Goal: Navigation & Orientation: Find specific page/section

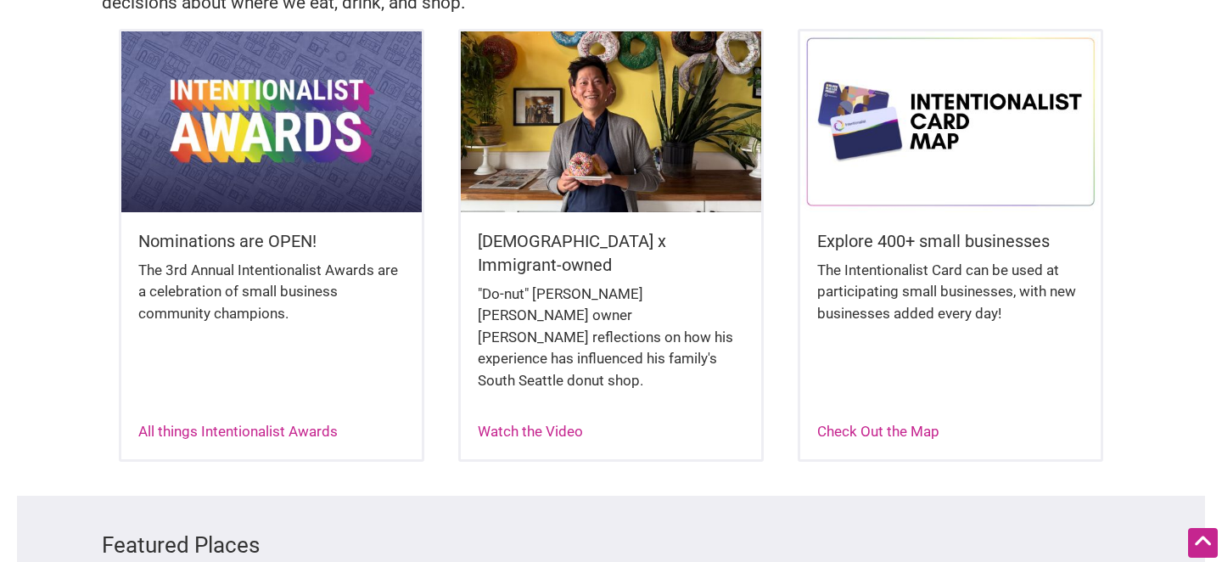
scroll to position [451, 0]
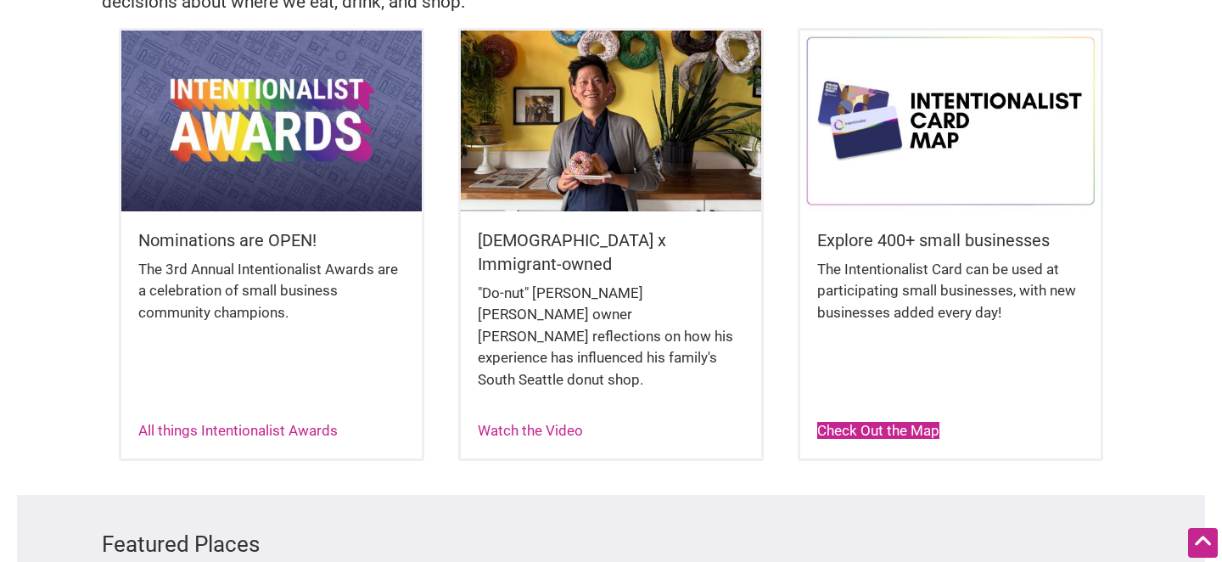
click at [907, 422] on link "Check Out the Map" at bounding box center [878, 430] width 122 height 17
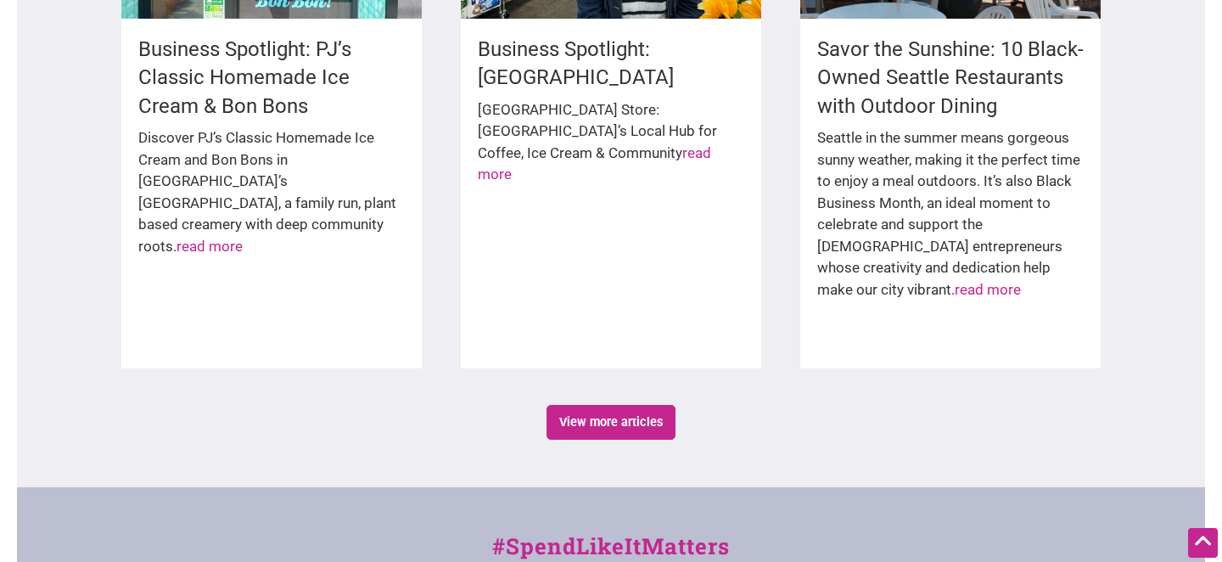
scroll to position [2704, 0]
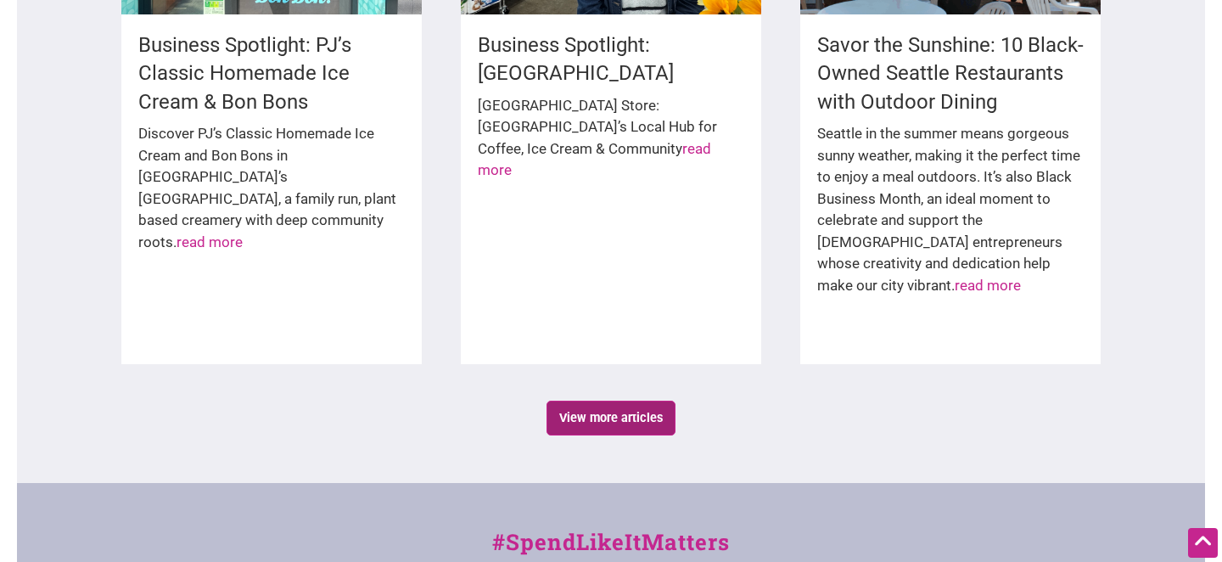
click at [616, 401] on link "View more articles" at bounding box center [612, 418] width 130 height 35
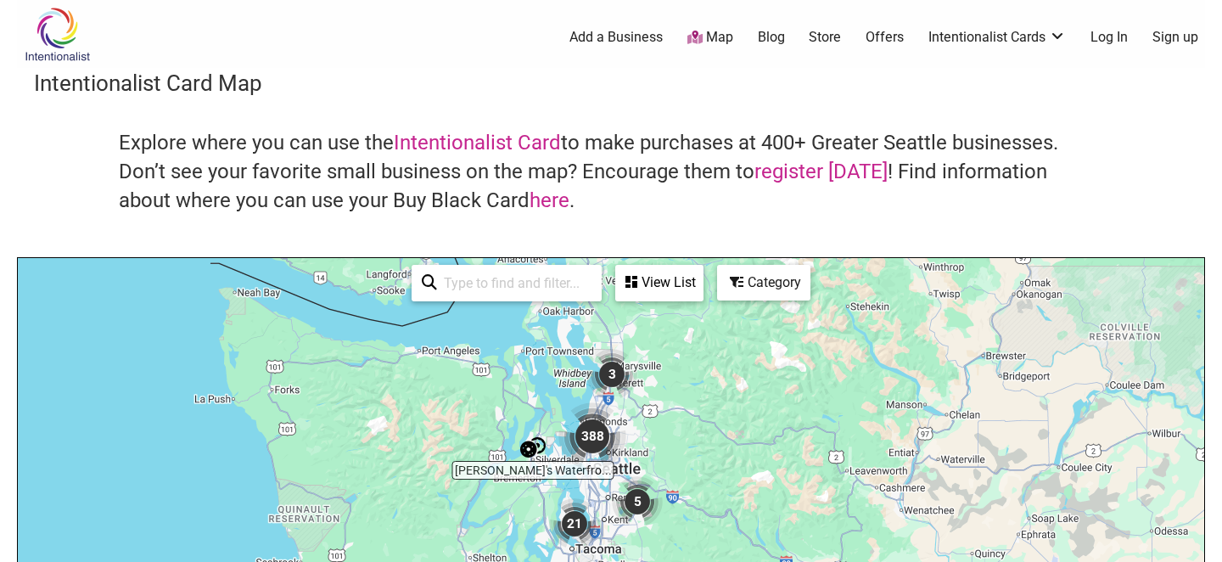
drag, startPoint x: 728, startPoint y: 444, endPoint x: 702, endPoint y: 217, distance: 228.2
click at [702, 217] on div "Intentionalist Card Map Explore where you can use the Intentionalist Card to ma…" at bounding box center [611, 493] width 1188 height 851
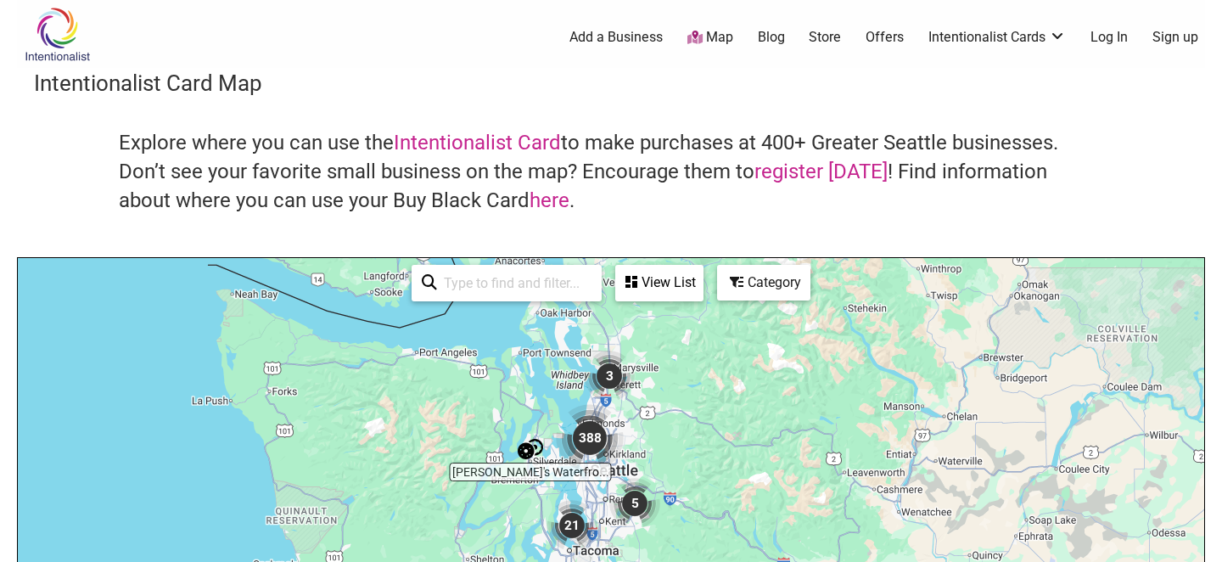
click at [514, 282] on input "search" at bounding box center [514, 283] width 154 height 33
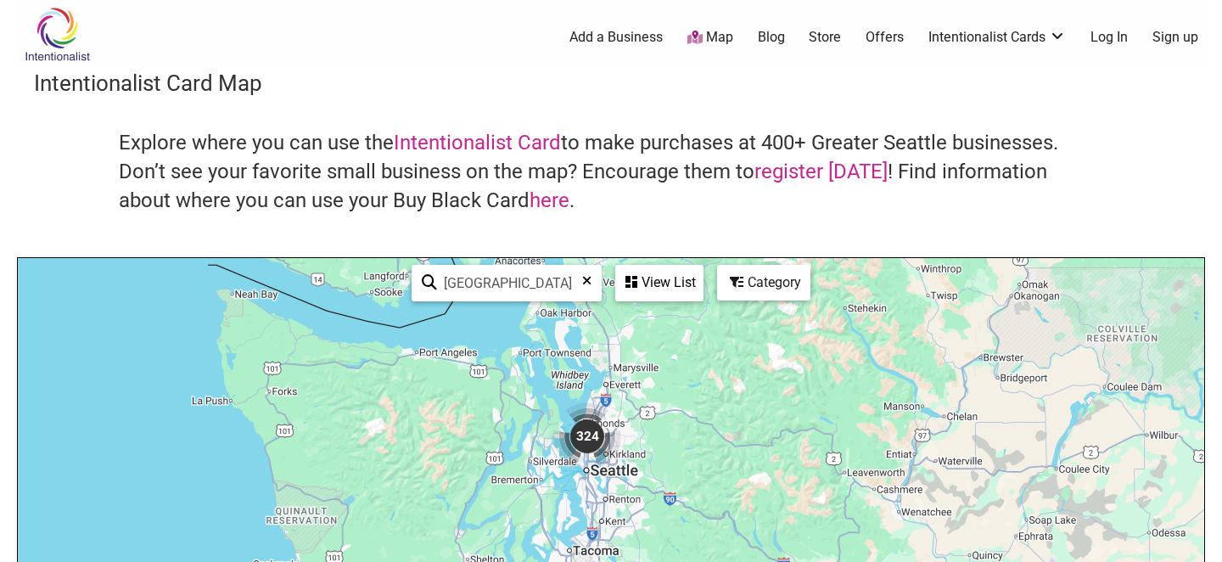
type input "seattle"
click at [661, 279] on div "View List" at bounding box center [659, 283] width 85 height 32
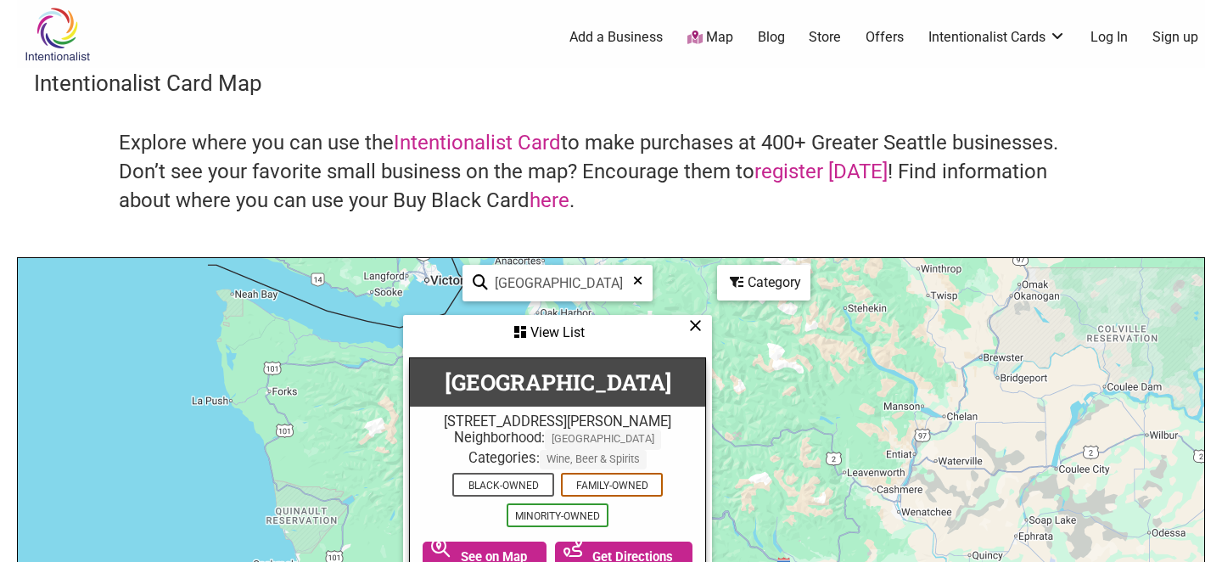
click at [695, 326] on icon at bounding box center [695, 325] width 13 height 1
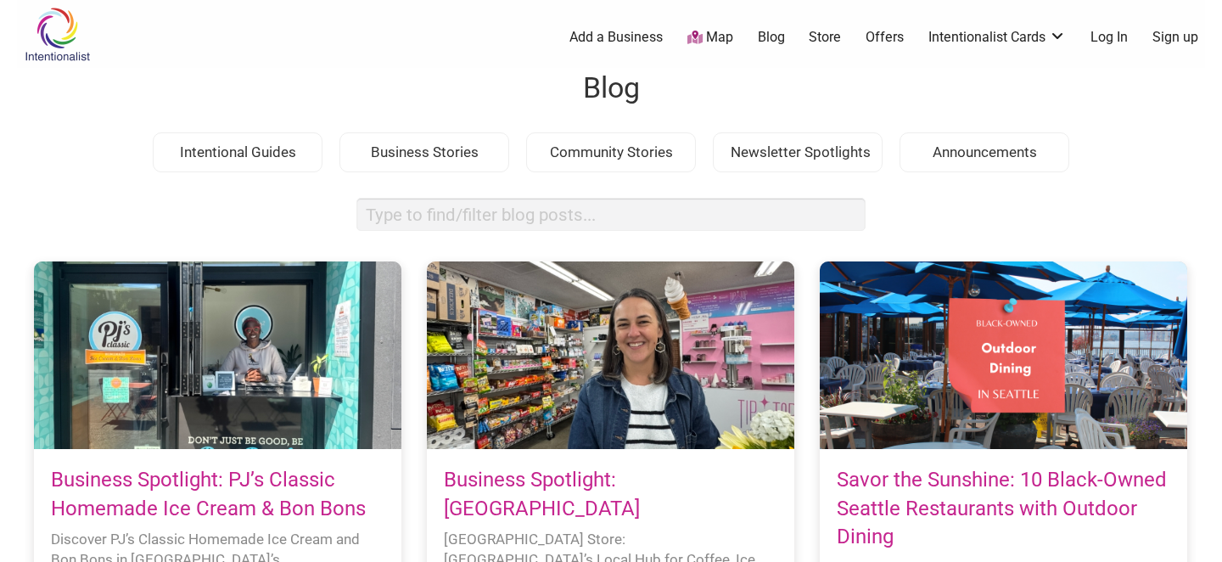
click at [264, 158] on div "Intentional Guides" at bounding box center [238, 152] width 170 height 41
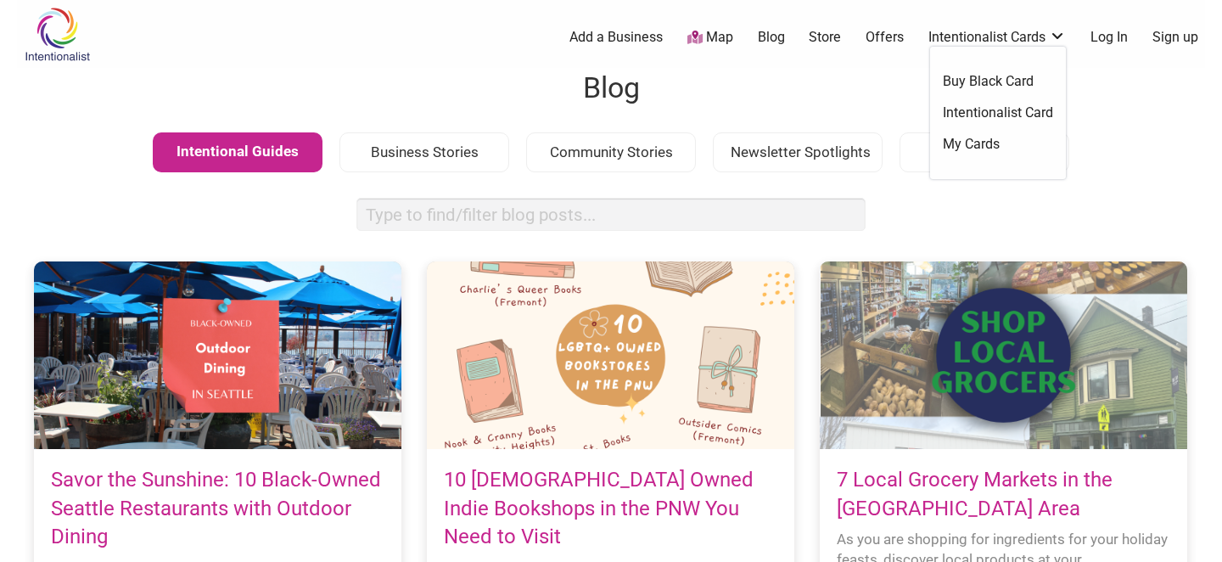
click at [1046, 36] on link "Intentionalist Cards" at bounding box center [998, 37] width 138 height 19
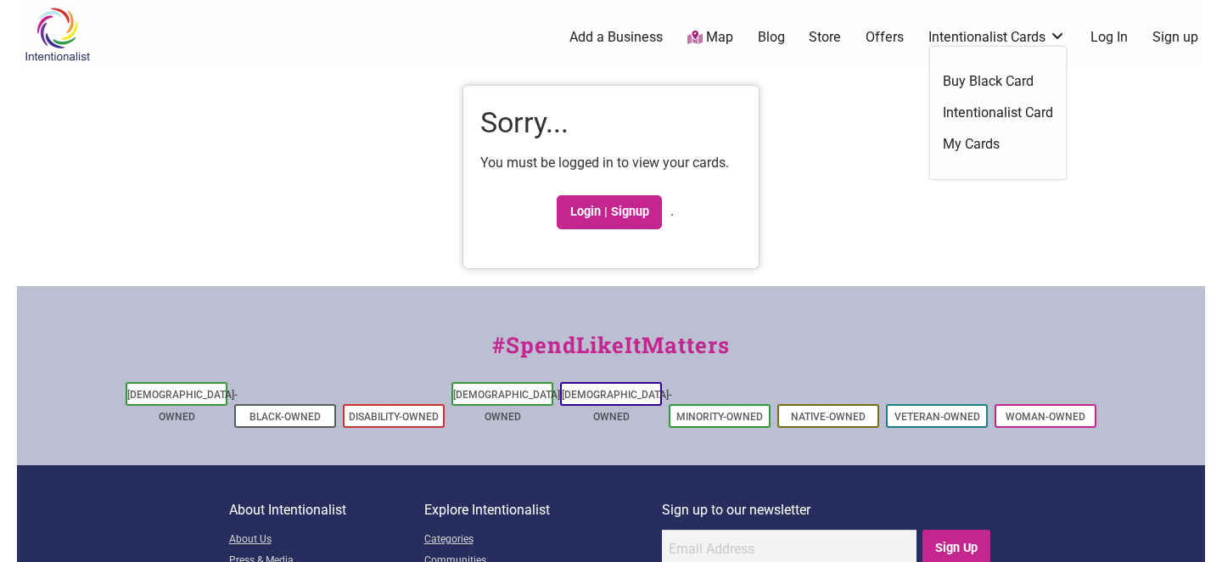
click at [1039, 38] on link "Intentionalist Cards" at bounding box center [998, 37] width 138 height 19
click at [1029, 35] on link "Intentionalist Cards" at bounding box center [998, 37] width 138 height 19
click at [824, 37] on link "Store" at bounding box center [825, 37] width 32 height 19
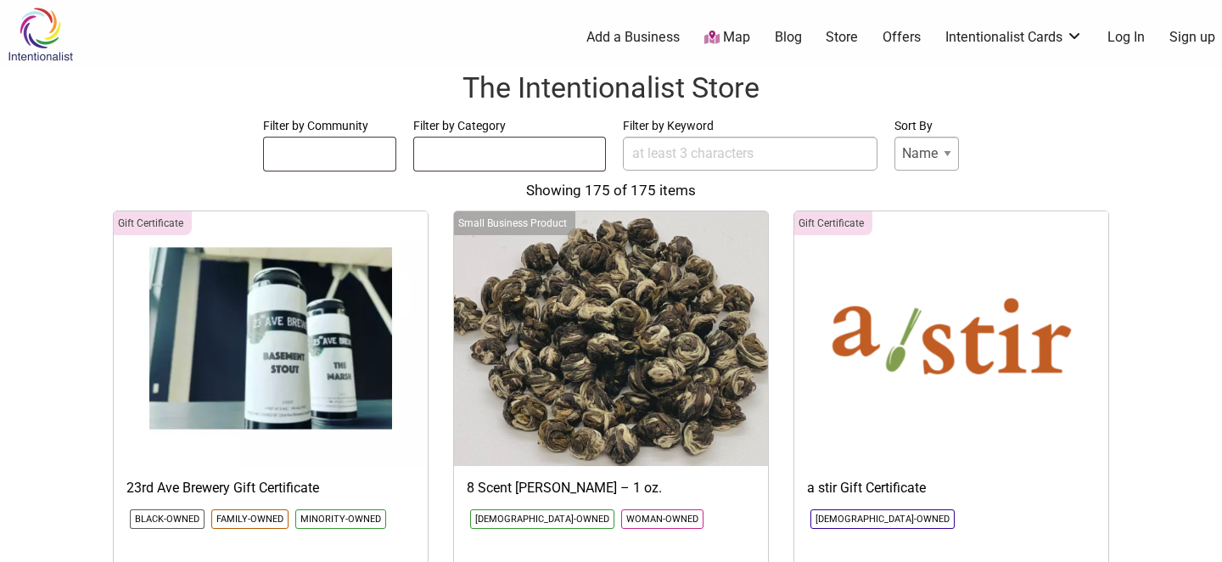
select select
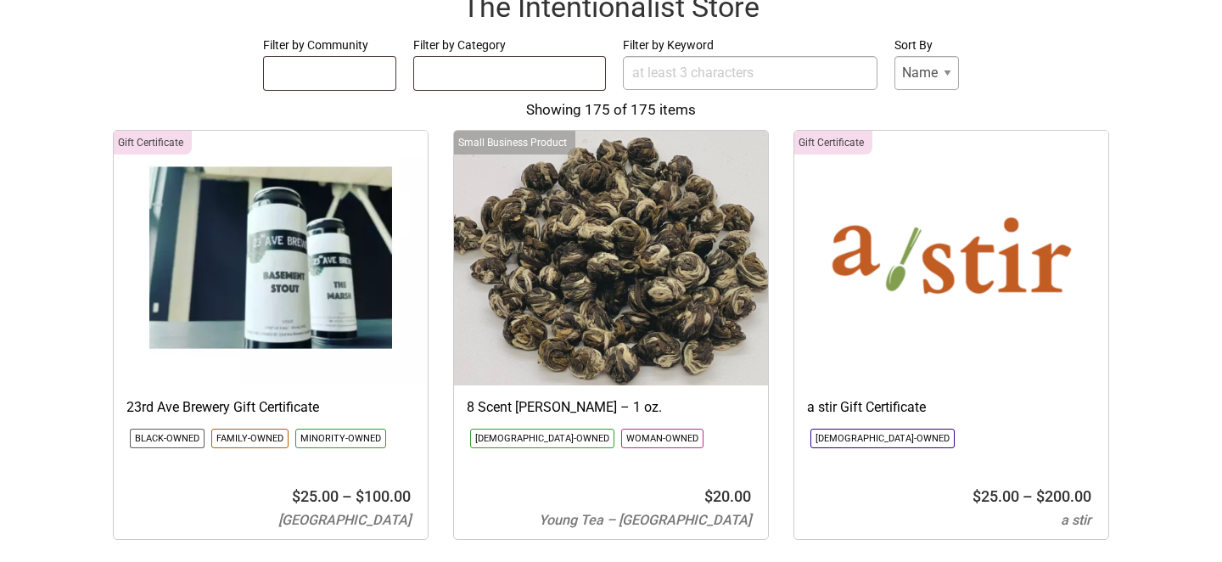
scroll to position [80, 0]
click at [338, 79] on ul at bounding box center [330, 71] width 132 height 27
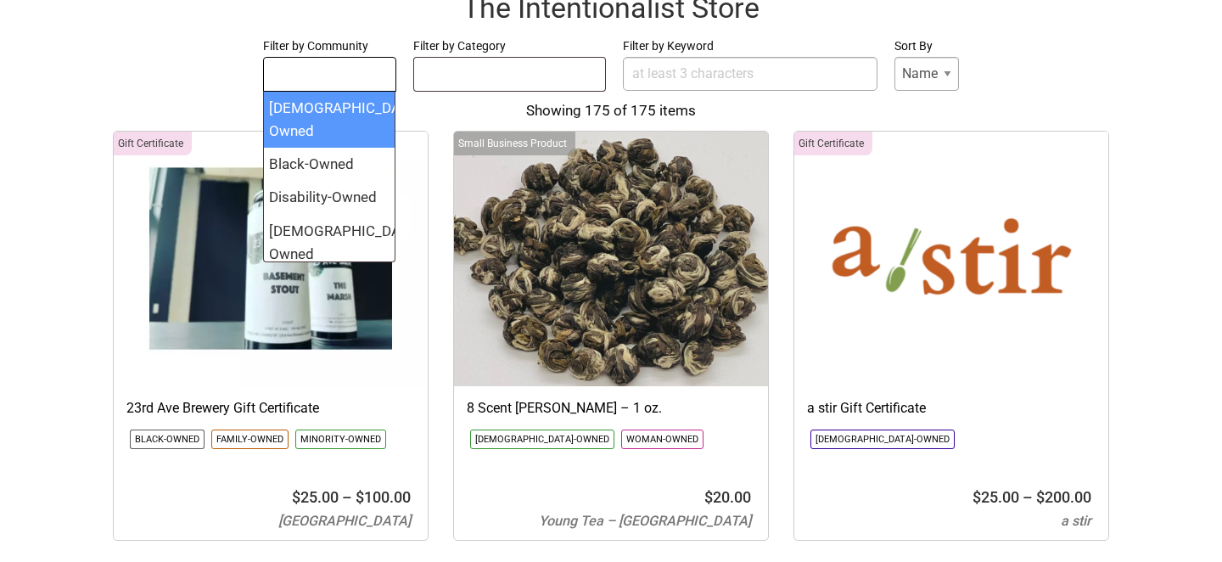
click at [541, 84] on ul at bounding box center [509, 71] width 191 height 27
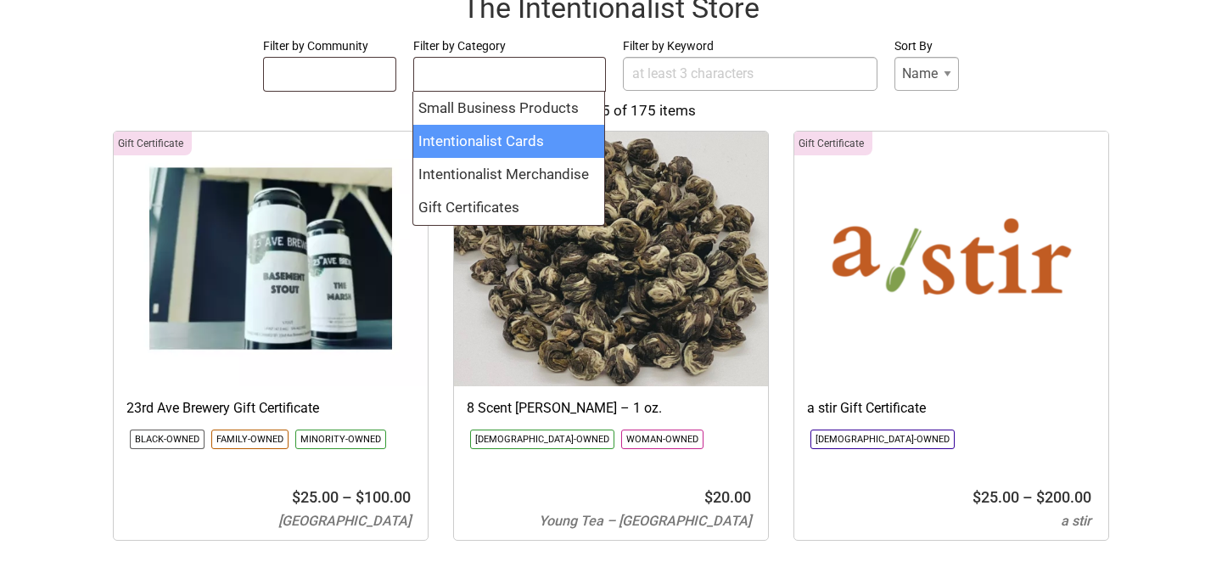
select select "2257"
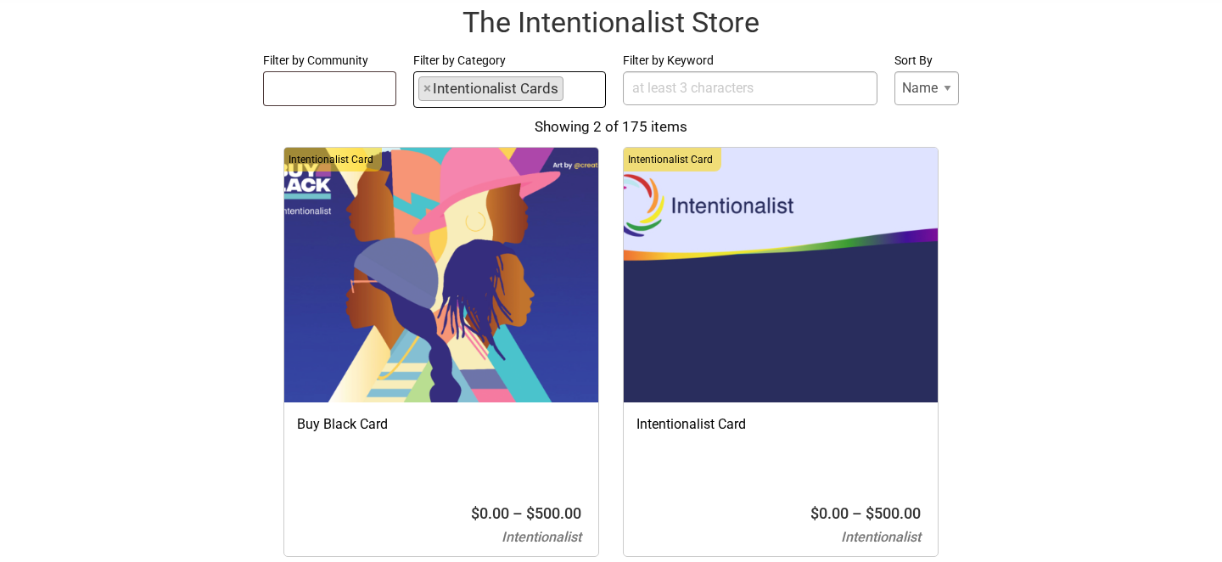
scroll to position [59, 0]
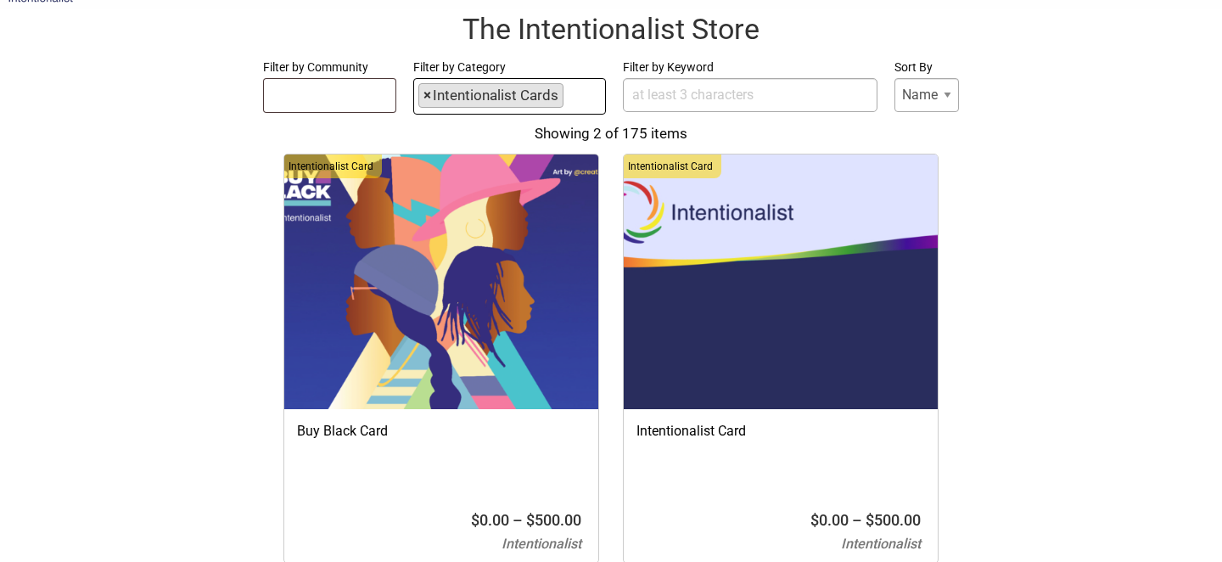
click at [425, 96] on span "×" at bounding box center [428, 95] width 8 height 23
select select
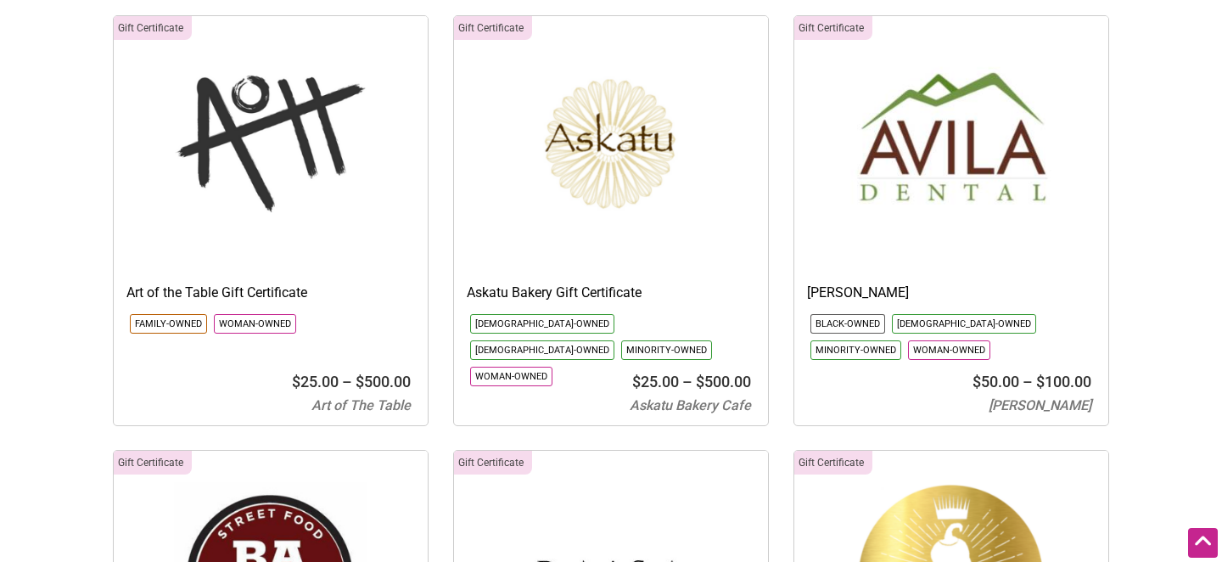
scroll to position [1519, 0]
drag, startPoint x: 650, startPoint y: 269, endPoint x: 462, endPoint y: 268, distance: 188.5
click at [462, 278] on div "Askatu Bakery Gift Certificate Asian-Owned Latino-Owned Minority-Owned Woman-Ow…" at bounding box center [611, 319] width 314 height 82
copy h3 "Askatu Bakery Gift Certificate"
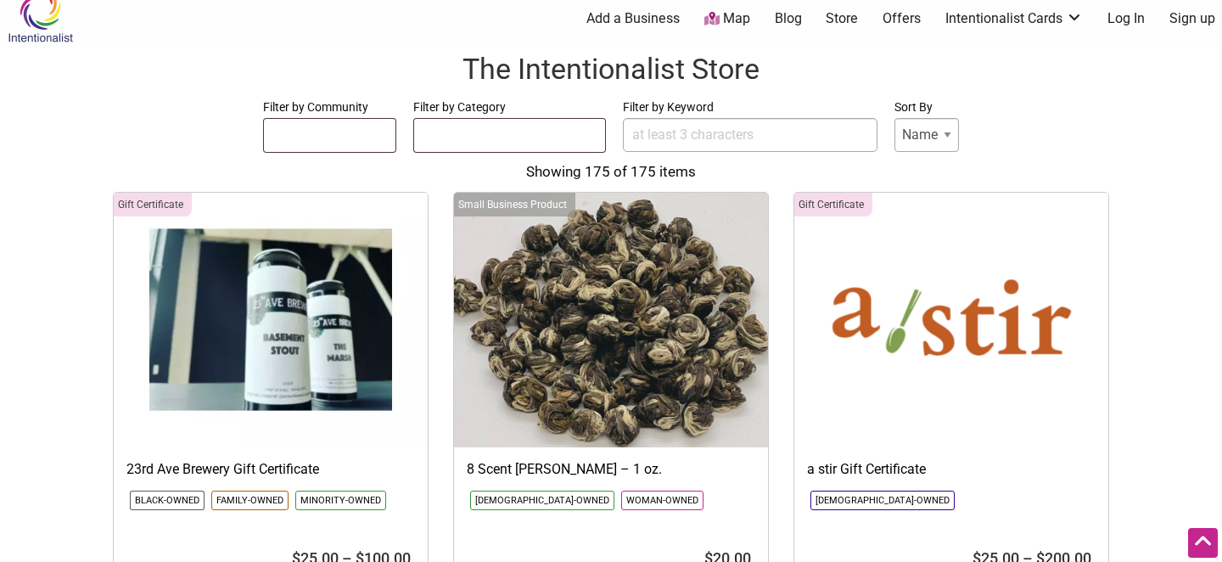
scroll to position [0, 0]
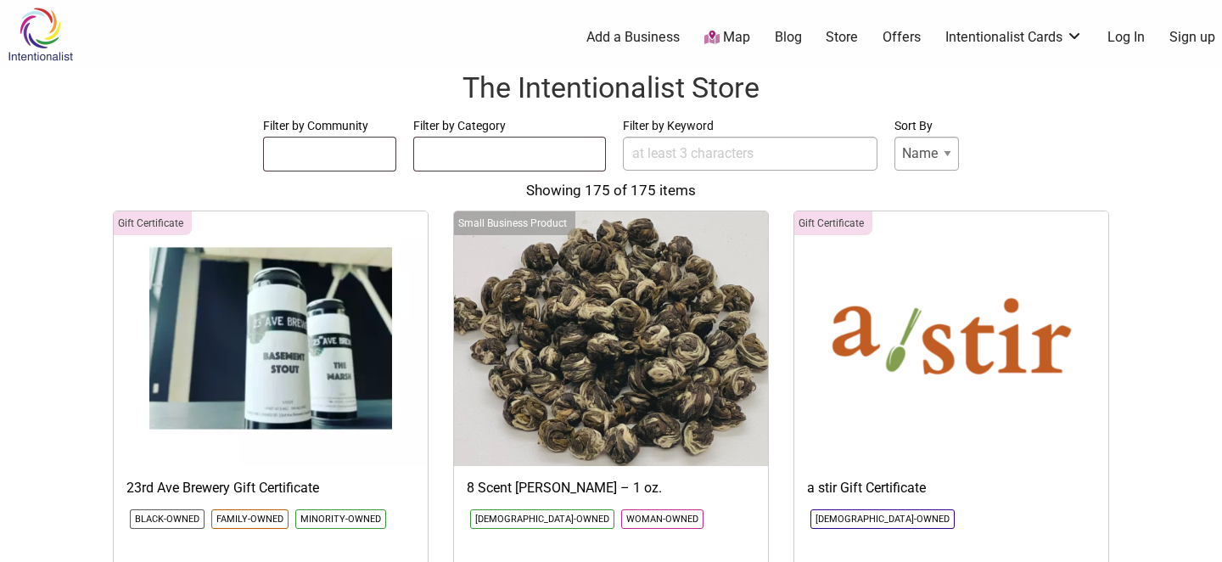
click at [346, 160] on ul at bounding box center [330, 151] width 132 height 27
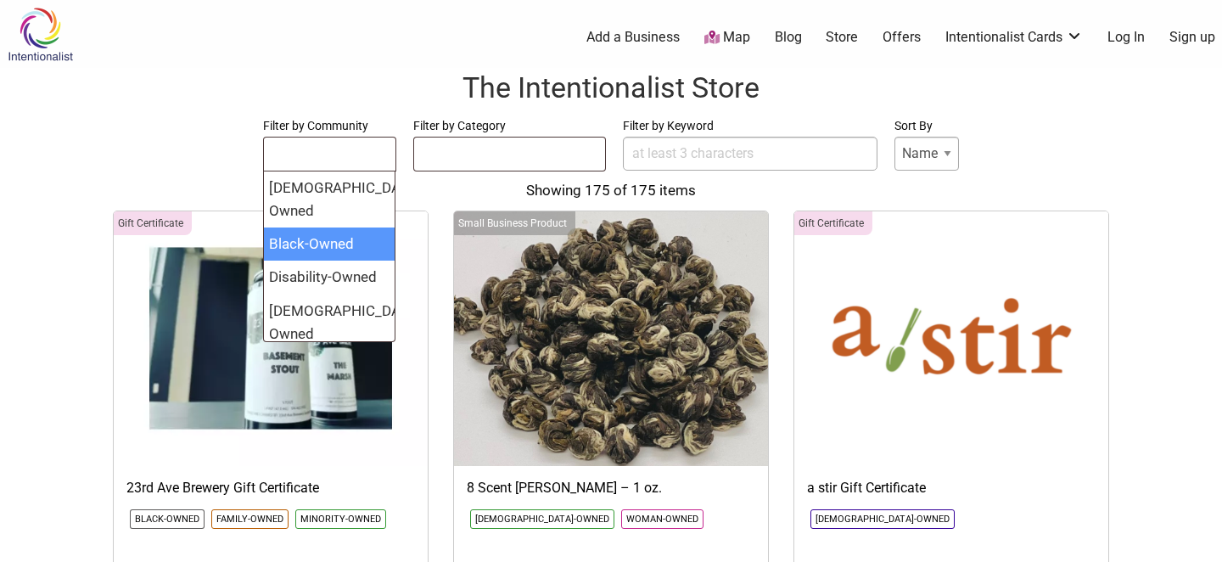
select select "1598"
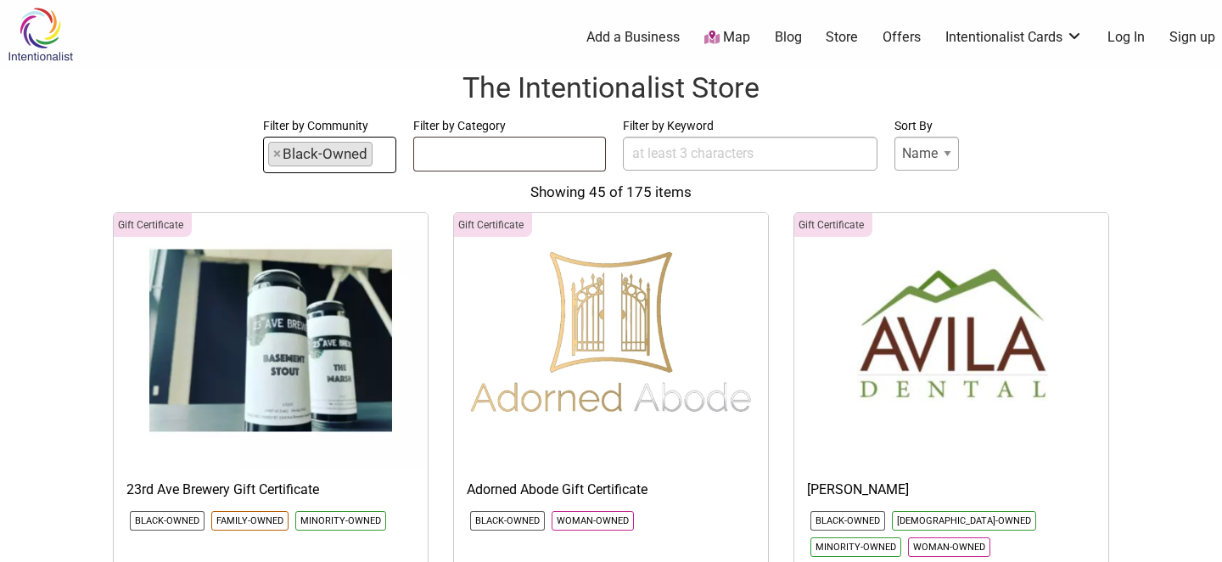
click at [943, 154] on select "Name Price" at bounding box center [927, 154] width 65 height 34
click at [275, 154] on span "×" at bounding box center [277, 154] width 8 height 23
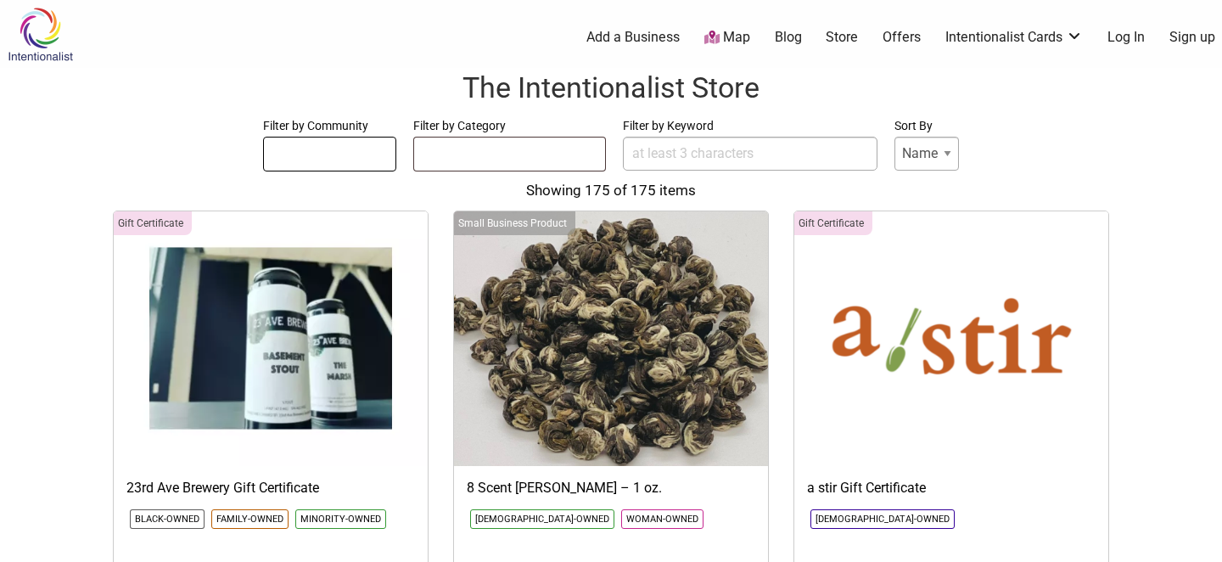
click at [343, 154] on ul at bounding box center [330, 151] width 132 height 27
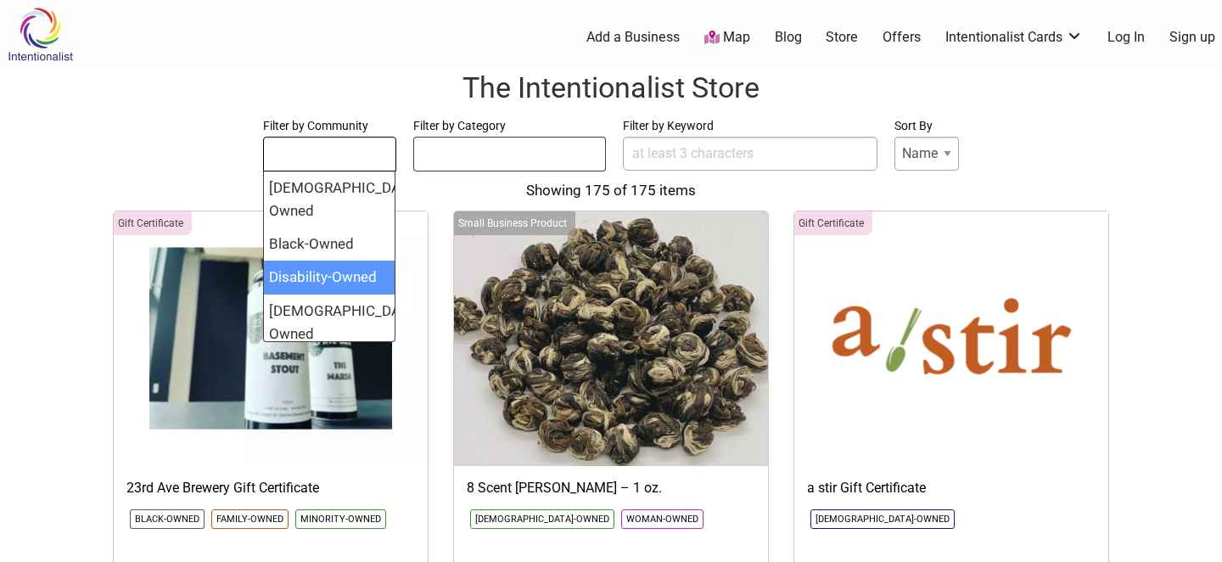
select select "1373"
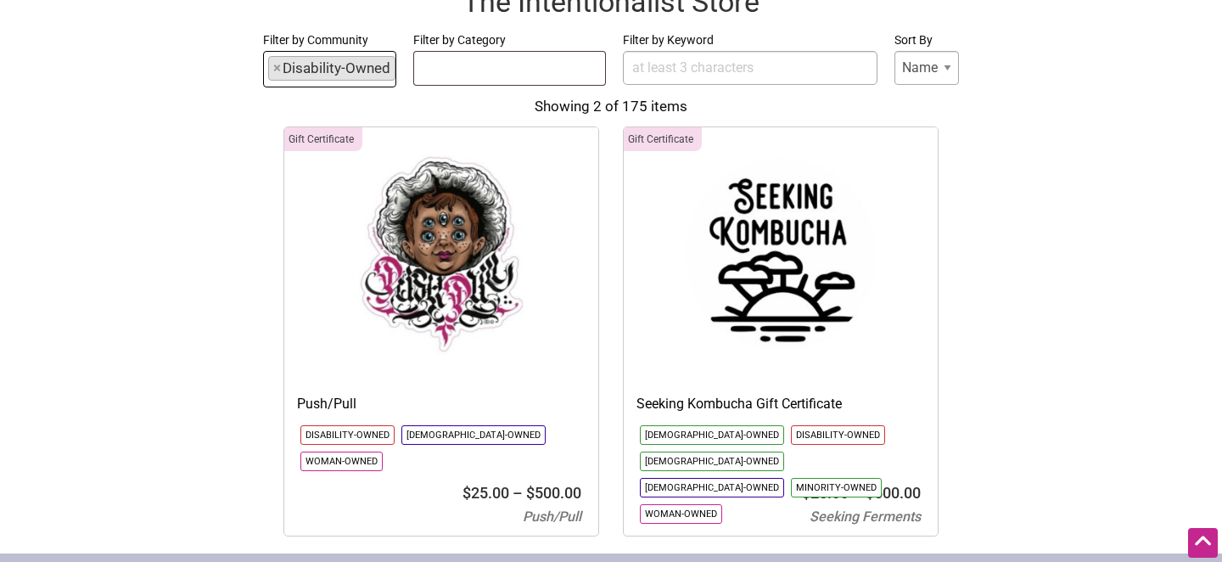
scroll to position [85, 0]
click at [790, 305] on img at bounding box center [781, 255] width 314 height 255
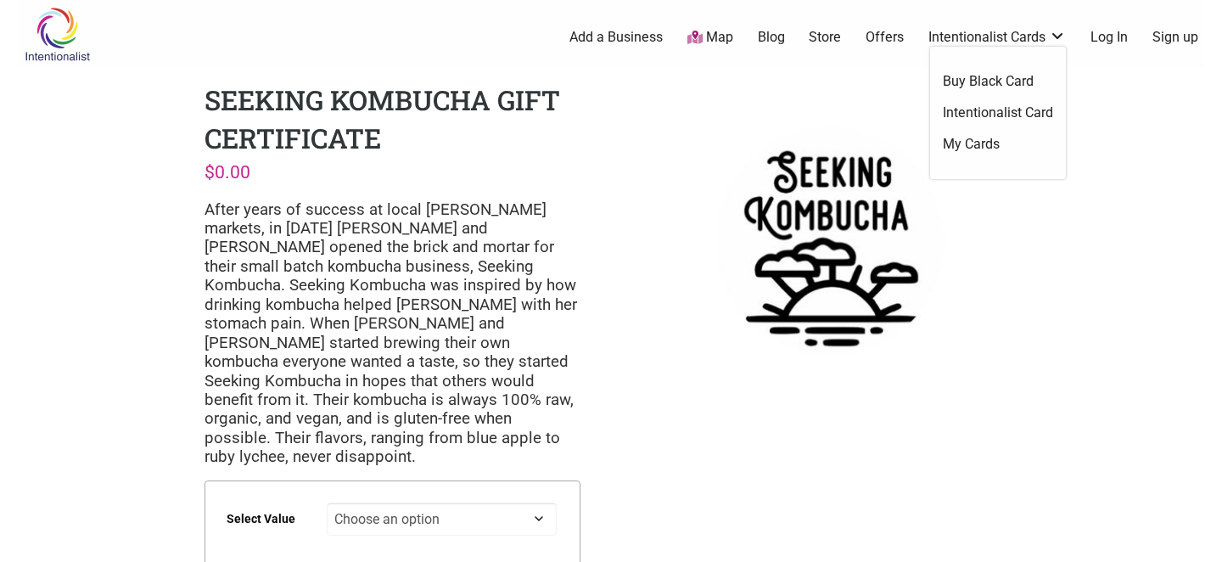
click at [991, 31] on link "Intentionalist Cards" at bounding box center [998, 37] width 138 height 19
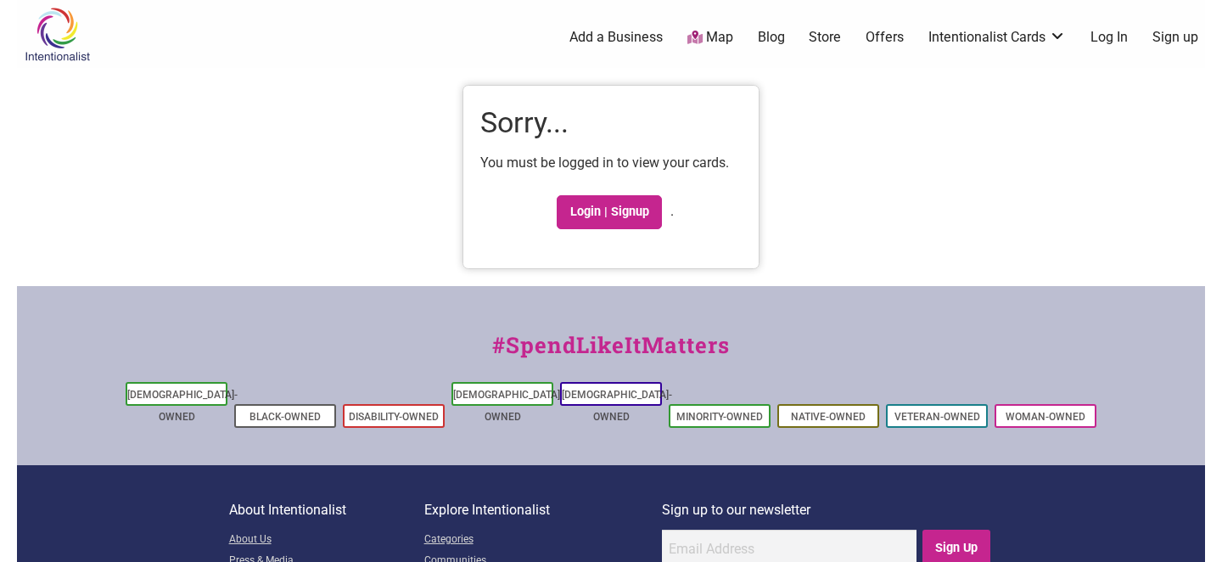
click at [1182, 38] on link "Sign up" at bounding box center [1176, 37] width 46 height 19
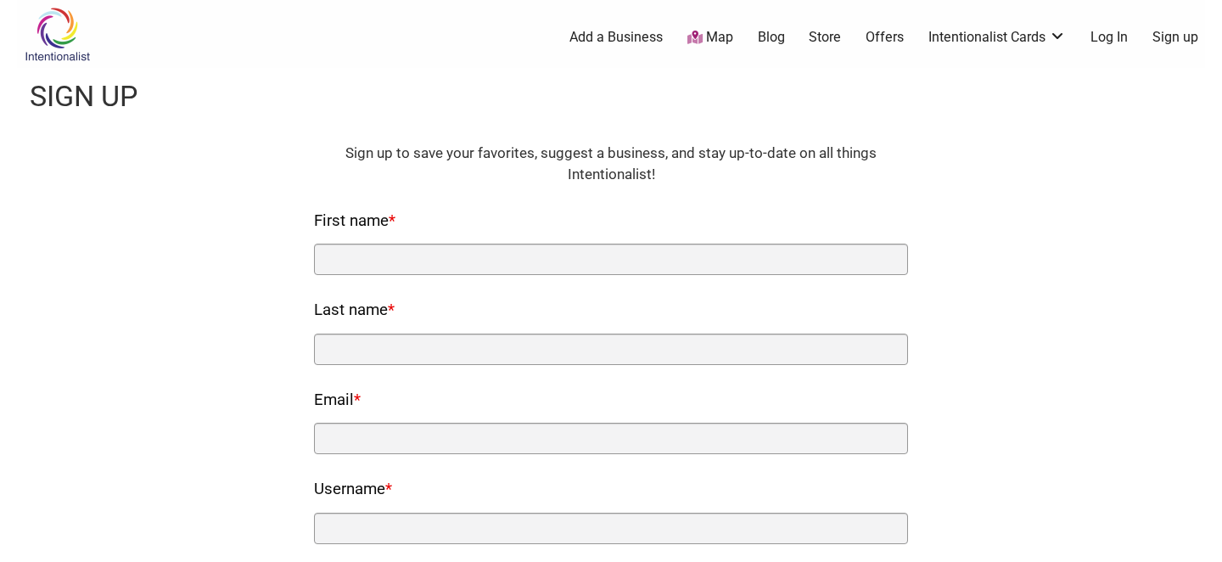
click at [708, 41] on link "Map" at bounding box center [711, 38] width 46 height 20
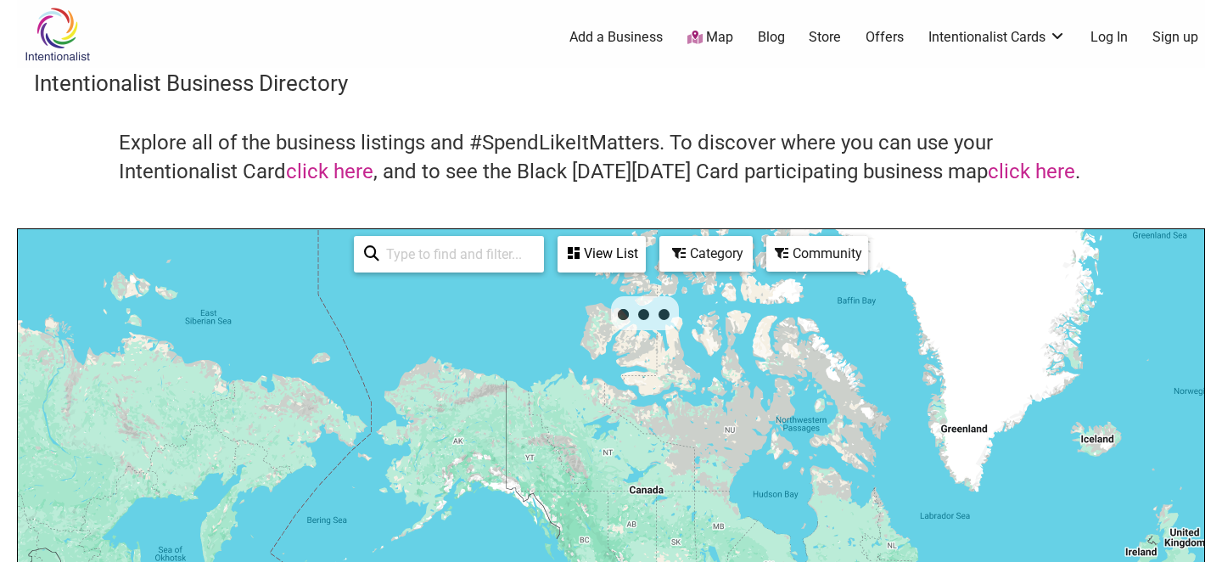
click at [884, 37] on link "Offers" at bounding box center [885, 37] width 38 height 19
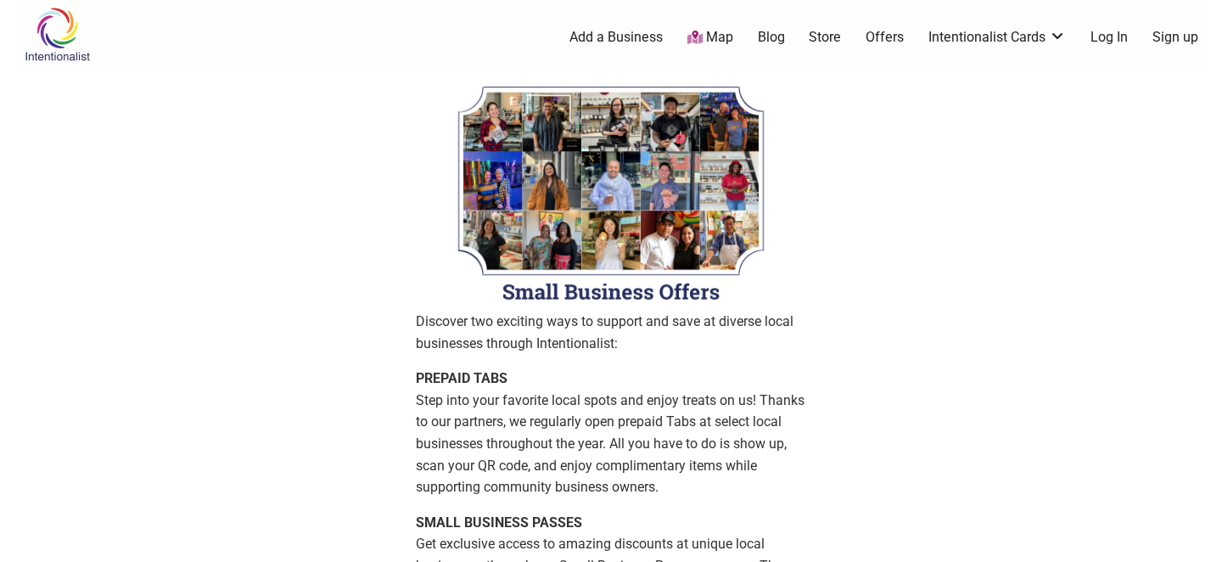
click at [886, 37] on link "Offers" at bounding box center [885, 37] width 38 height 19
click at [712, 39] on link "Map" at bounding box center [711, 38] width 46 height 20
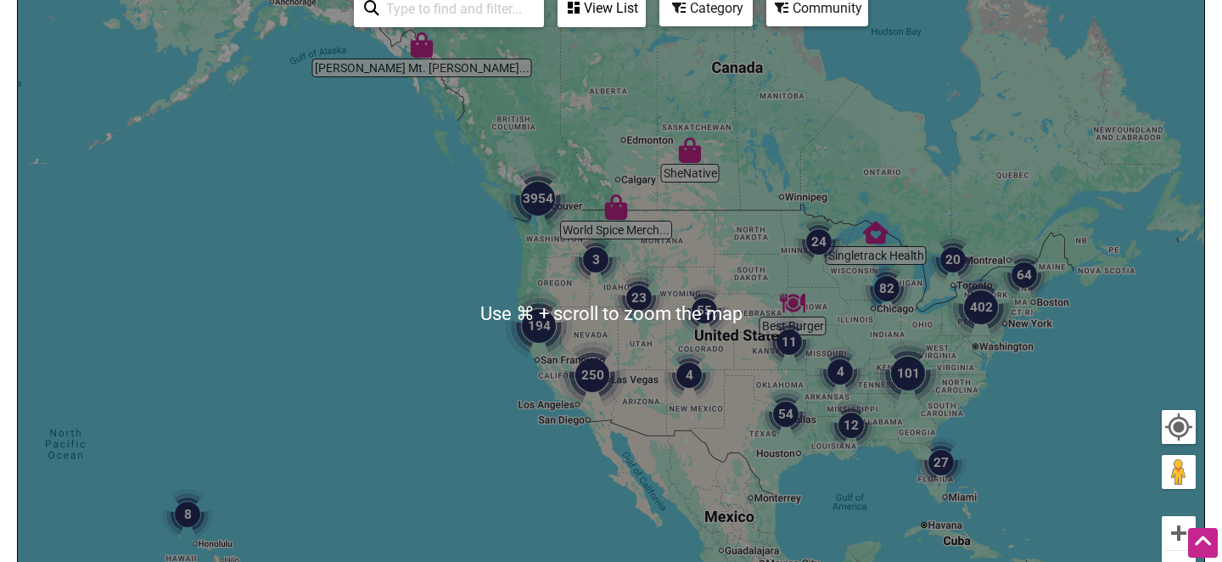
scroll to position [255, 0]
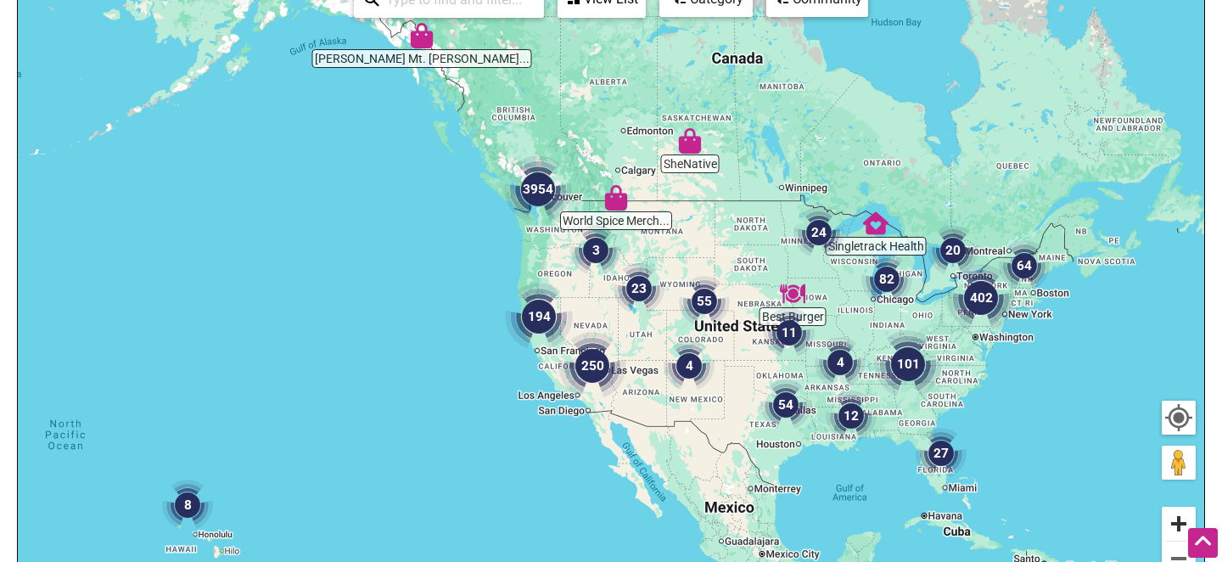
click at [1182, 515] on button "Zoom in" at bounding box center [1179, 524] width 34 height 34
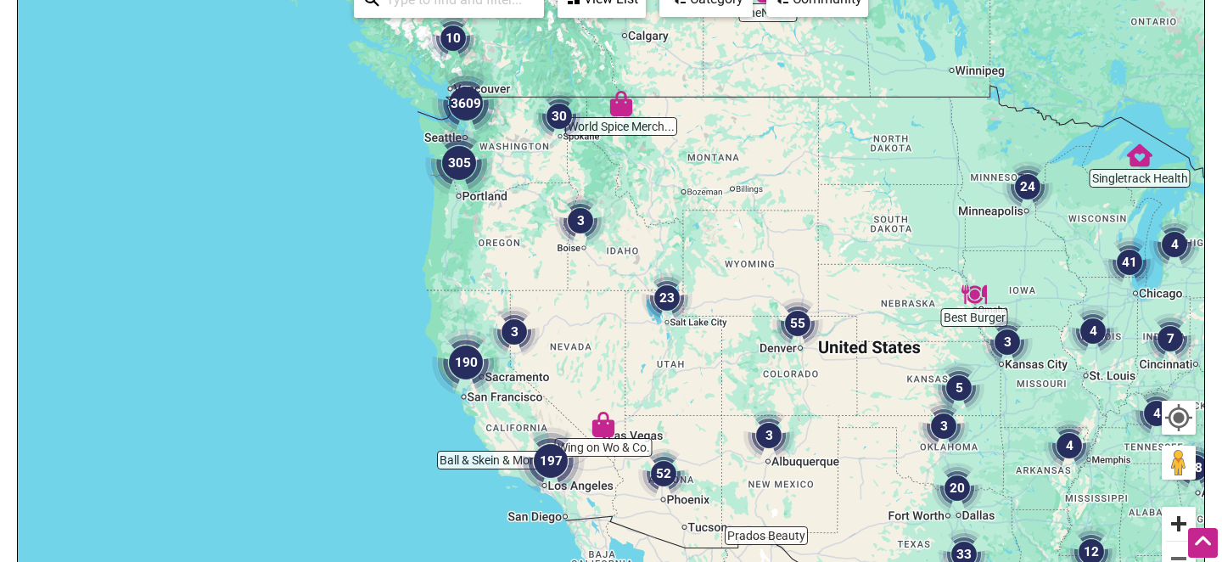
click at [1182, 515] on button "Zoom in" at bounding box center [1179, 524] width 34 height 34
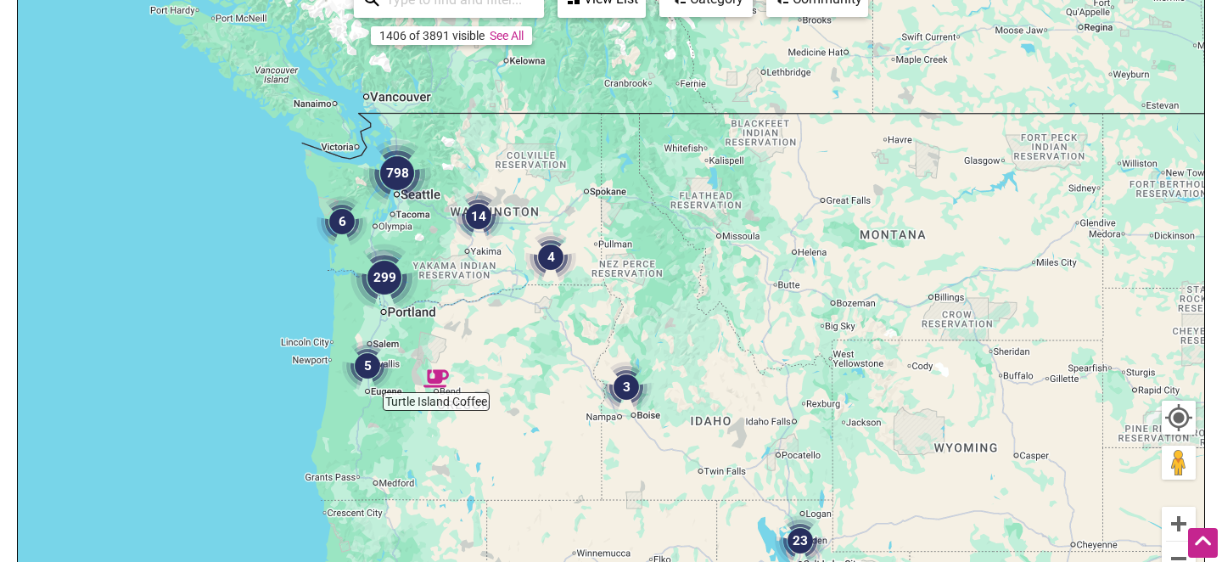
drag, startPoint x: 397, startPoint y: 174, endPoint x: 475, endPoint y: 401, distance: 239.7
click at [475, 401] on div "To navigate, press the arrow keys." at bounding box center [611, 305] width 1187 height 660
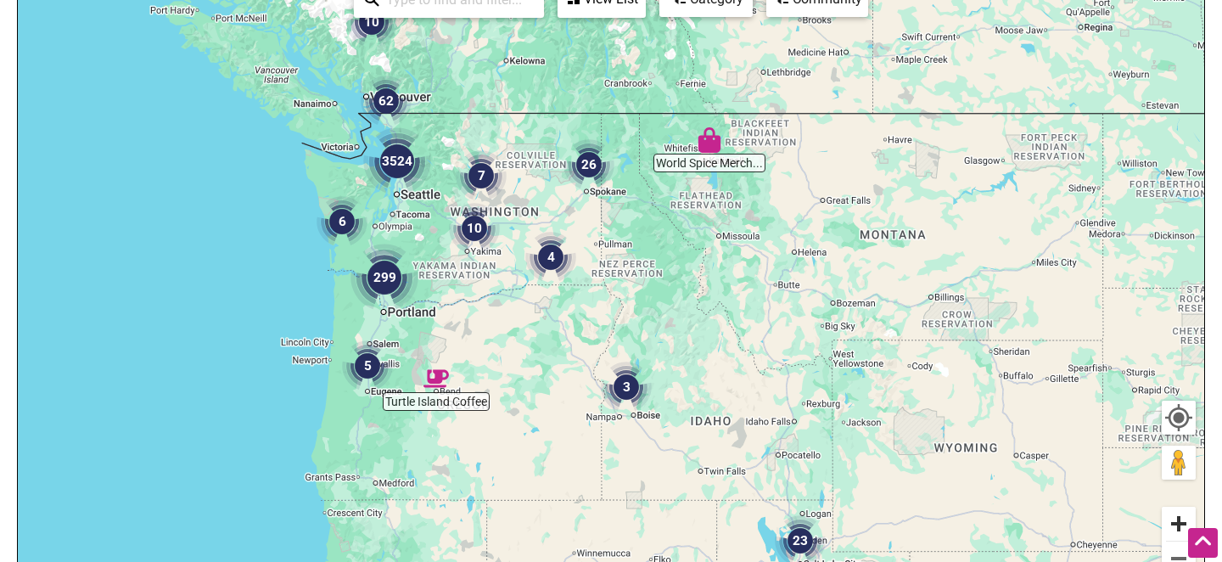
click at [1176, 514] on button "Zoom in" at bounding box center [1179, 524] width 34 height 34
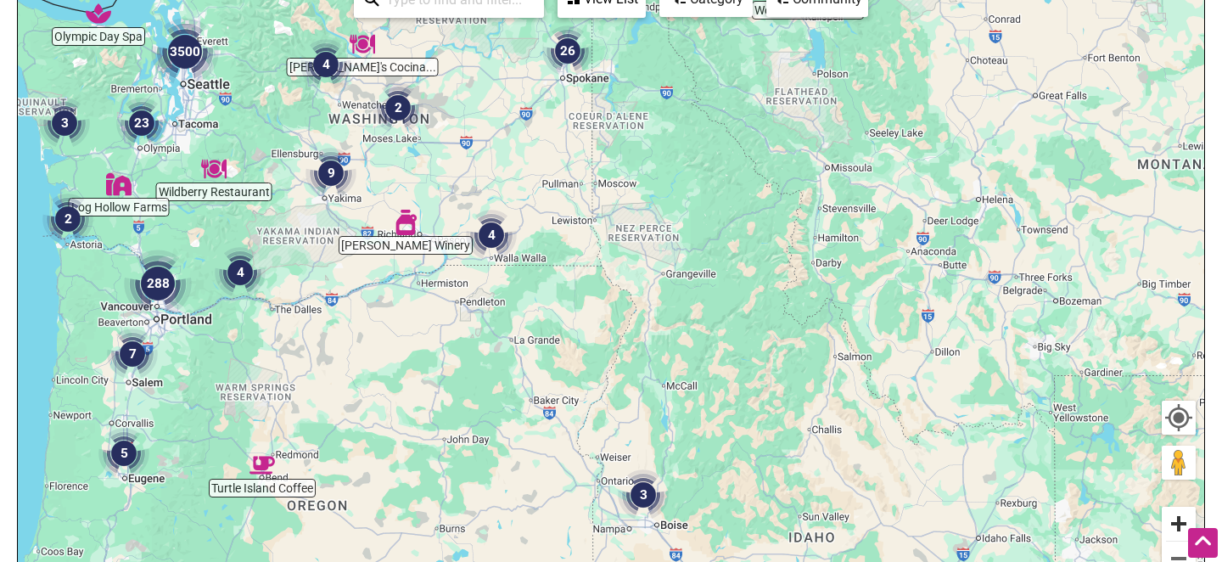
click at [1176, 514] on button "Zoom in" at bounding box center [1179, 524] width 34 height 34
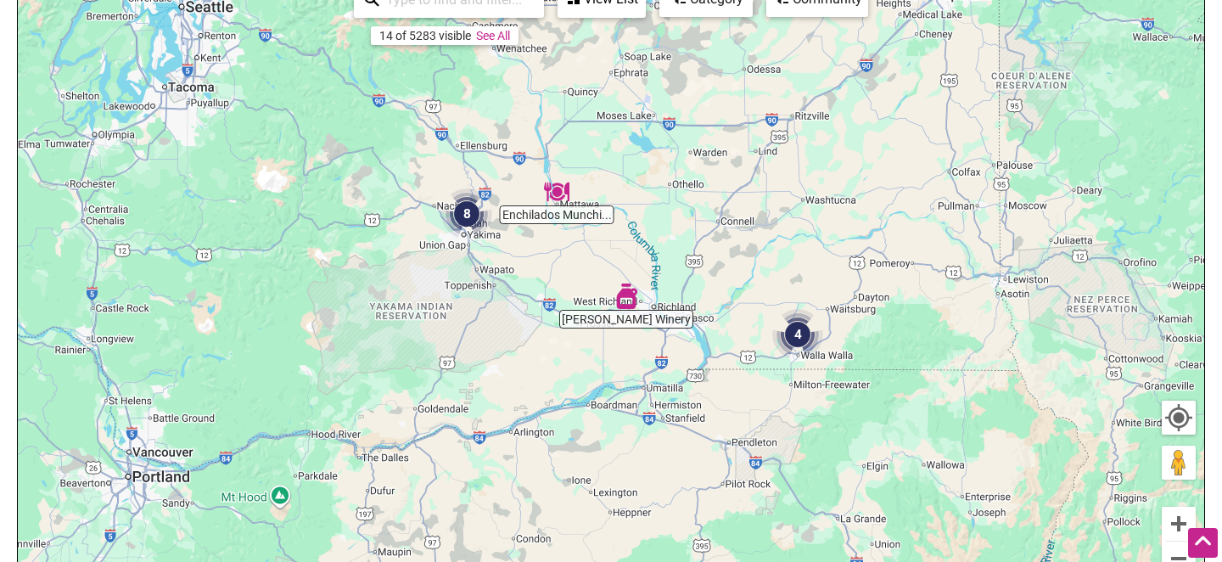
drag, startPoint x: 460, startPoint y: 208, endPoint x: 902, endPoint y: 355, distance: 465.2
click at [902, 355] on div "To navigate, press the arrow keys." at bounding box center [611, 305] width 1187 height 660
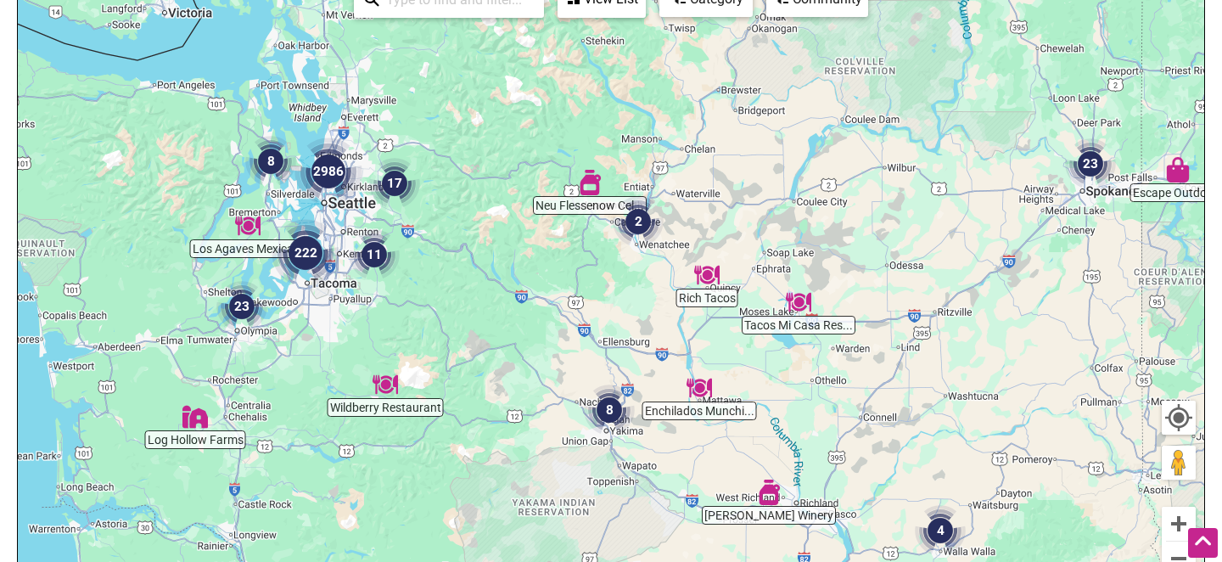
drag, startPoint x: 368, startPoint y: 165, endPoint x: 517, endPoint y: 376, distance: 258.8
click at [517, 376] on div "To navigate, press the arrow keys." at bounding box center [611, 305] width 1187 height 660
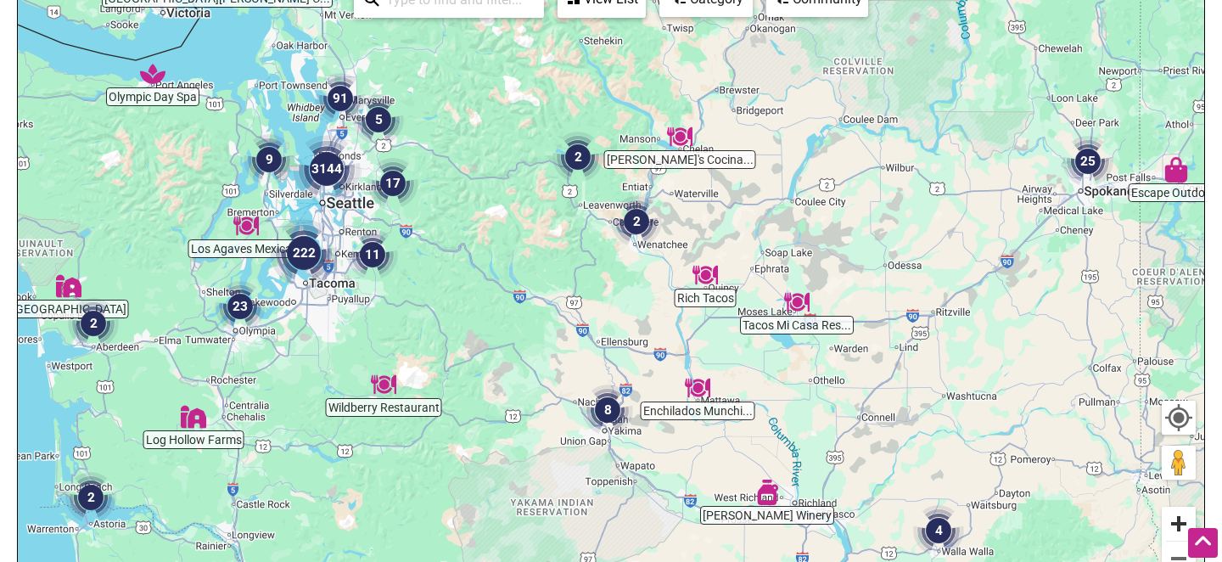
click at [1177, 509] on button "Zoom in" at bounding box center [1179, 524] width 34 height 34
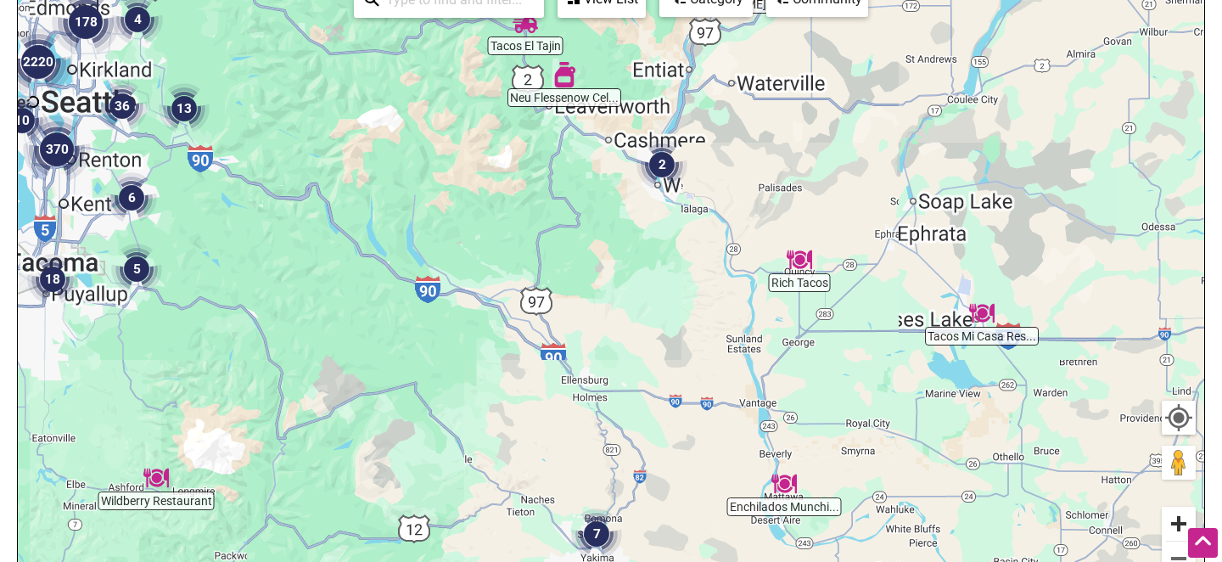
click at [1177, 509] on button "Zoom in" at bounding box center [1179, 524] width 34 height 34
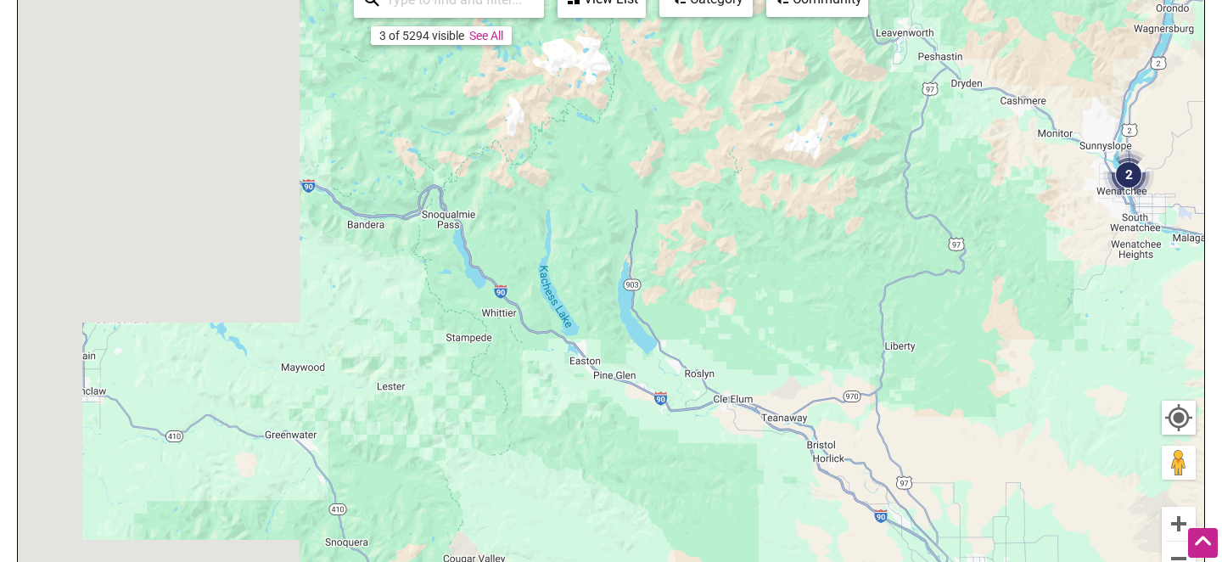
drag, startPoint x: 295, startPoint y: 224, endPoint x: 720, endPoint y: 353, distance: 444.4
click at [720, 353] on div "To navigate, press the arrow keys." at bounding box center [611, 305] width 1187 height 660
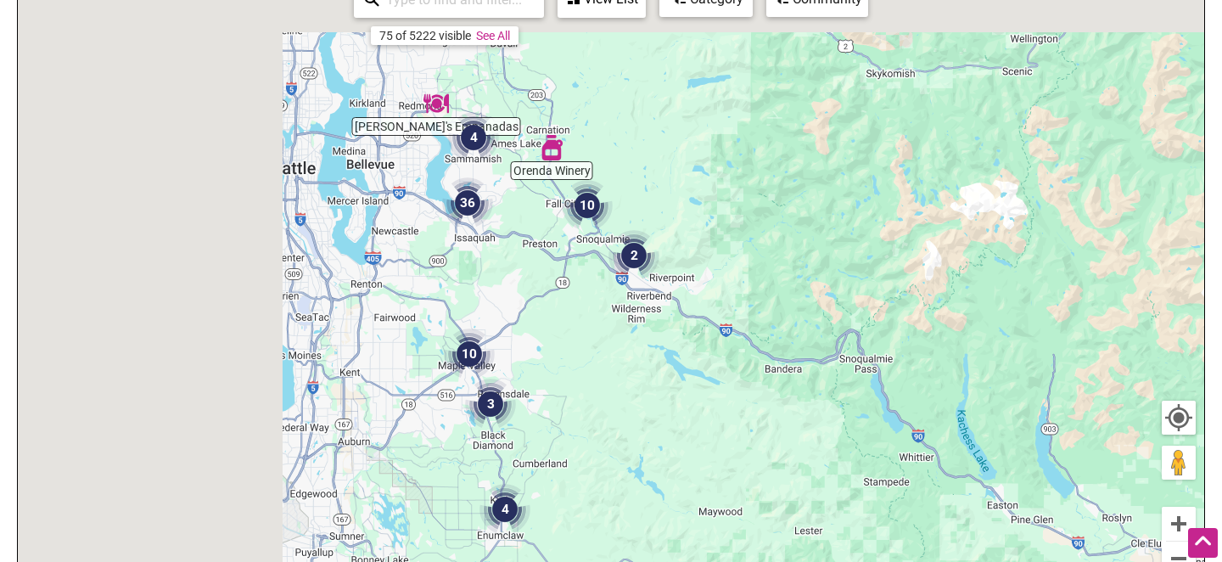
drag, startPoint x: 430, startPoint y: 221, endPoint x: 851, endPoint y: 357, distance: 443.5
click at [851, 358] on div "To navigate, press the arrow keys." at bounding box center [611, 305] width 1187 height 660
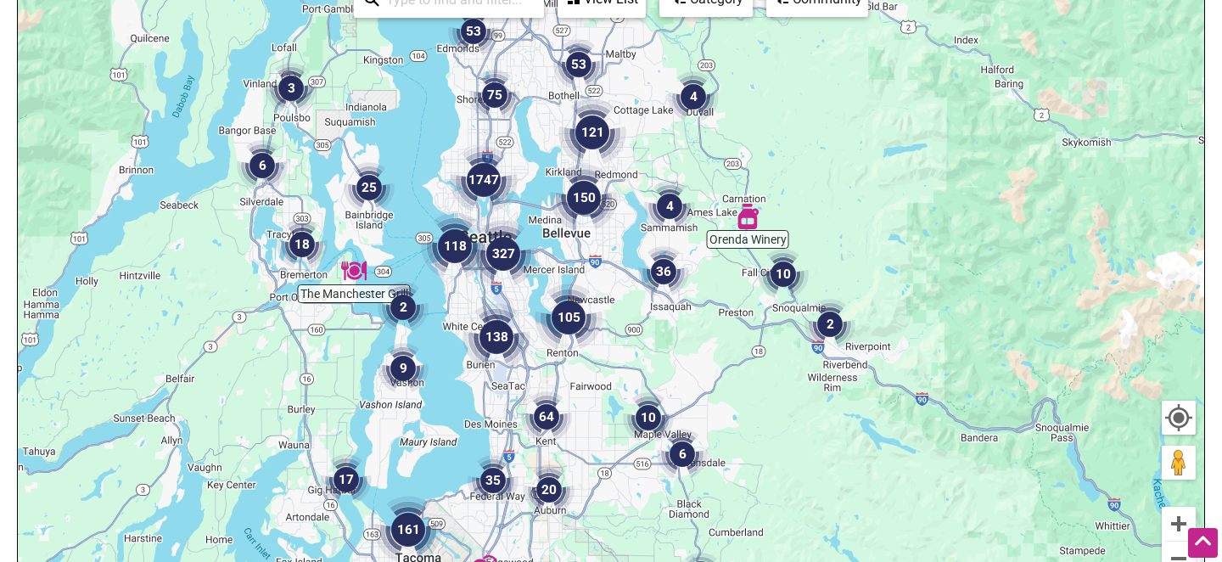
drag, startPoint x: 437, startPoint y: 266, endPoint x: 635, endPoint y: 337, distance: 210.3
click at [635, 337] on div "To navigate, press the arrow keys." at bounding box center [611, 305] width 1187 height 660
click at [1177, 523] on button "Zoom in" at bounding box center [1179, 524] width 34 height 34
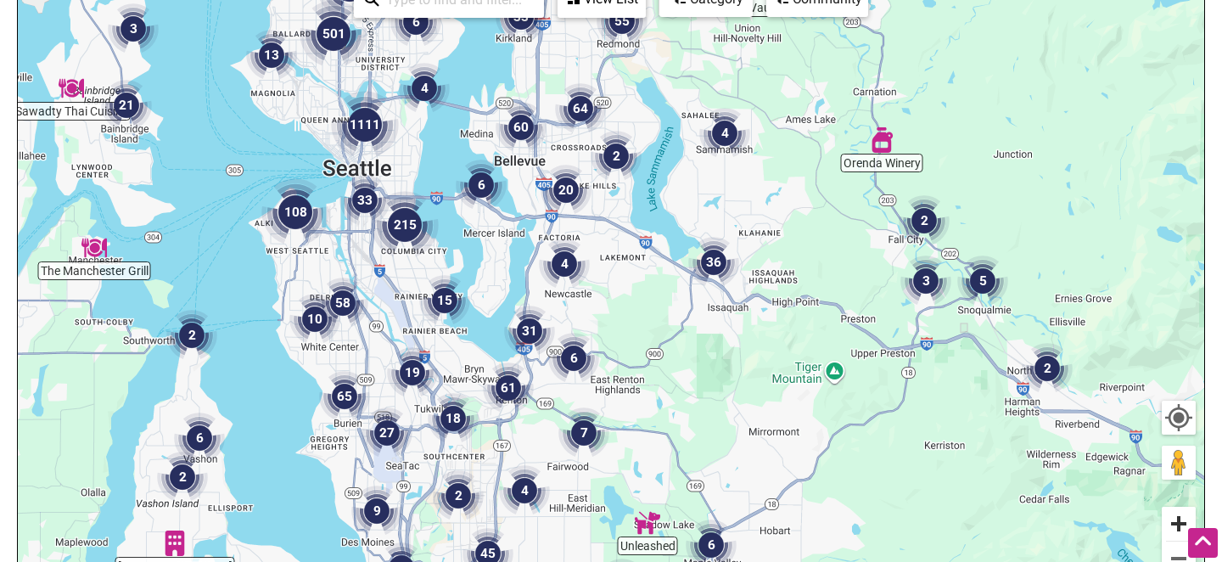
click at [1176, 520] on button "Zoom in" at bounding box center [1179, 524] width 34 height 34
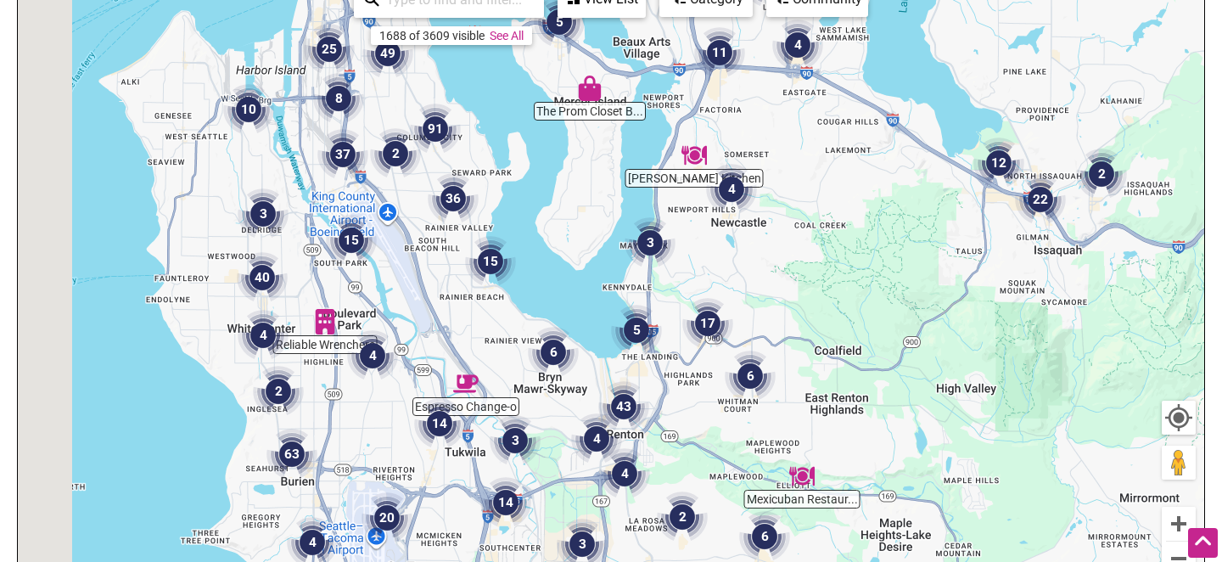
drag, startPoint x: 410, startPoint y: 350, endPoint x: 626, endPoint y: 289, distance: 224.9
click at [626, 289] on div "To navigate, press the arrow keys." at bounding box center [611, 305] width 1187 height 660
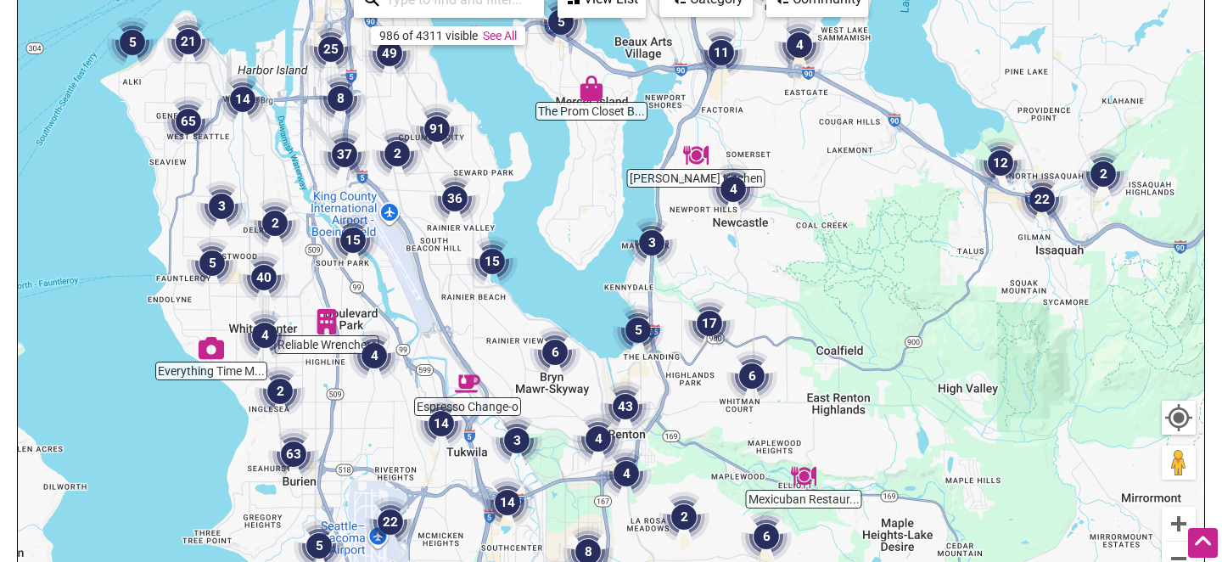
click at [493, 259] on img "15" at bounding box center [492, 261] width 51 height 51
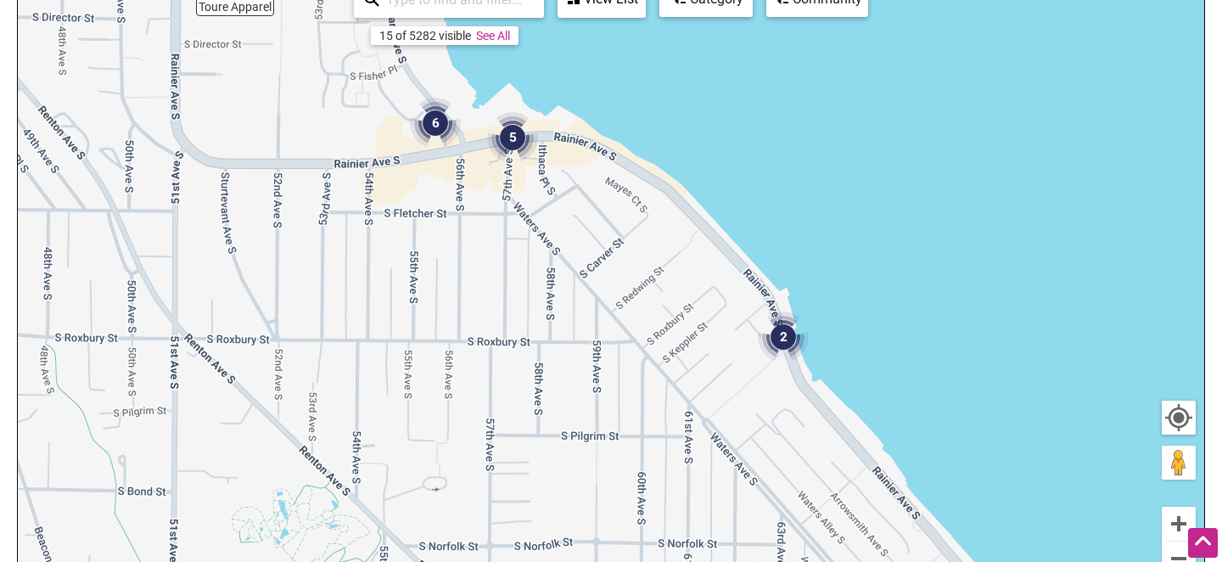
drag, startPoint x: 874, startPoint y: 377, endPoint x: 751, endPoint y: 202, distance: 213.8
click at [751, 202] on div "To navigate, press the arrow keys." at bounding box center [611, 305] width 1187 height 660
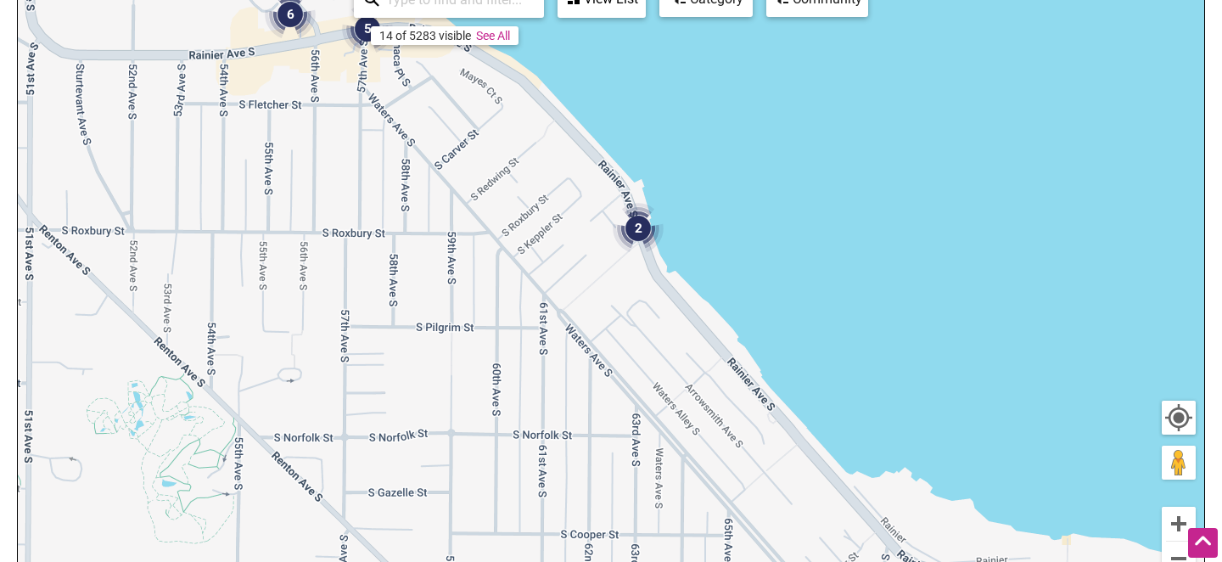
drag, startPoint x: 898, startPoint y: 345, endPoint x: 688, endPoint y: 233, distance: 238.1
click at [752, 240] on div "To navigate, press the arrow keys." at bounding box center [611, 305] width 1187 height 660
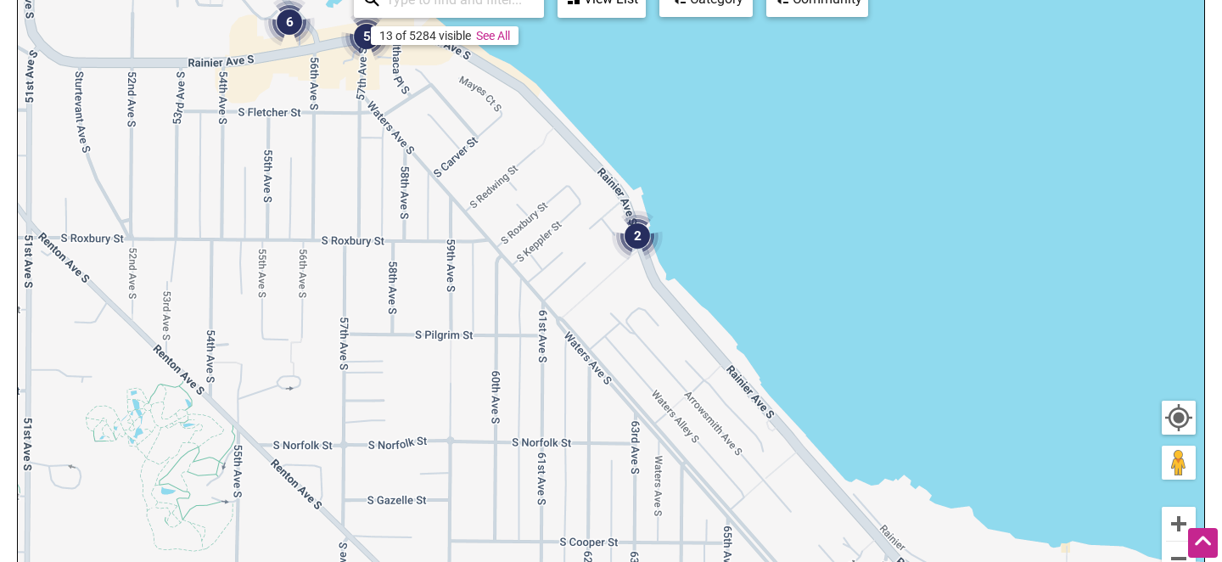
click at [635, 234] on img "2" at bounding box center [637, 236] width 51 height 51
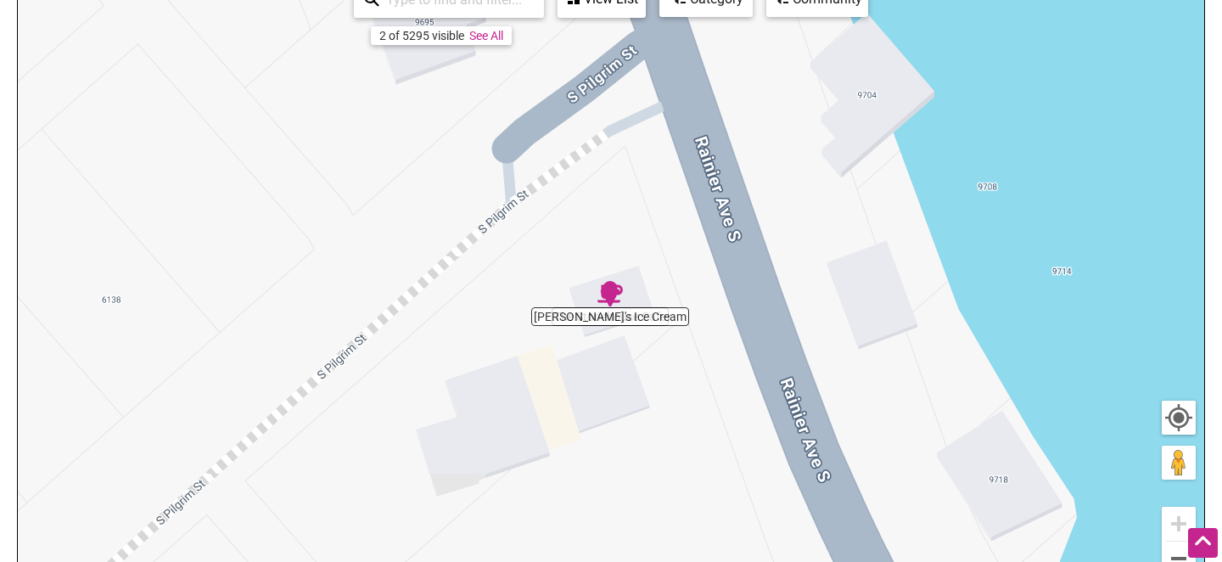
click at [610, 316] on div "To navigate, press the arrow keys." at bounding box center [611, 305] width 1187 height 660
click at [555, 317] on div "To navigate, press the arrow keys." at bounding box center [611, 305] width 1187 height 660
click at [615, 292] on img "Laina's Ice Cream" at bounding box center [610, 293] width 25 height 25
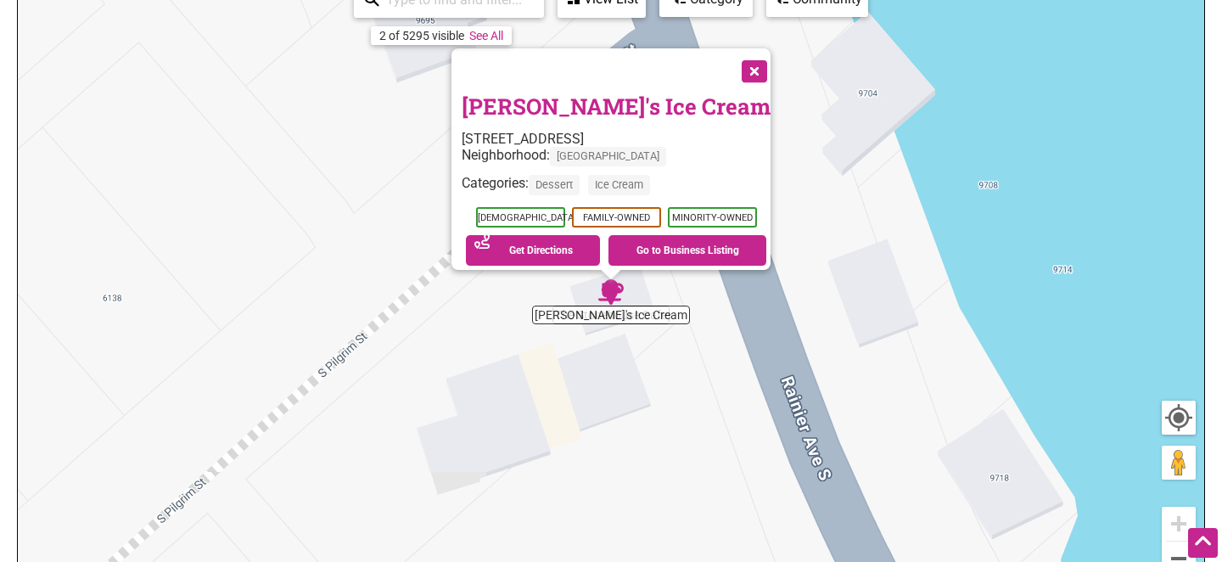
click at [555, 312] on div "To navigate, press the arrow keys. Laina's Ice Cream 9701 Rainier Ave S, Seattl…" at bounding box center [611, 305] width 1187 height 660
click at [753, 58] on button "Close" at bounding box center [753, 69] width 42 height 42
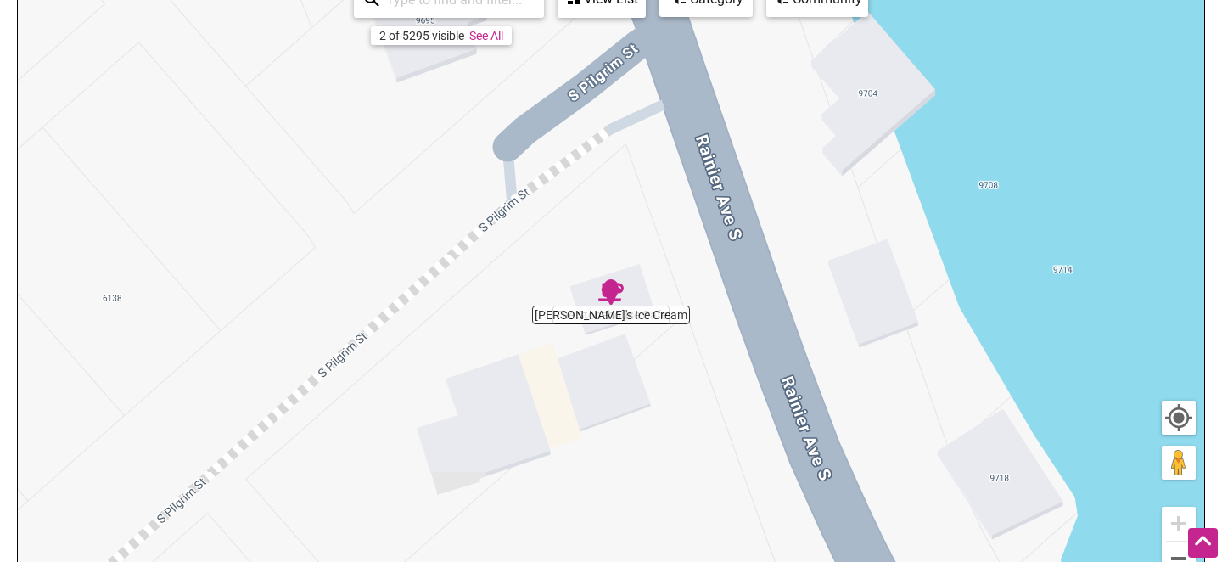
click at [671, 317] on div "To navigate, press the arrow keys." at bounding box center [611, 305] width 1187 height 660
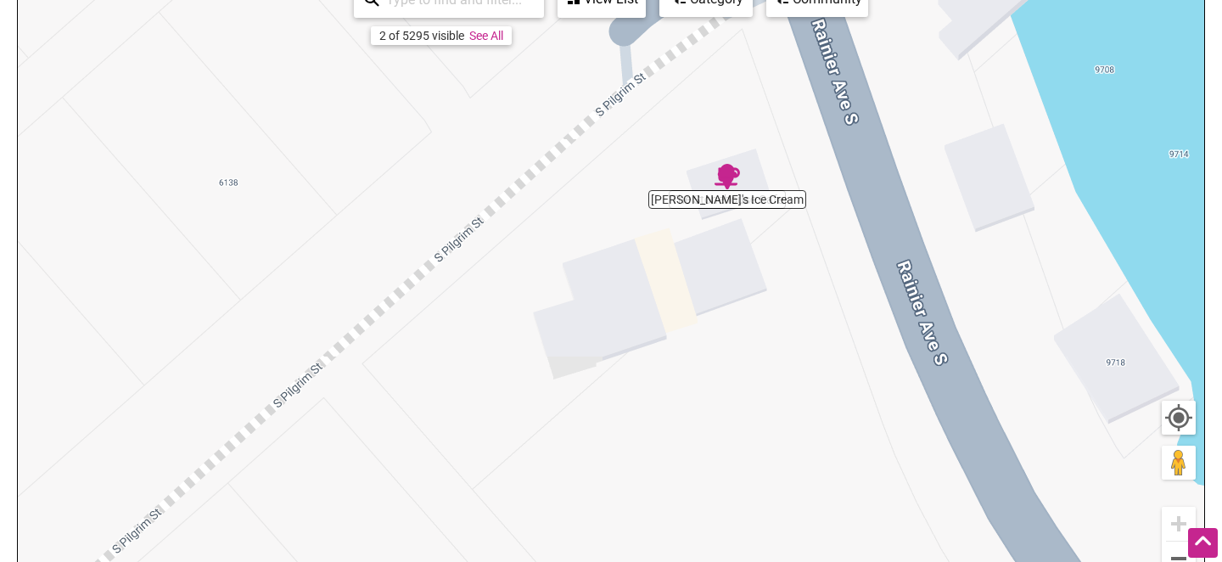
drag, startPoint x: 559, startPoint y: 317, endPoint x: 660, endPoint y: 239, distance: 127.7
click at [660, 239] on div "To navigate, press the arrow keys." at bounding box center [611, 305] width 1187 height 660
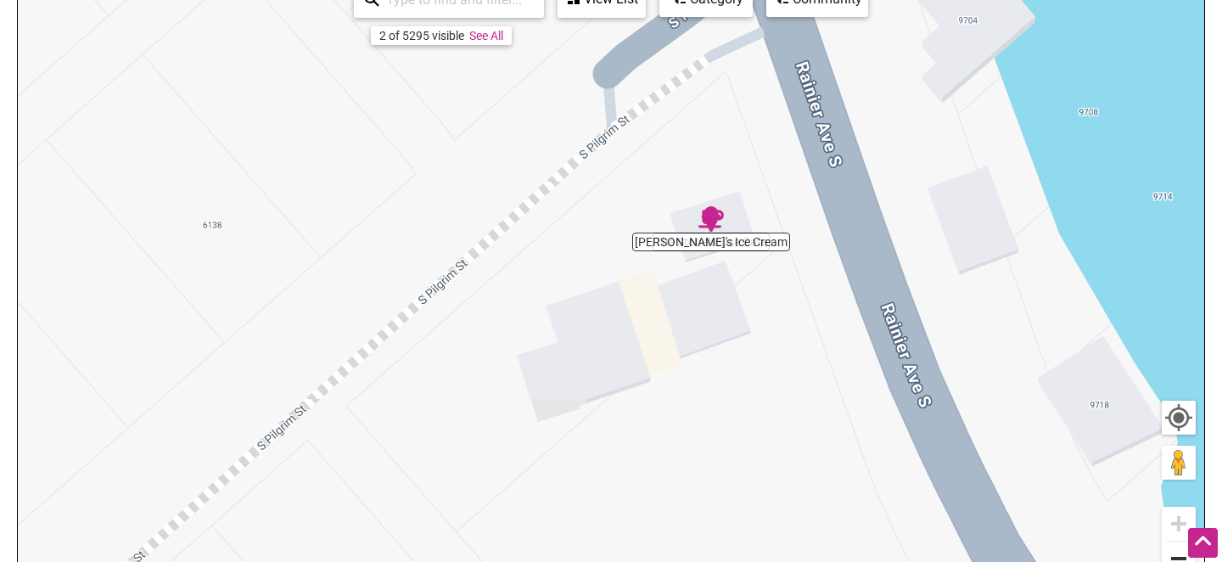
click at [1173, 552] on button "Zoom out" at bounding box center [1179, 559] width 34 height 34
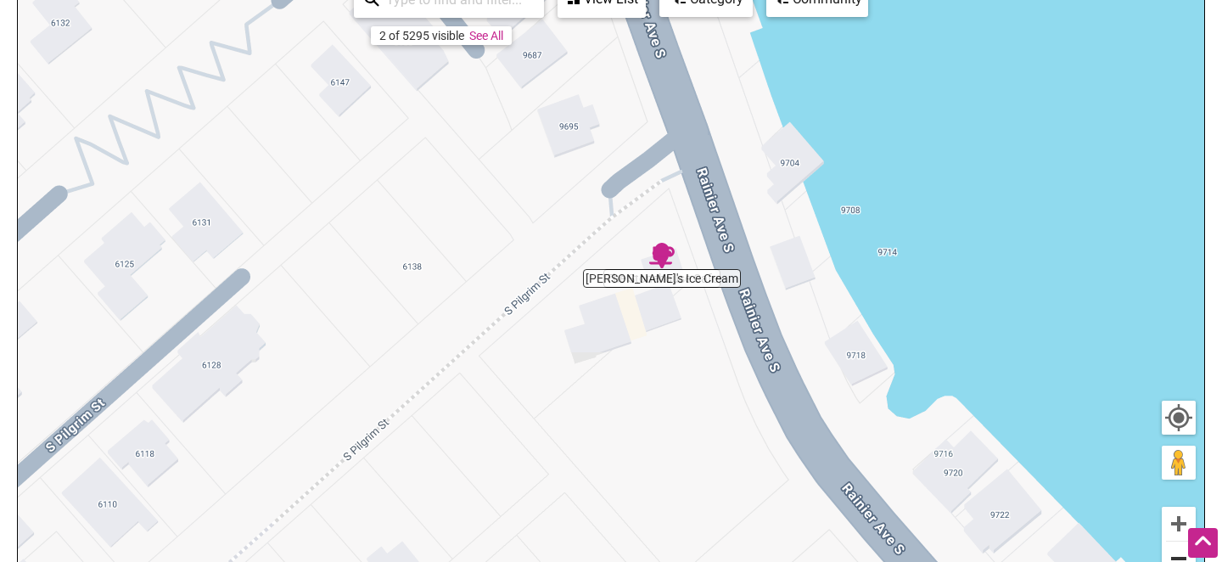
click at [1173, 552] on button "Zoom out" at bounding box center [1179, 559] width 34 height 34
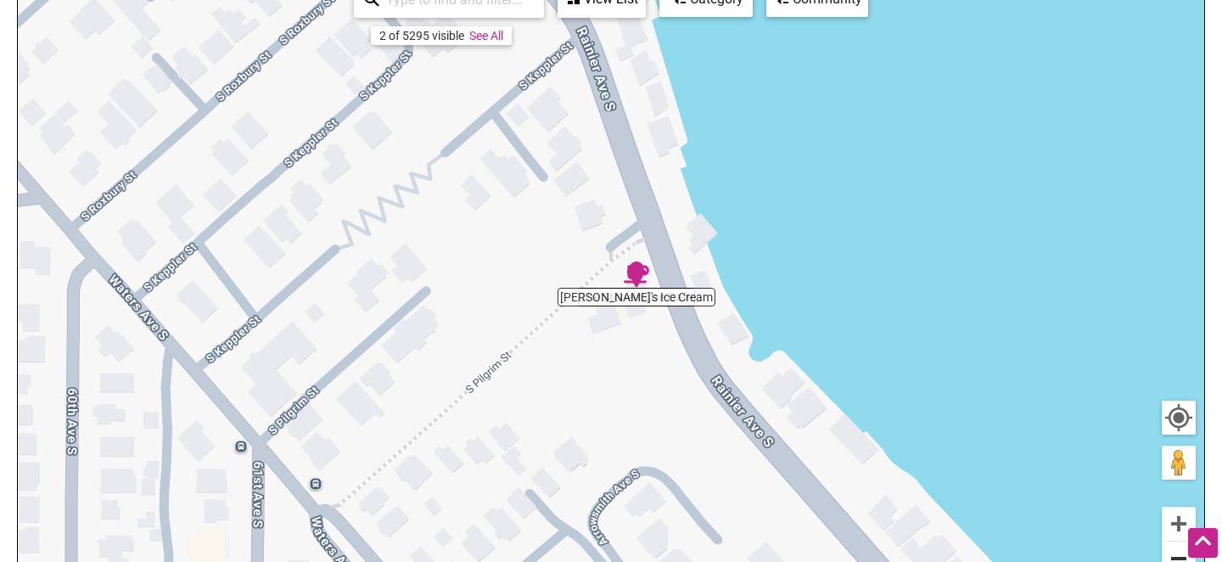
click at [1173, 552] on button "Zoom out" at bounding box center [1179, 559] width 34 height 34
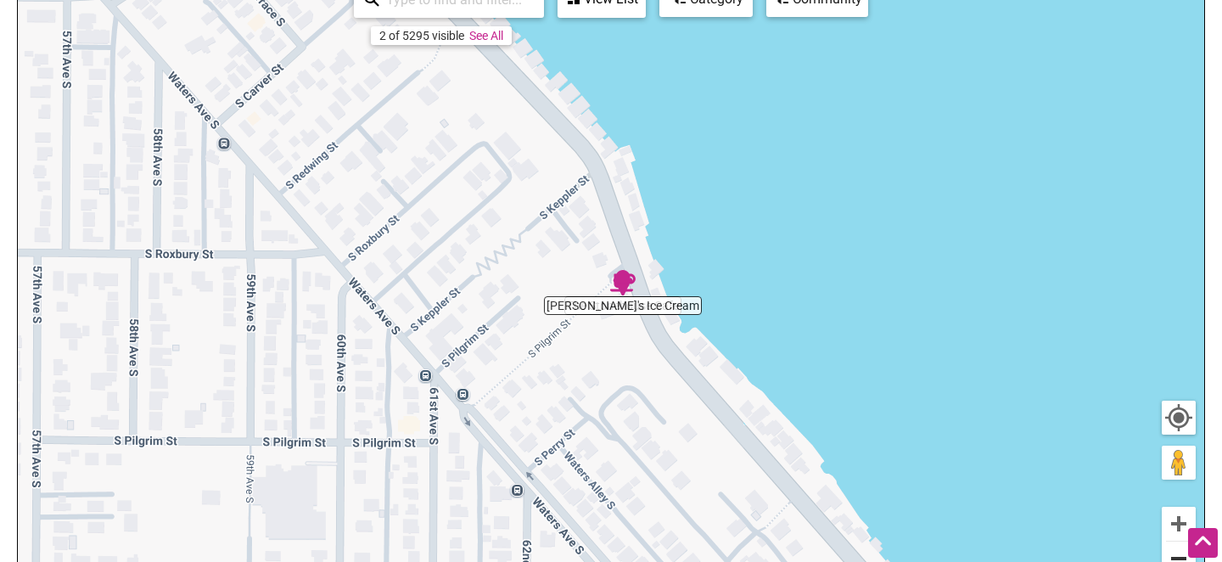
click at [1173, 552] on button "Zoom out" at bounding box center [1179, 559] width 34 height 34
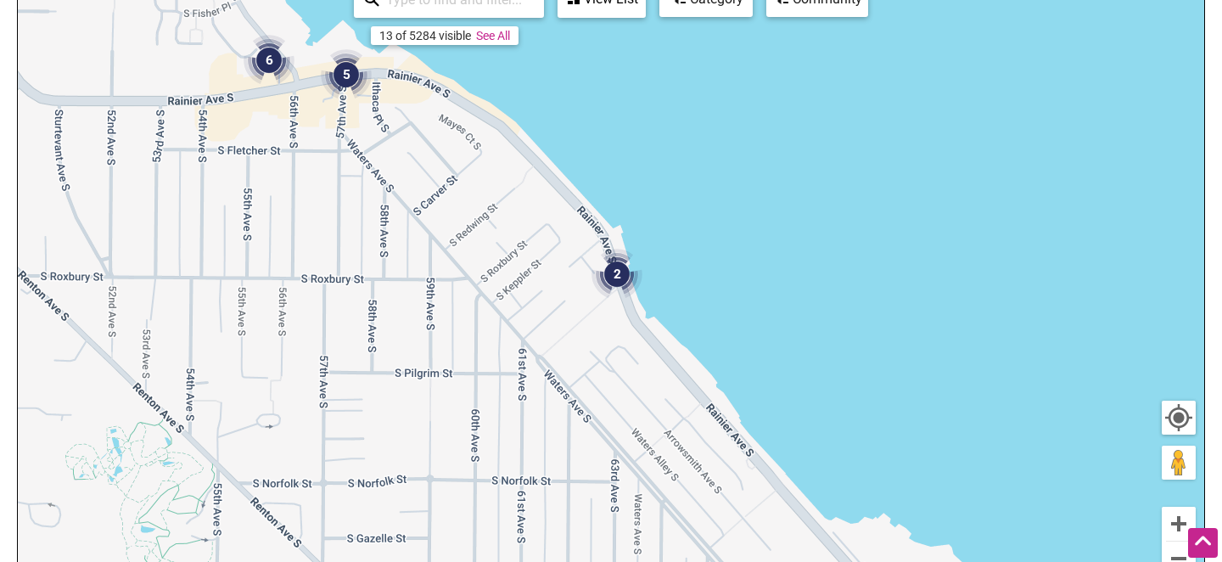
click at [617, 271] on img "2" at bounding box center [617, 274] width 51 height 51
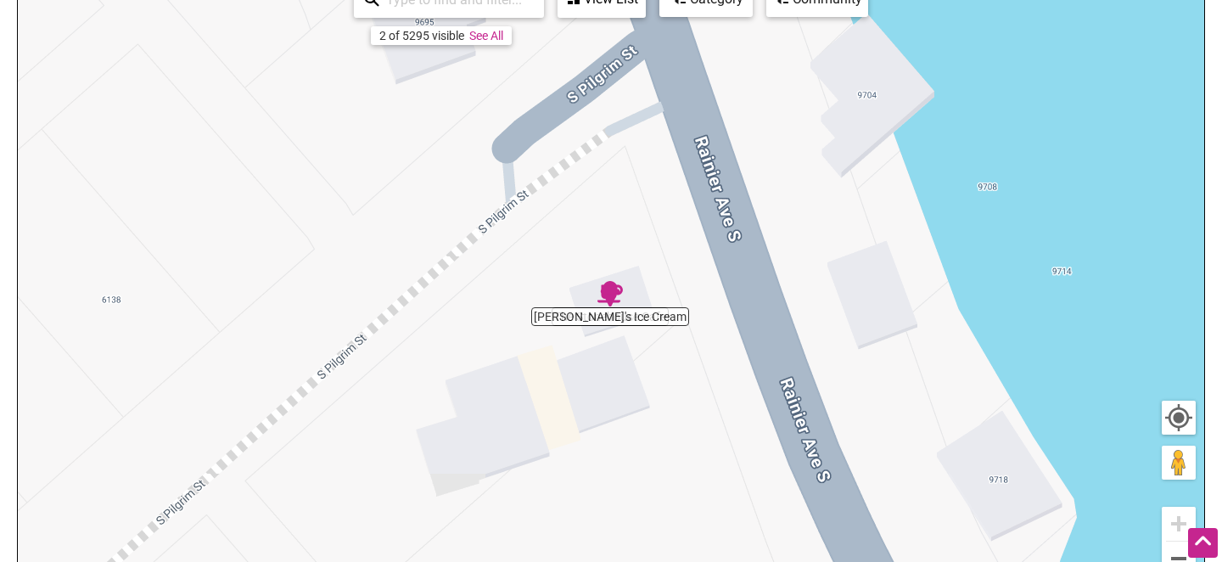
click at [559, 317] on div "To navigate, press the arrow keys." at bounding box center [611, 305] width 1187 height 660
click at [667, 317] on div "To navigate, press the arrow keys." at bounding box center [611, 305] width 1187 height 660
click at [560, 320] on div "To navigate, press the arrow keys." at bounding box center [611, 305] width 1187 height 660
click at [1178, 554] on button "Zoom out" at bounding box center [1179, 559] width 34 height 34
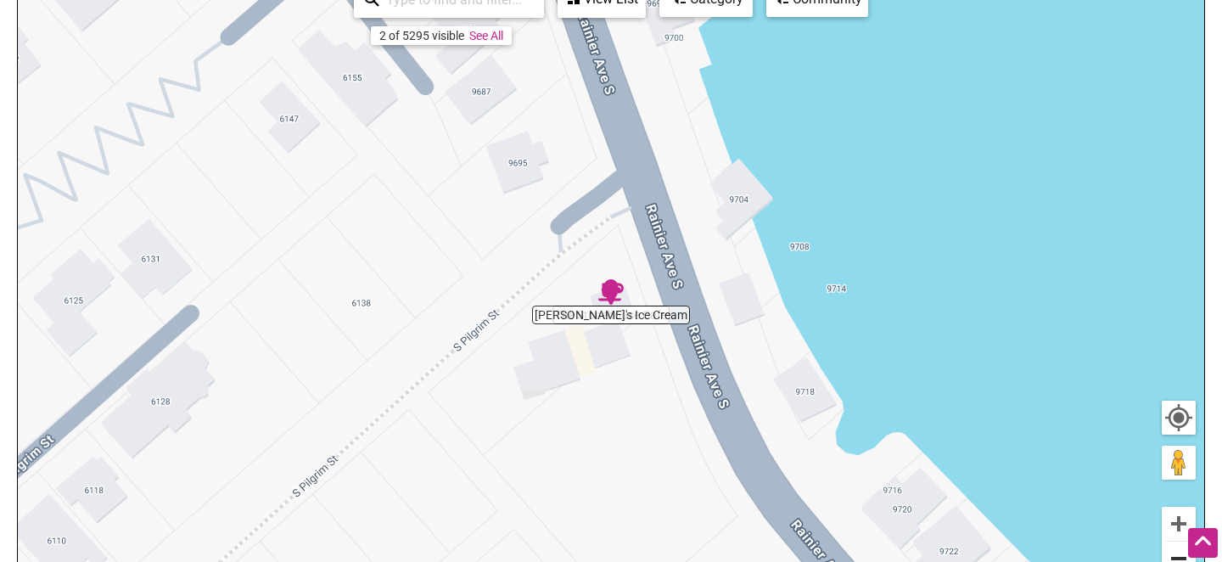
click at [1178, 554] on button "Zoom out" at bounding box center [1179, 559] width 34 height 34
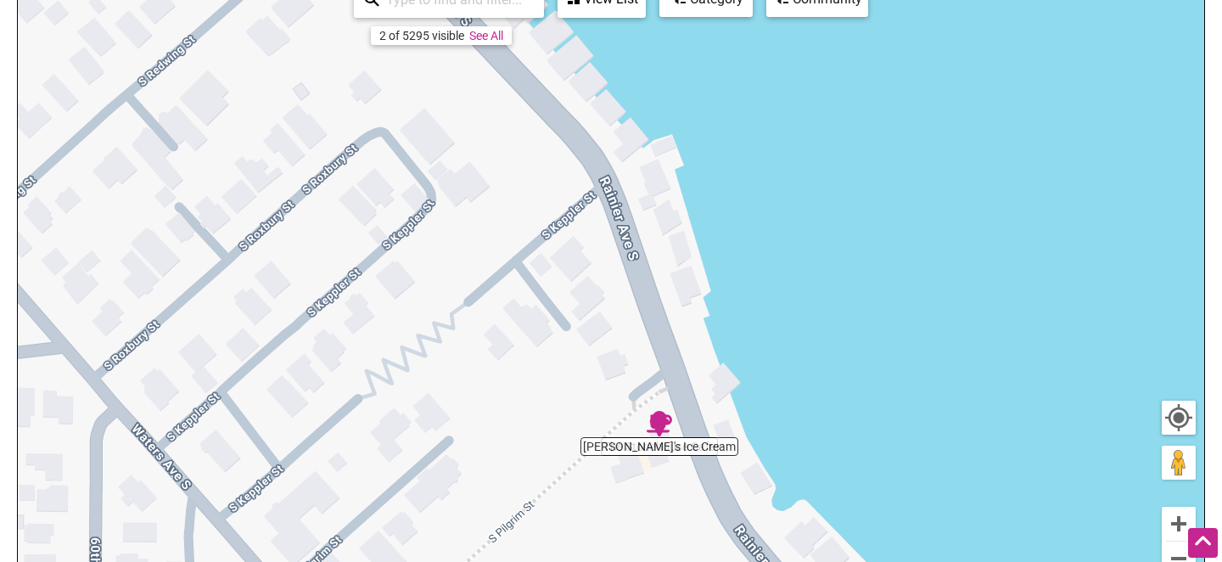
drag, startPoint x: 584, startPoint y: 184, endPoint x: 634, endPoint y: 317, distance: 142.4
click at [634, 317] on div "To navigate, press the arrow keys." at bounding box center [611, 305] width 1187 height 660
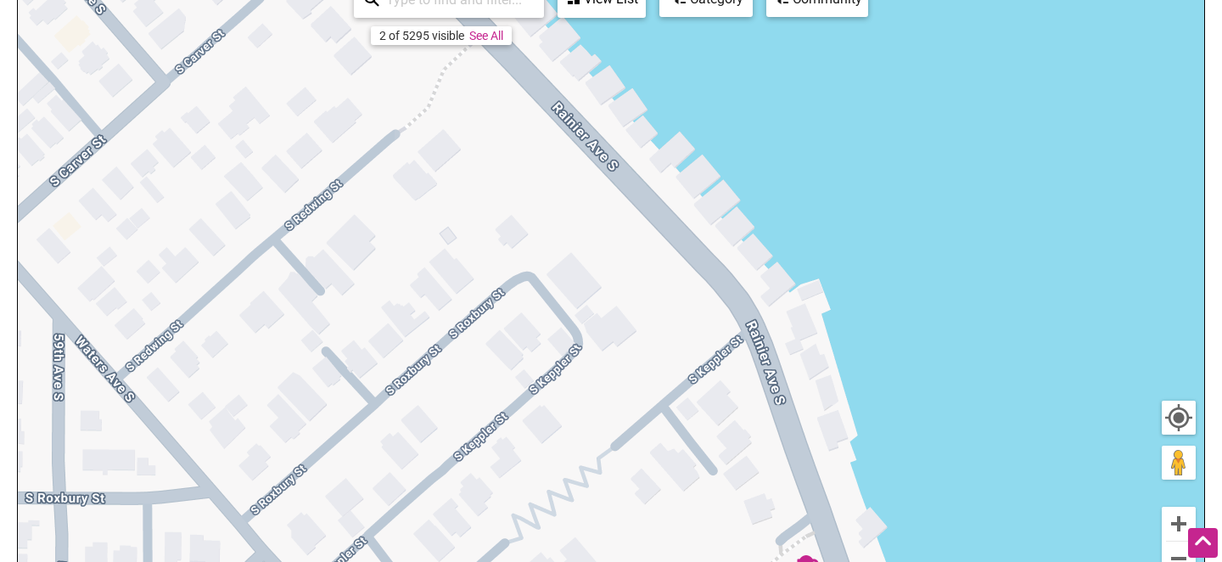
drag, startPoint x: 542, startPoint y: 188, endPoint x: 691, endPoint y: 332, distance: 207.1
click at [691, 332] on div "To navigate, press the arrow keys." at bounding box center [611, 305] width 1187 height 660
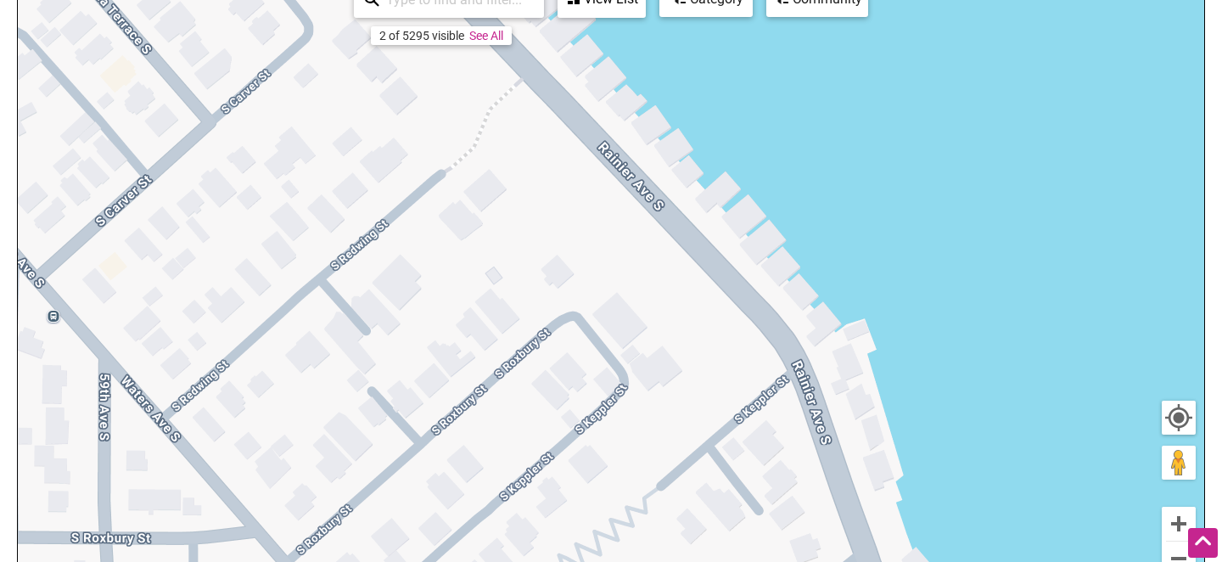
drag, startPoint x: 609, startPoint y: 215, endPoint x: 653, endPoint y: 250, distance: 55.5
click at [653, 250] on div "To navigate, press the arrow keys." at bounding box center [611, 305] width 1187 height 660
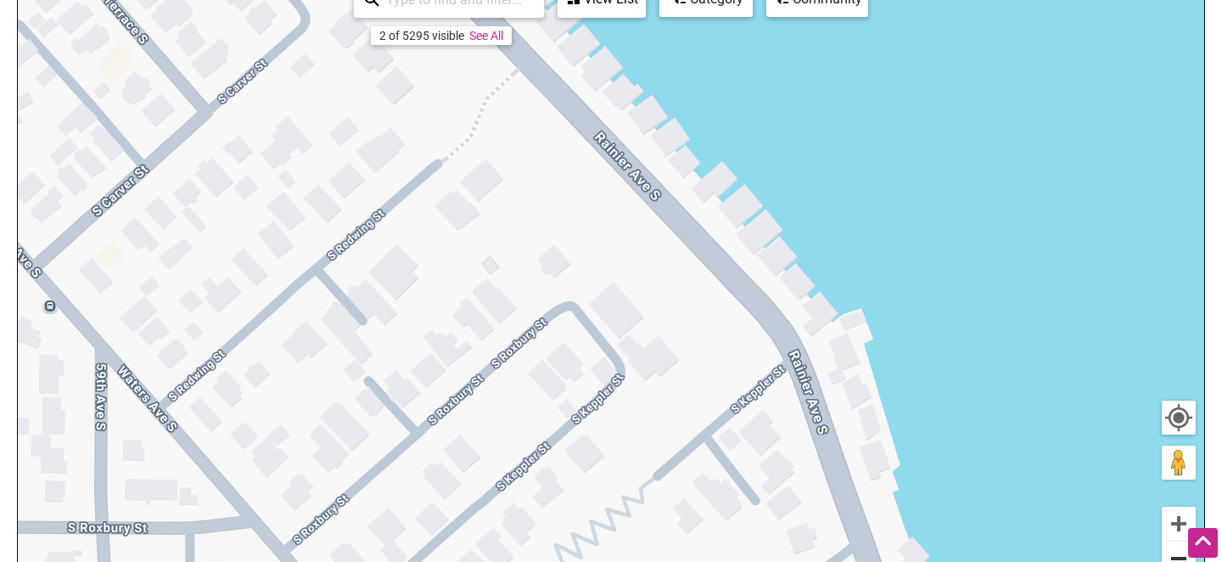
click at [1168, 554] on button "Zoom out" at bounding box center [1179, 559] width 34 height 34
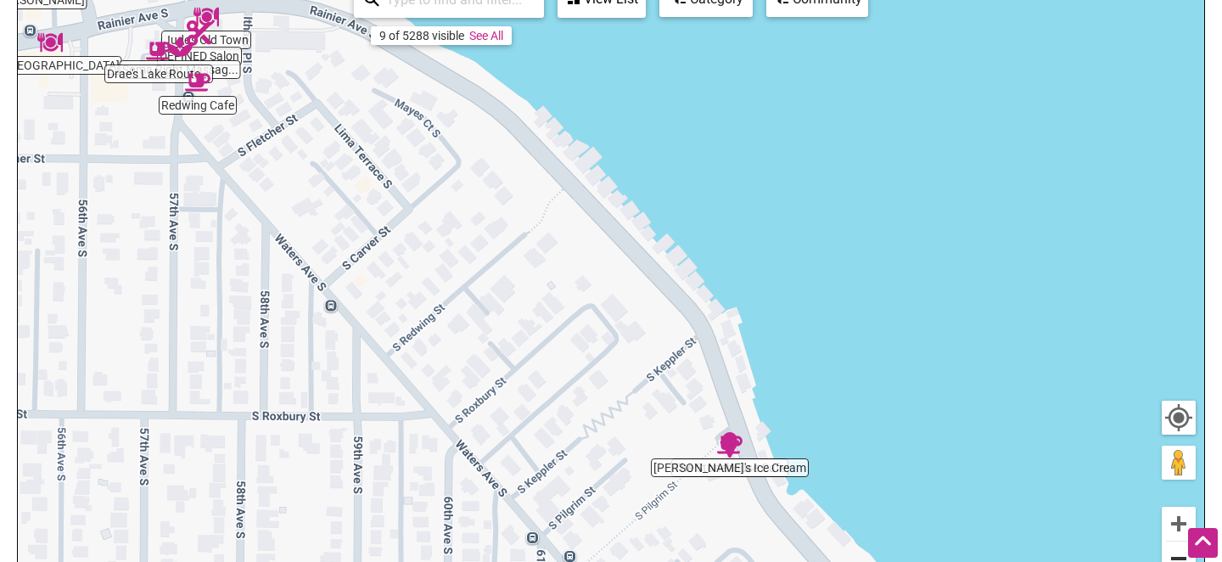
click at [1168, 554] on button "Zoom out" at bounding box center [1179, 559] width 34 height 34
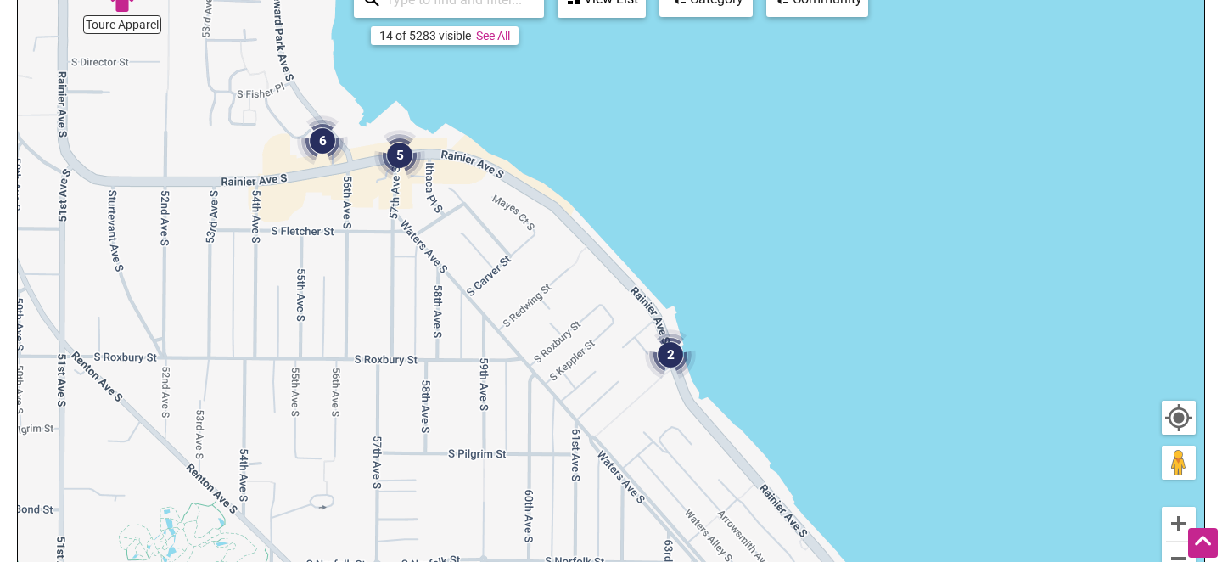
click at [398, 149] on img "5" at bounding box center [399, 155] width 51 height 51
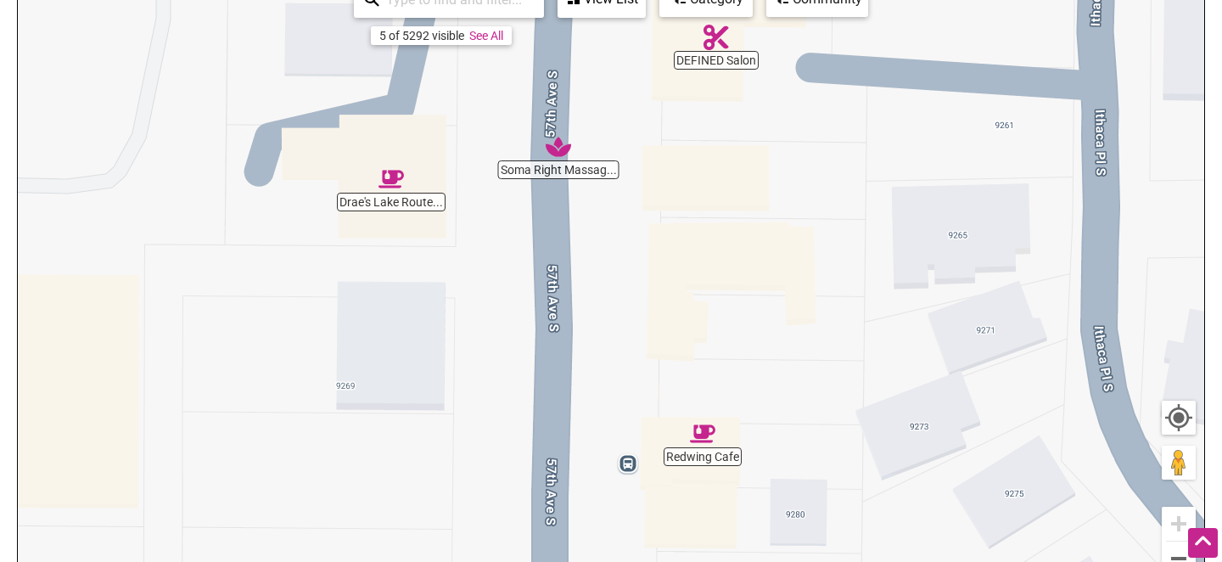
drag, startPoint x: 778, startPoint y: 394, endPoint x: 746, endPoint y: 277, distance: 121.5
click at [746, 276] on div "To navigate, press the arrow keys." at bounding box center [611, 305] width 1187 height 660
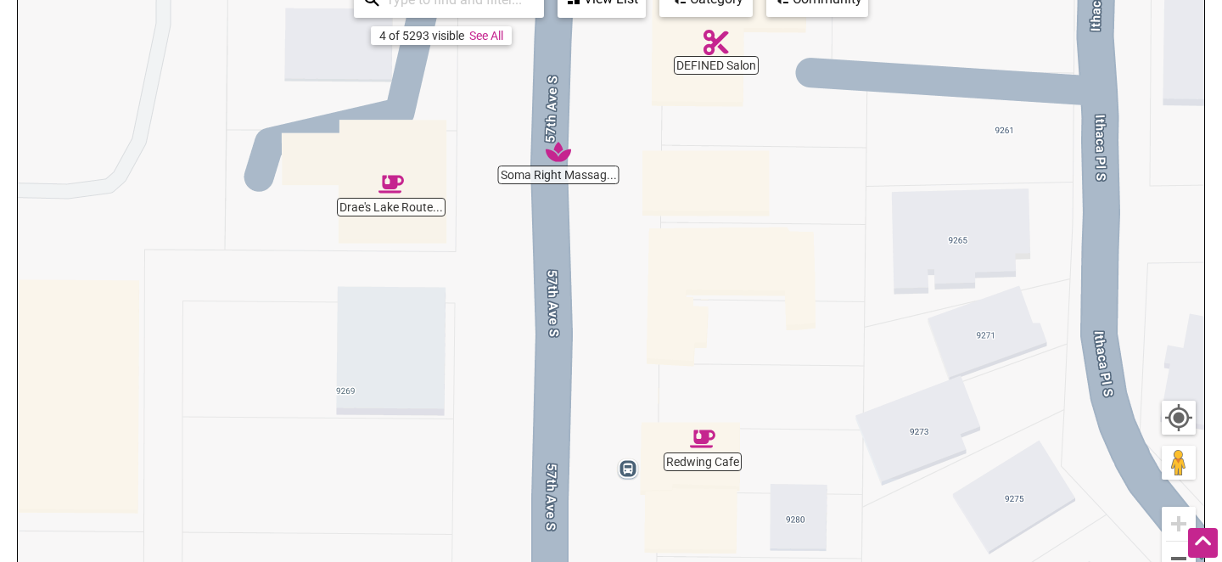
click at [700, 440] on img "Redwing Cafe" at bounding box center [702, 438] width 25 height 25
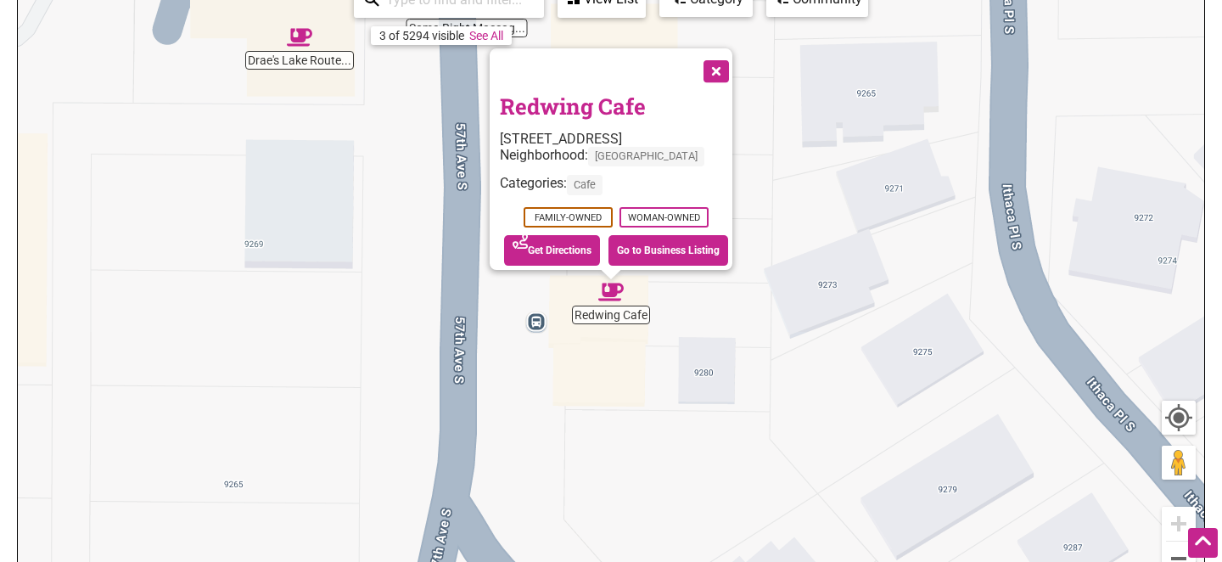
click at [727, 65] on button "Close" at bounding box center [715, 69] width 42 height 42
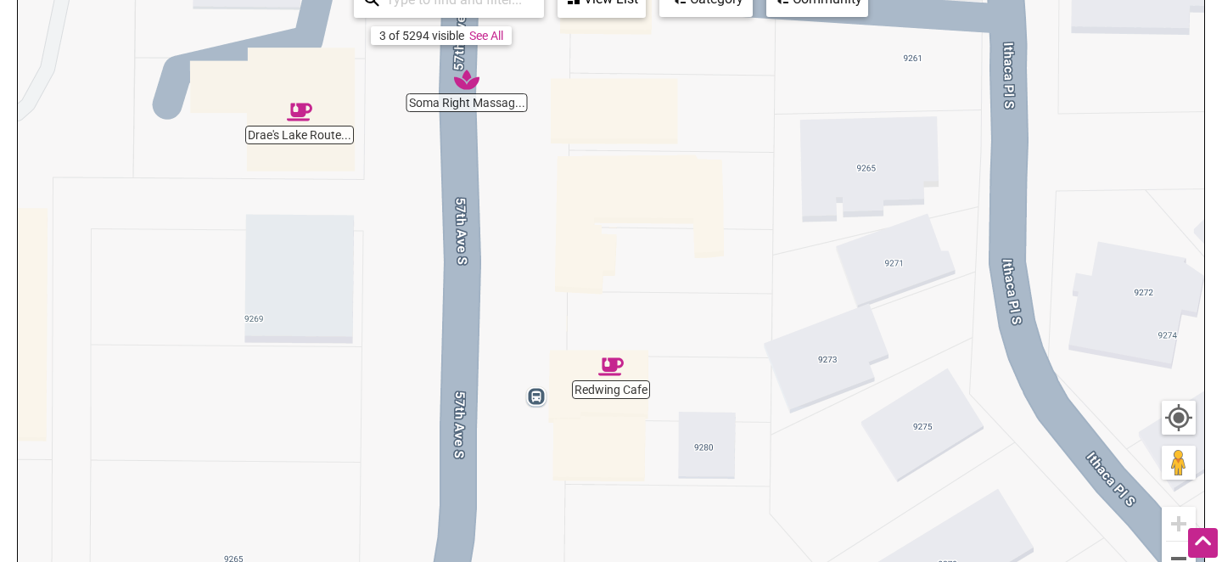
drag, startPoint x: 755, startPoint y: 154, endPoint x: 767, endPoint y: 295, distance: 141.5
click at [767, 287] on div "To navigate, press the arrow keys." at bounding box center [611, 305] width 1187 height 660
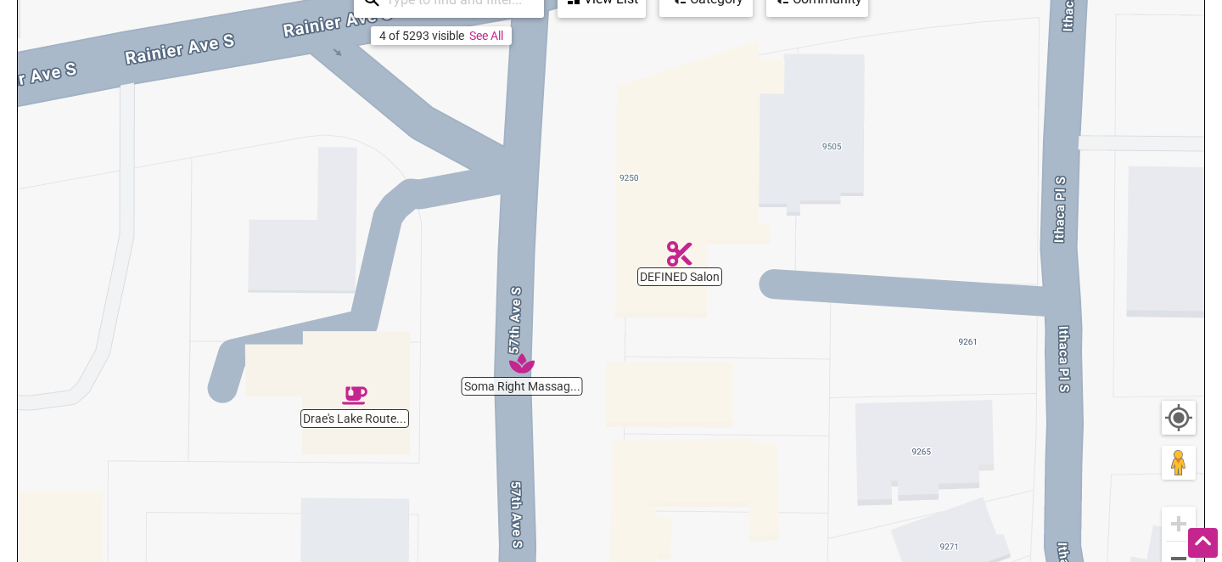
drag, startPoint x: 802, startPoint y: 176, endPoint x: 834, endPoint y: 358, distance: 185.2
click at [834, 358] on div "To navigate, press the arrow keys." at bounding box center [611, 305] width 1187 height 660
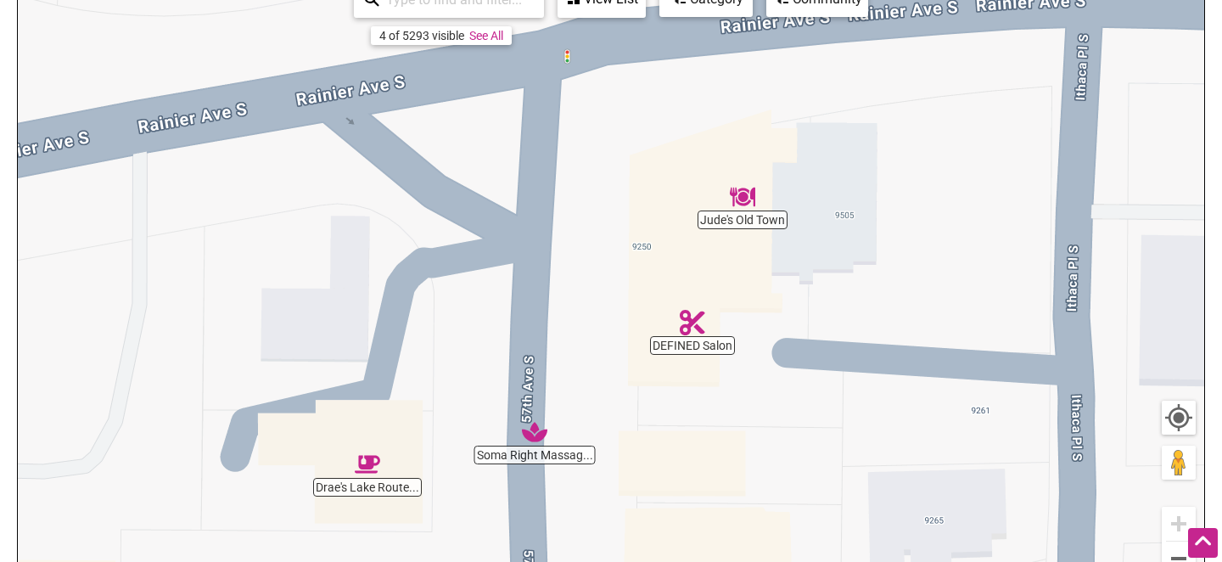
drag, startPoint x: 711, startPoint y: 366, endPoint x: 723, endPoint y: 435, distance: 70.8
click at [723, 435] on div "To navigate, press the arrow keys." at bounding box center [611, 305] width 1187 height 660
click at [750, 222] on div "To navigate, press the arrow keys." at bounding box center [611, 305] width 1187 height 660
click at [742, 192] on img "Jude's Old Town" at bounding box center [742, 196] width 25 height 25
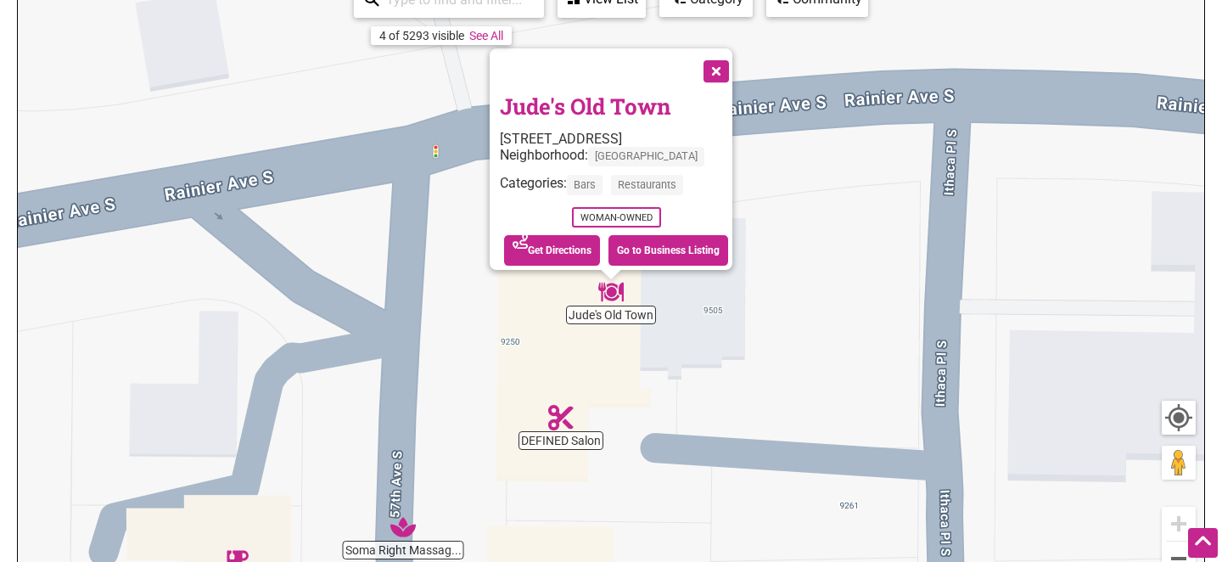
click at [728, 60] on button "Close" at bounding box center [715, 69] width 42 height 42
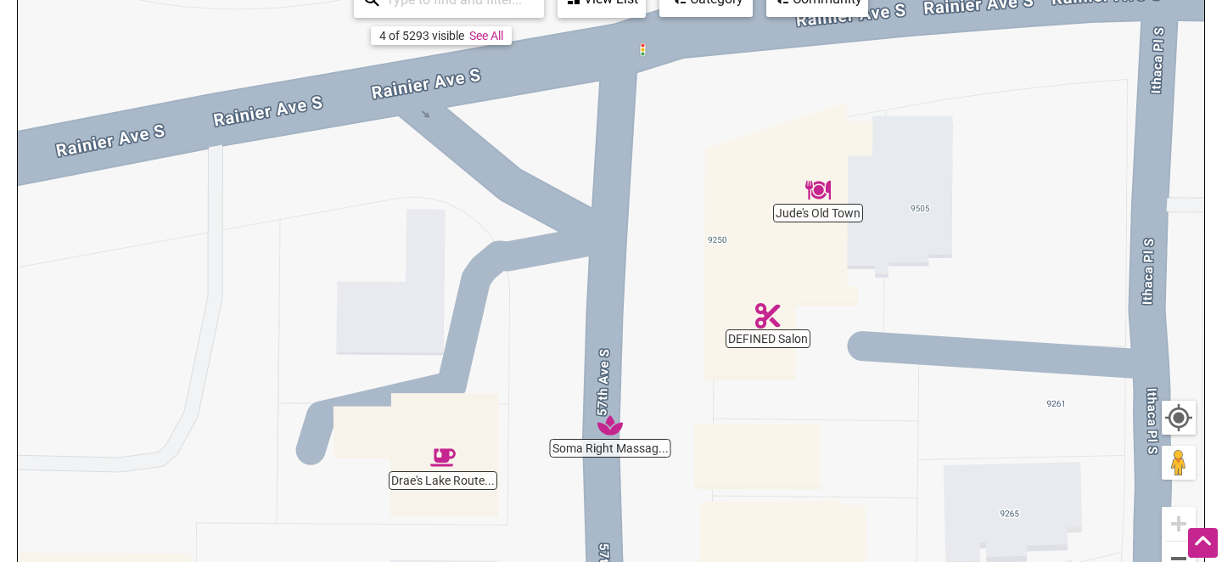
drag, startPoint x: 719, startPoint y: 334, endPoint x: 927, endPoint y: 230, distance: 232.7
click at [927, 230] on div "To navigate, press the arrow keys." at bounding box center [611, 305] width 1187 height 660
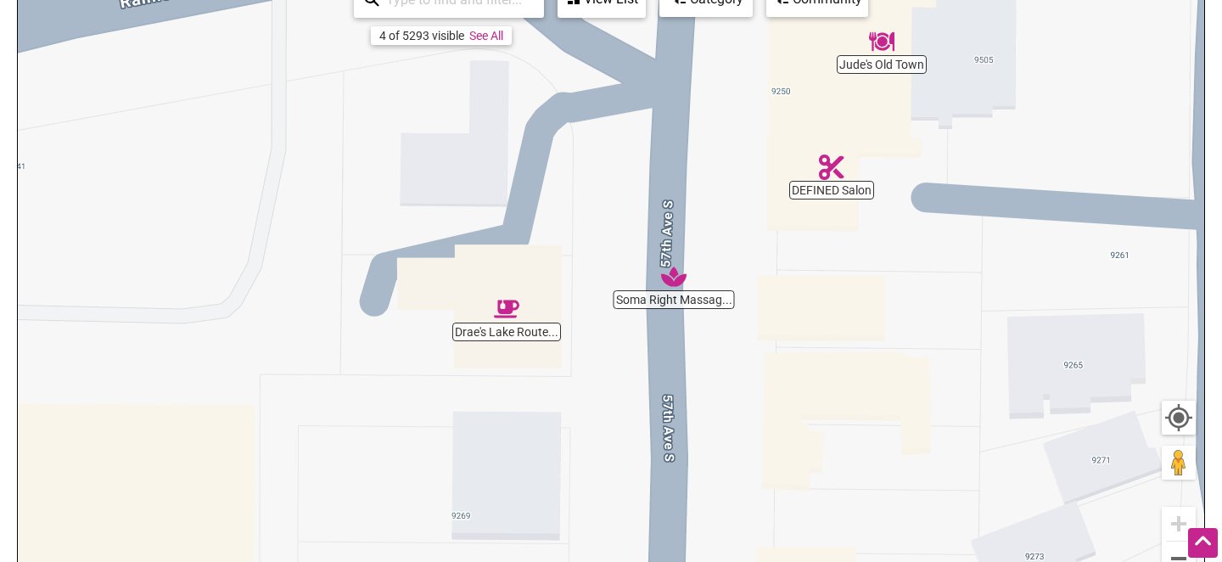
drag, startPoint x: 684, startPoint y: 440, endPoint x: 749, endPoint y: 285, distance: 167.4
click at [749, 285] on div "To navigate, press the arrow keys." at bounding box center [611, 305] width 1187 height 660
click at [508, 306] on img "Drae's Lake Route Eatery" at bounding box center [506, 308] width 25 height 25
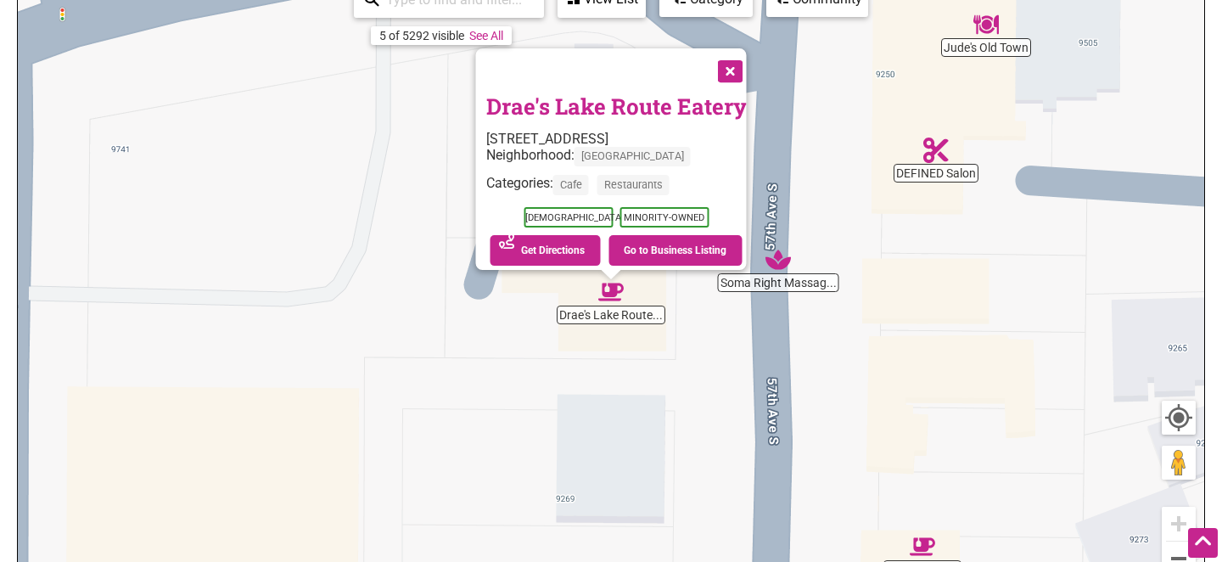
click at [739, 52] on button "Close" at bounding box center [729, 69] width 42 height 42
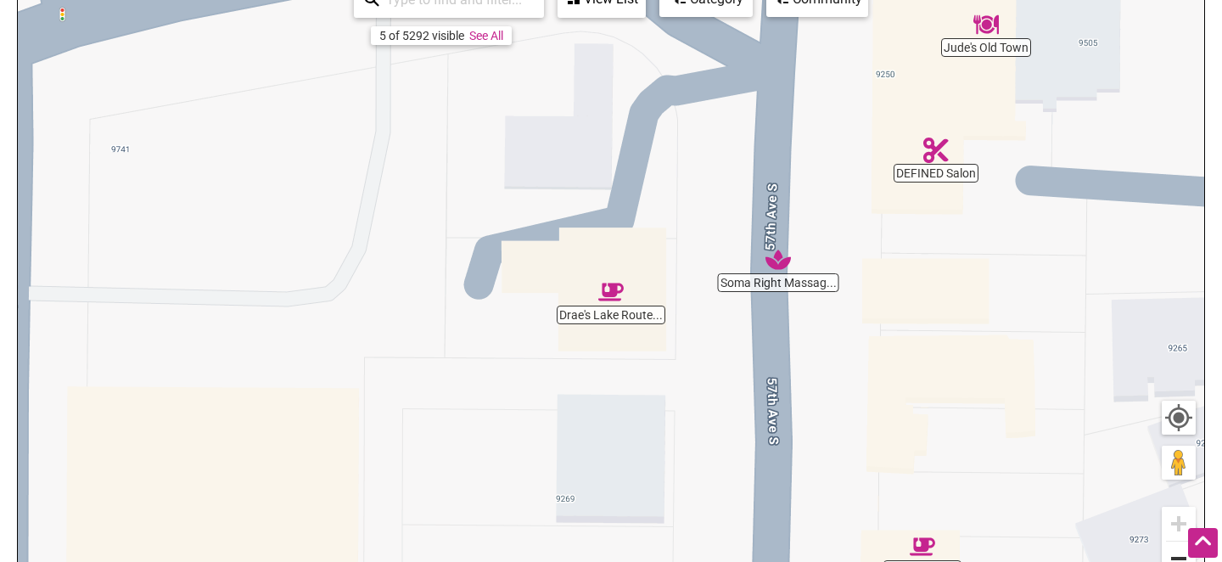
click at [1171, 551] on button "Zoom out" at bounding box center [1179, 559] width 34 height 34
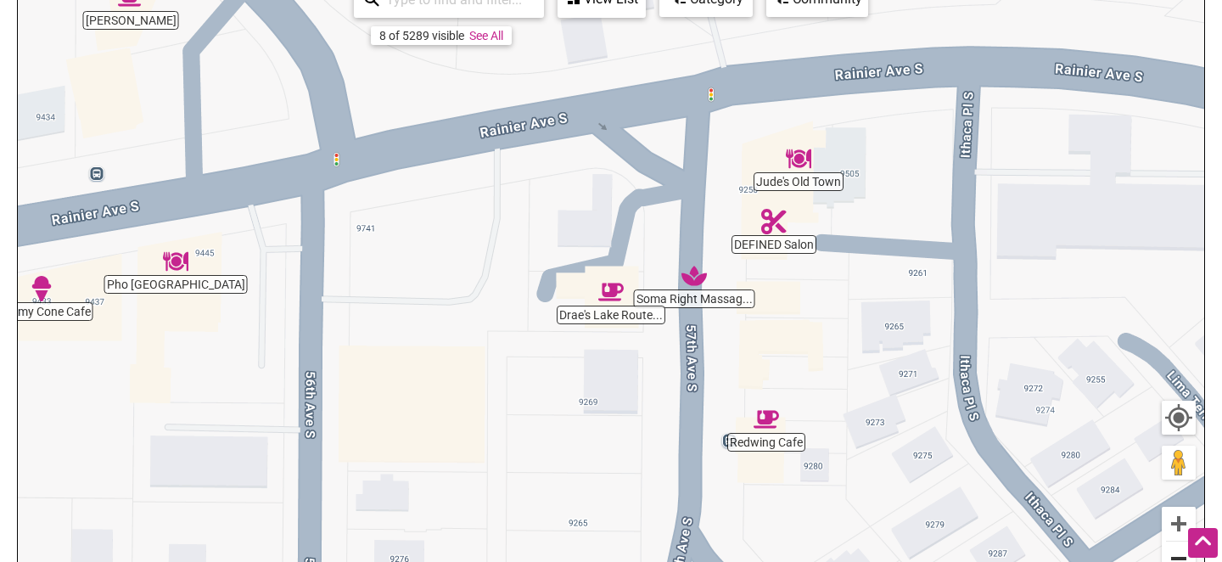
click at [1171, 551] on button "Zoom out" at bounding box center [1179, 559] width 34 height 34
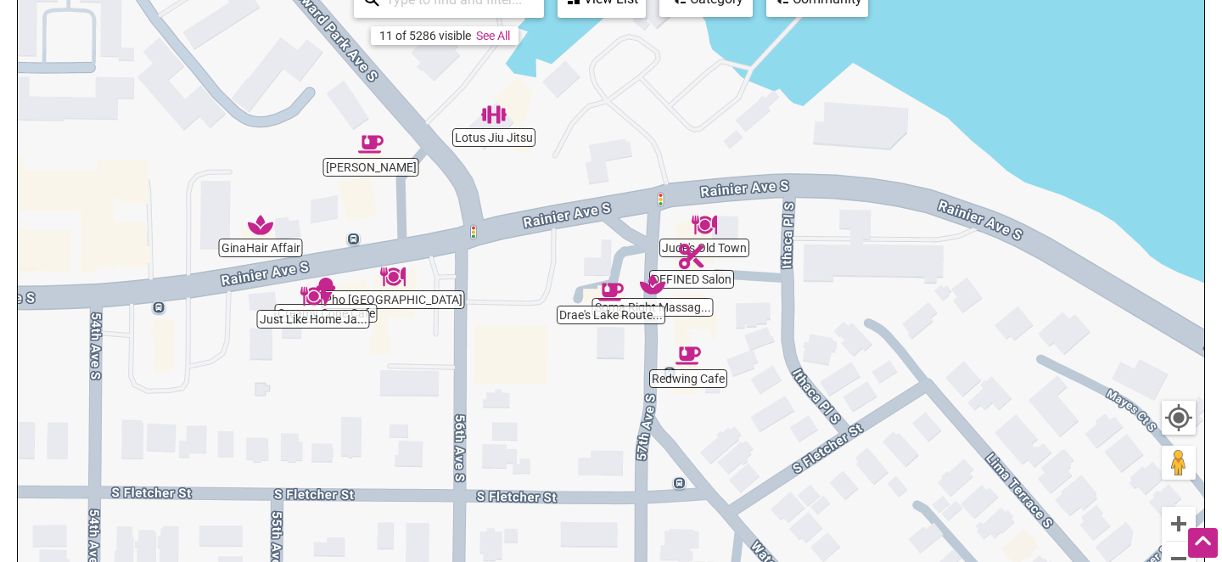
click at [365, 169] on div "To navigate, press the arrow keys." at bounding box center [611, 305] width 1187 height 660
click at [372, 136] on img "Umami Kushi" at bounding box center [370, 144] width 25 height 25
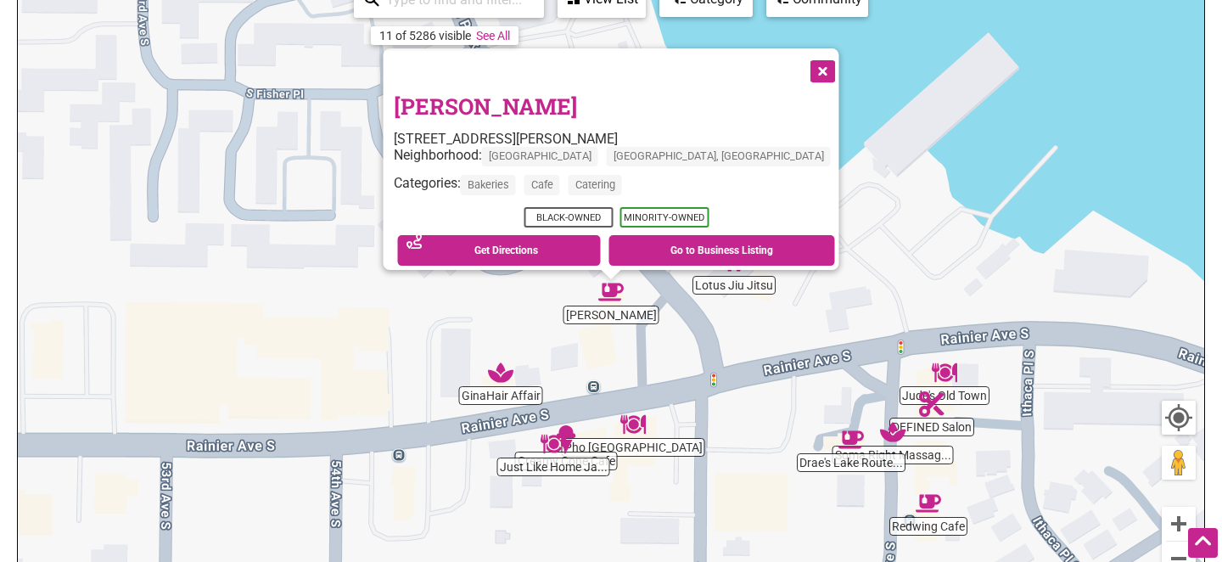
click at [800, 63] on button "Close" at bounding box center [821, 69] width 42 height 42
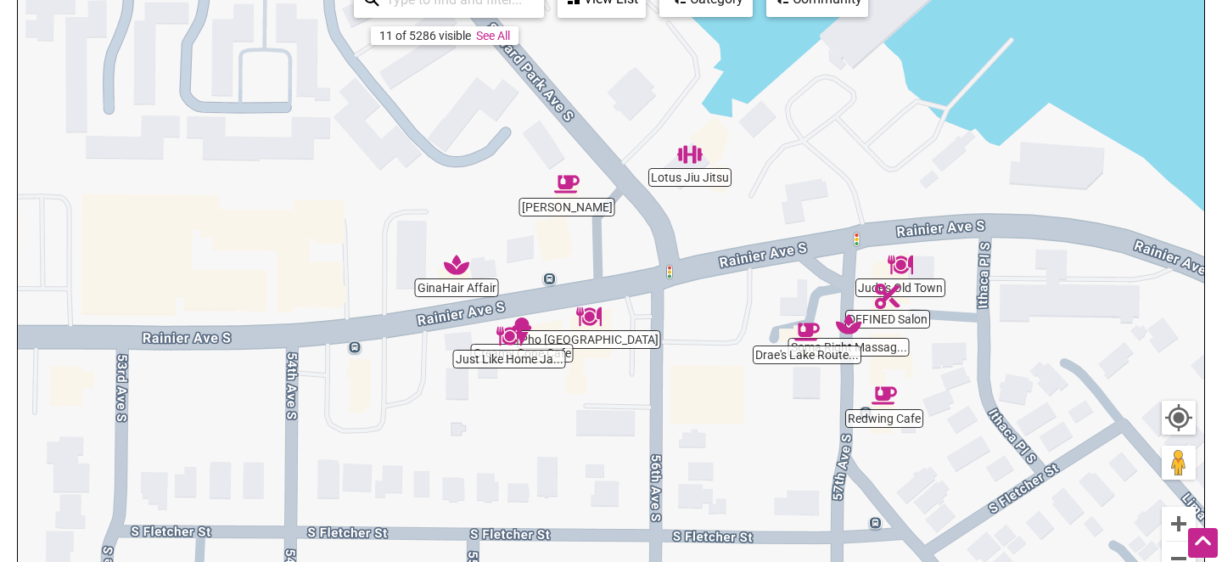
drag, startPoint x: 561, startPoint y: 318, endPoint x: 517, endPoint y: 206, distance: 120.4
click at [517, 206] on div "To navigate, press the arrow keys." at bounding box center [611, 305] width 1187 height 660
click at [1175, 524] on button "Zoom in" at bounding box center [1179, 524] width 34 height 34
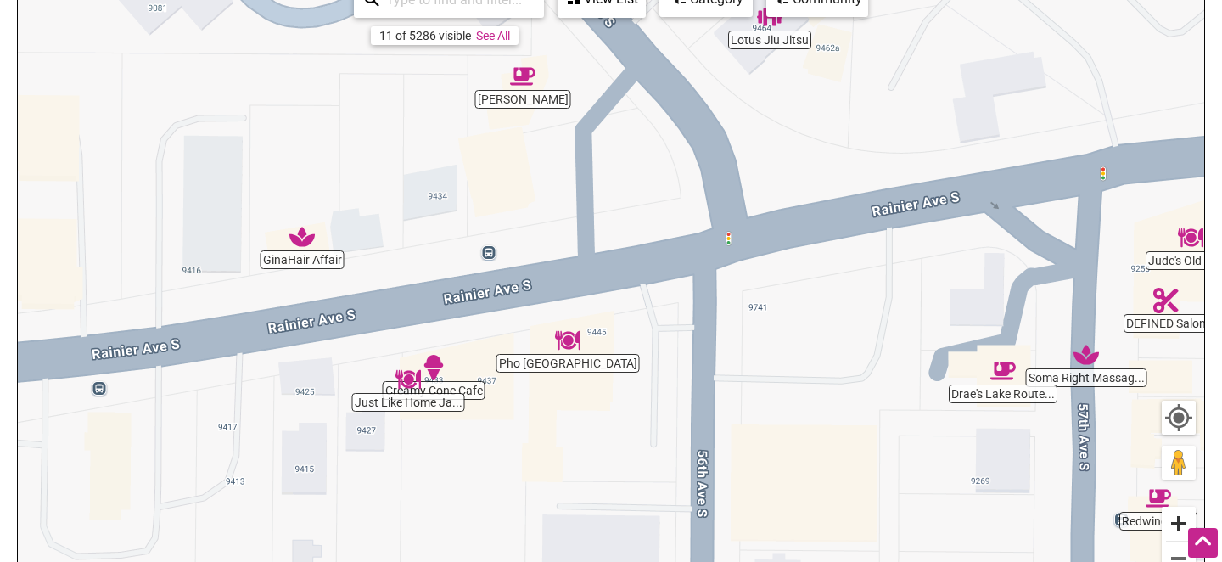
click at [1173, 523] on button "Zoom in" at bounding box center [1179, 524] width 34 height 34
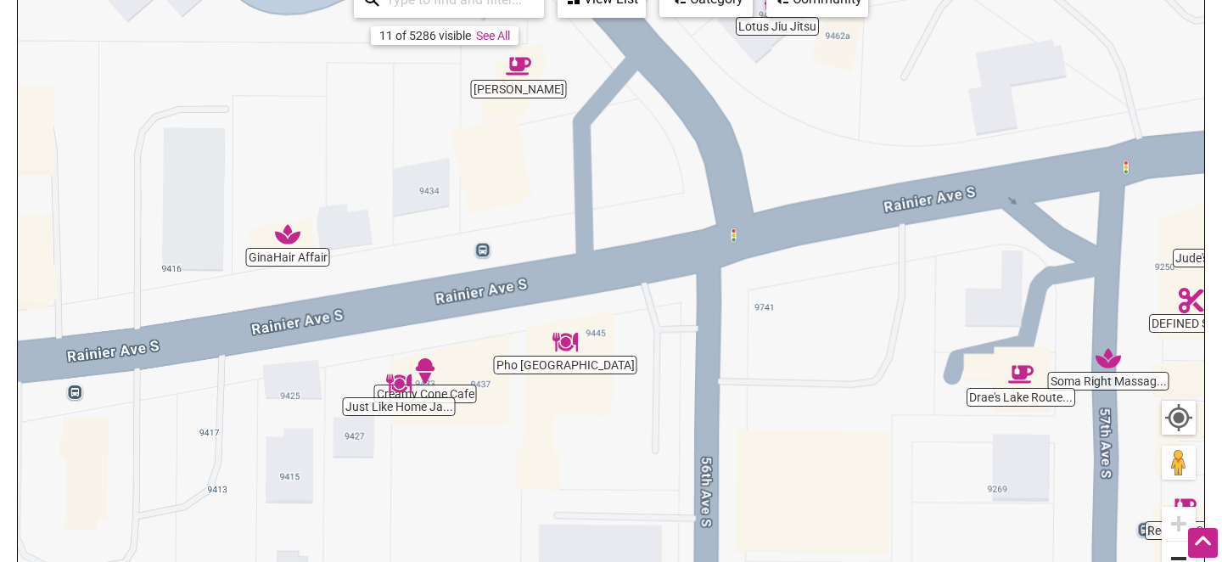
scroll to position [268, 0]
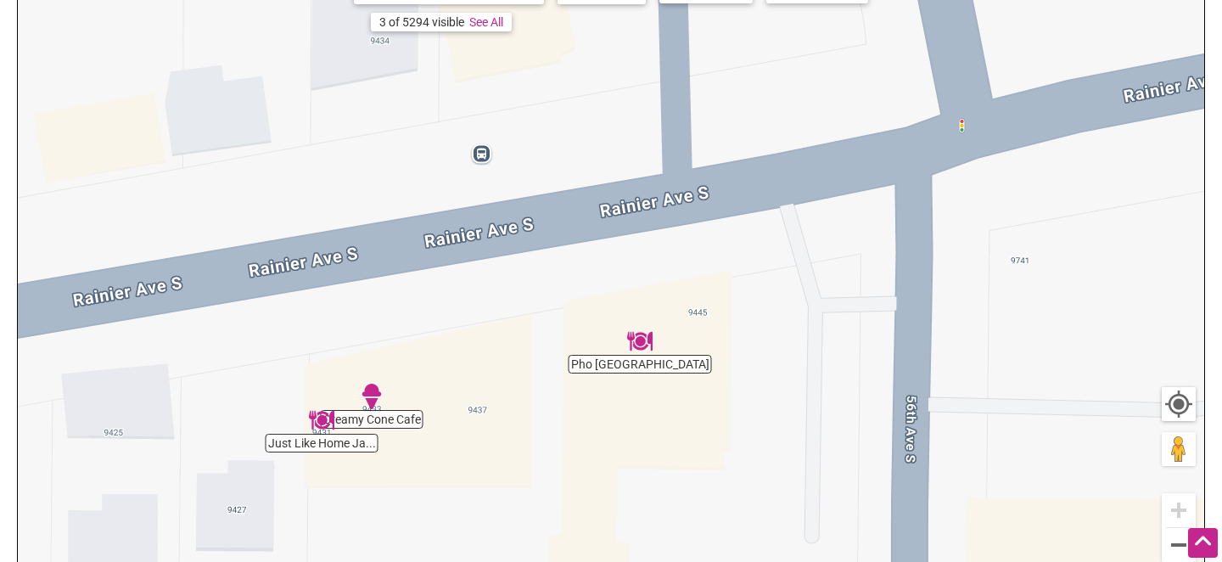
drag, startPoint x: 463, startPoint y: 474, endPoint x: 582, endPoint y: 441, distance: 124.2
click at [582, 441] on div "To navigate, press the arrow keys." at bounding box center [611, 291] width 1187 height 660
click at [329, 447] on div "To navigate, press the arrow keys." at bounding box center [611, 291] width 1187 height 660
click at [317, 418] on img "Just Like Home Jamaican Kitchen" at bounding box center [321, 419] width 25 height 25
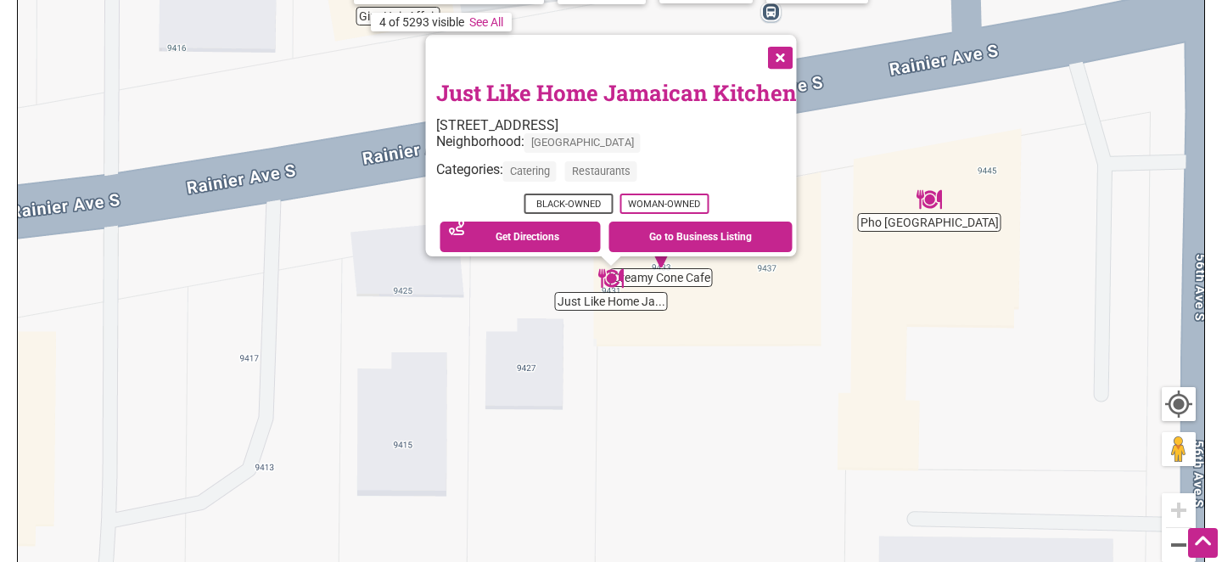
click at [791, 41] on button "Close" at bounding box center [779, 56] width 42 height 42
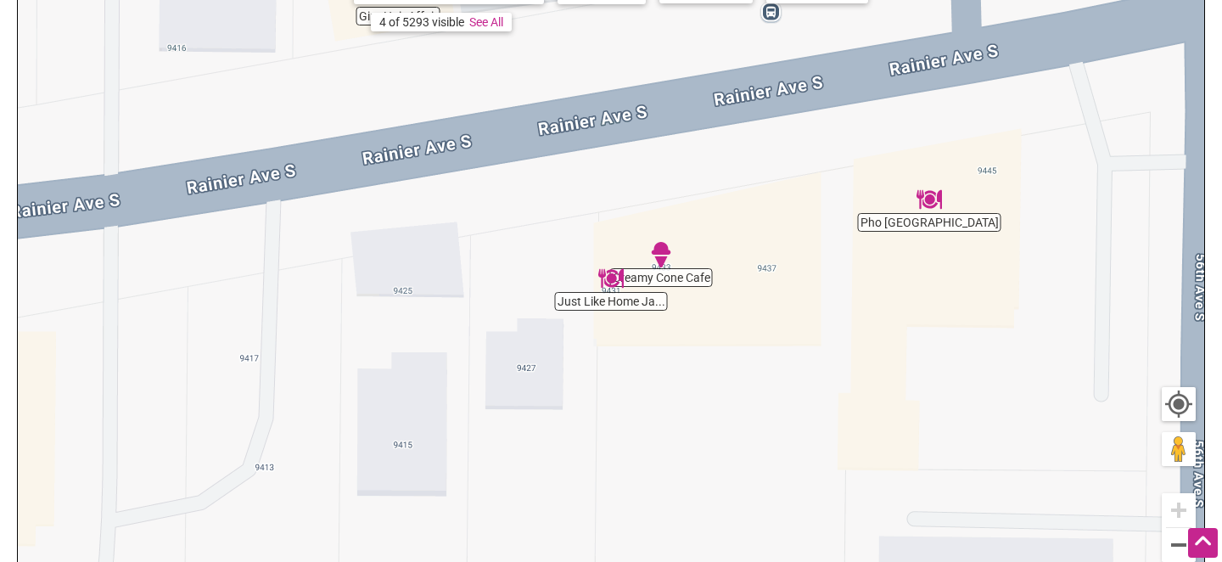
click at [697, 278] on div "To navigate, press the arrow keys." at bounding box center [611, 291] width 1187 height 660
click at [661, 252] on img "Creamy Cone Cafe" at bounding box center [661, 254] width 25 height 25
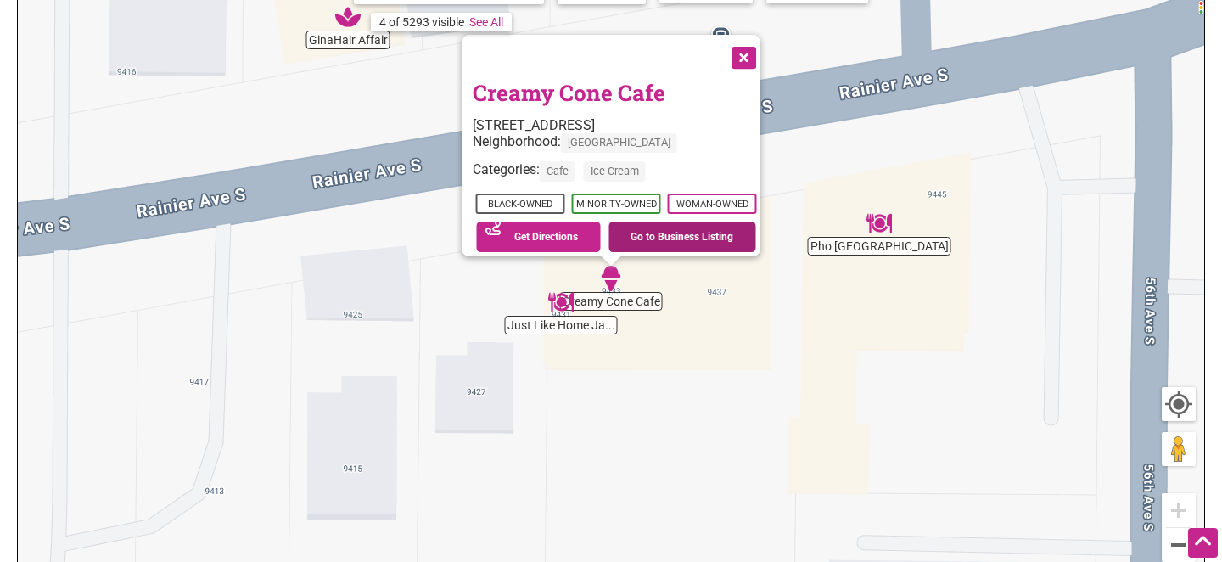
click at [658, 226] on link "Go to Business Listing" at bounding box center [683, 237] width 148 height 31
click at [756, 44] on button "Close" at bounding box center [743, 56] width 42 height 42
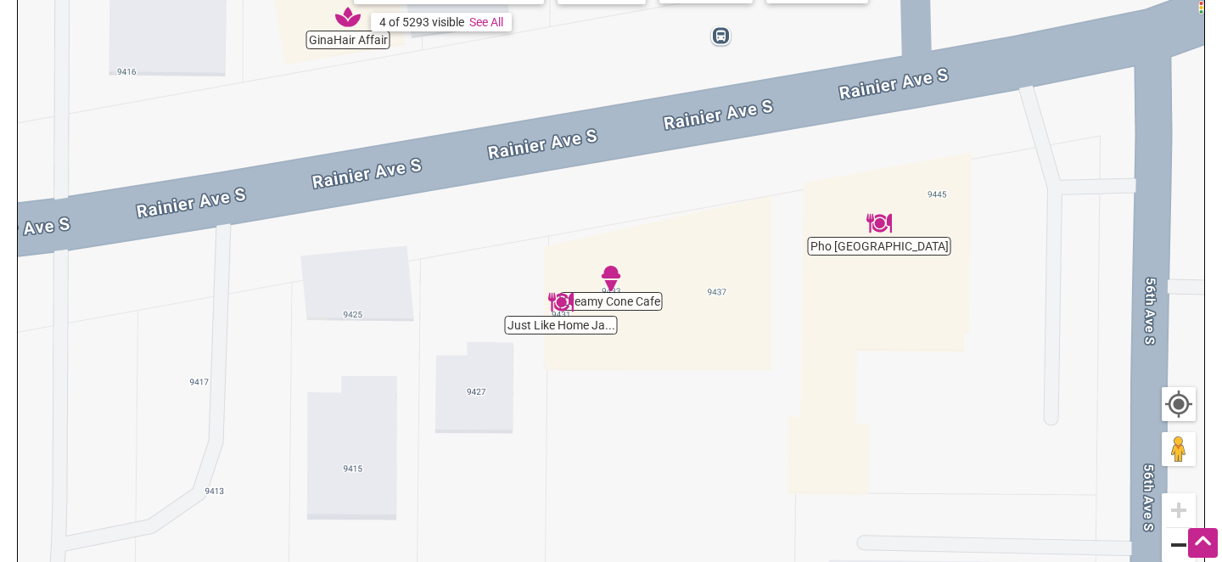
click at [1173, 540] on button "Zoom out" at bounding box center [1179, 545] width 34 height 34
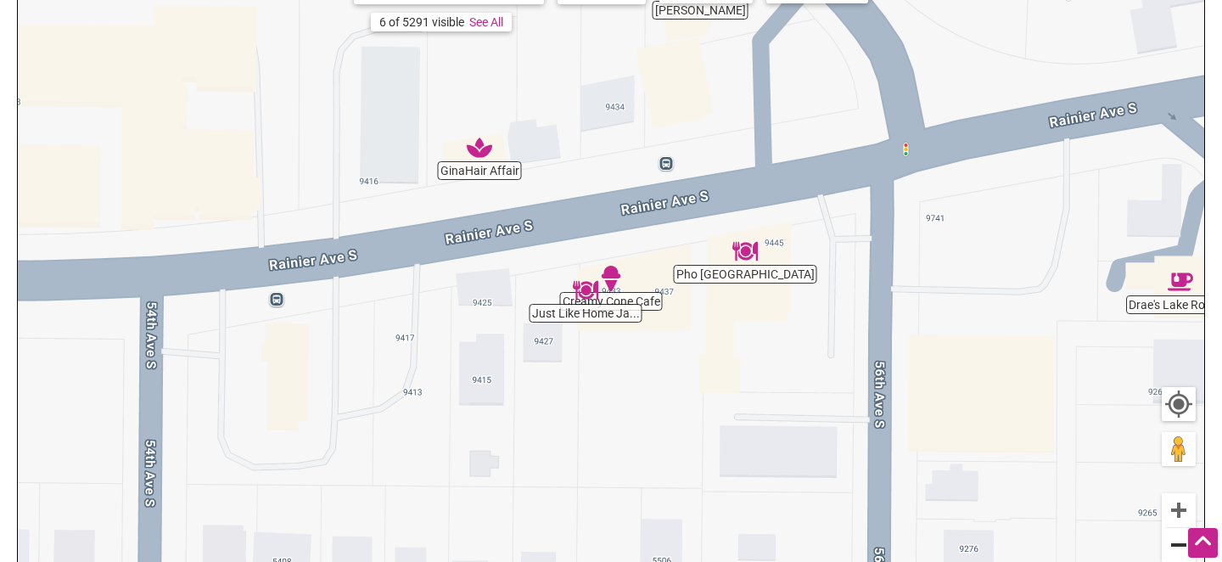
click at [1173, 540] on button "Zoom out" at bounding box center [1179, 545] width 34 height 34
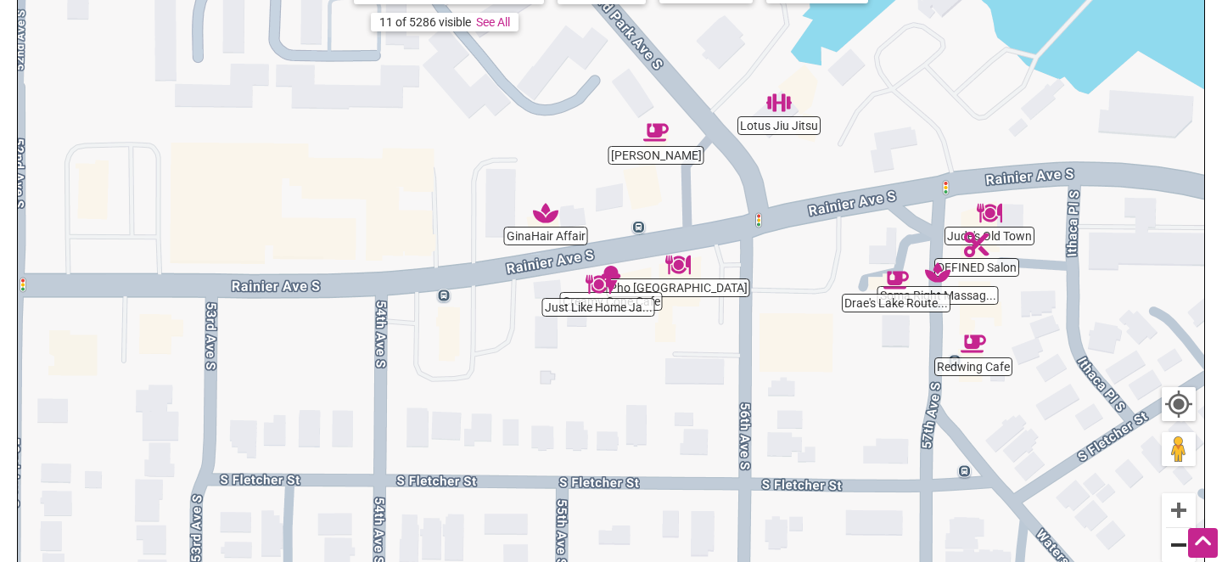
click at [1173, 540] on button "Zoom out" at bounding box center [1179, 545] width 34 height 34
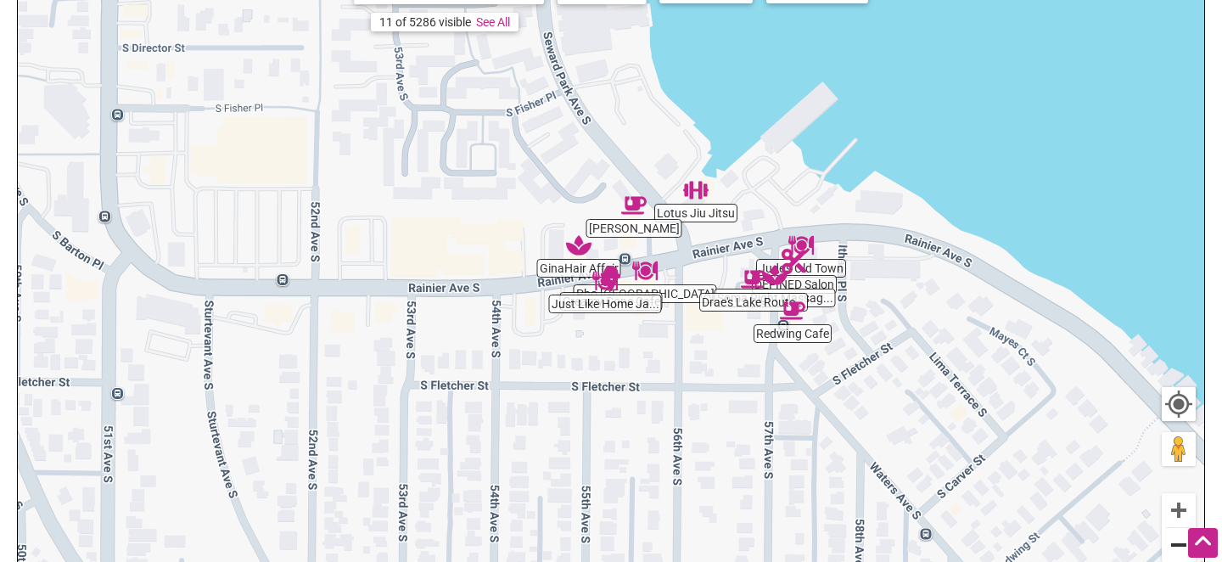
click at [1181, 544] on button "Zoom out" at bounding box center [1179, 545] width 34 height 34
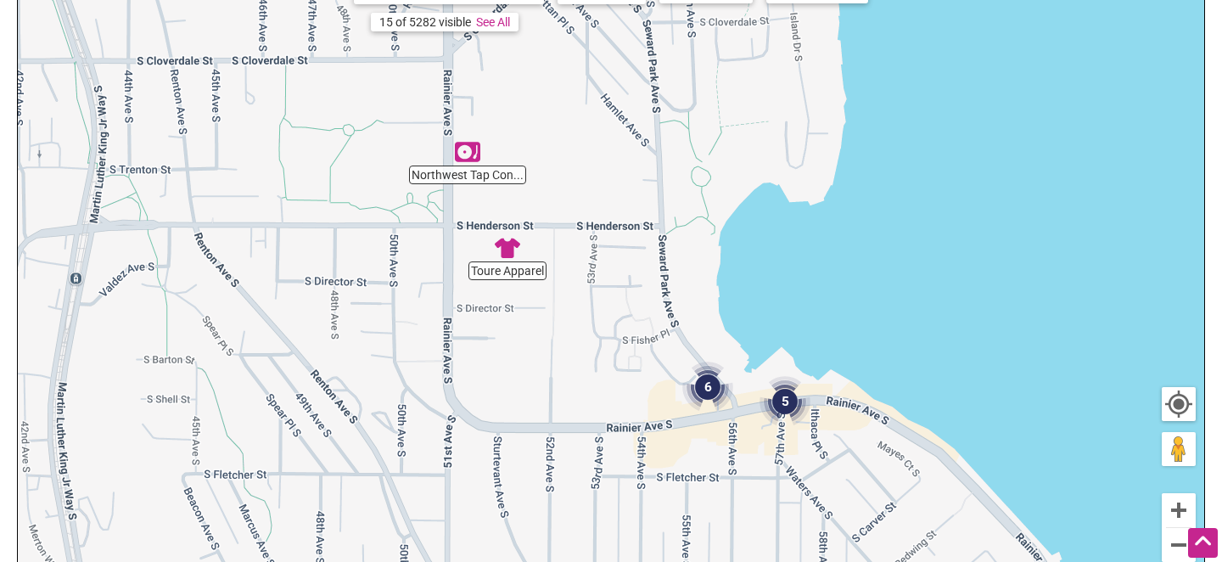
drag, startPoint x: 485, startPoint y: 230, endPoint x: 577, endPoint y: 372, distance: 169.3
click at [577, 372] on div "To navigate, press the arrow keys." at bounding box center [611, 291] width 1187 height 660
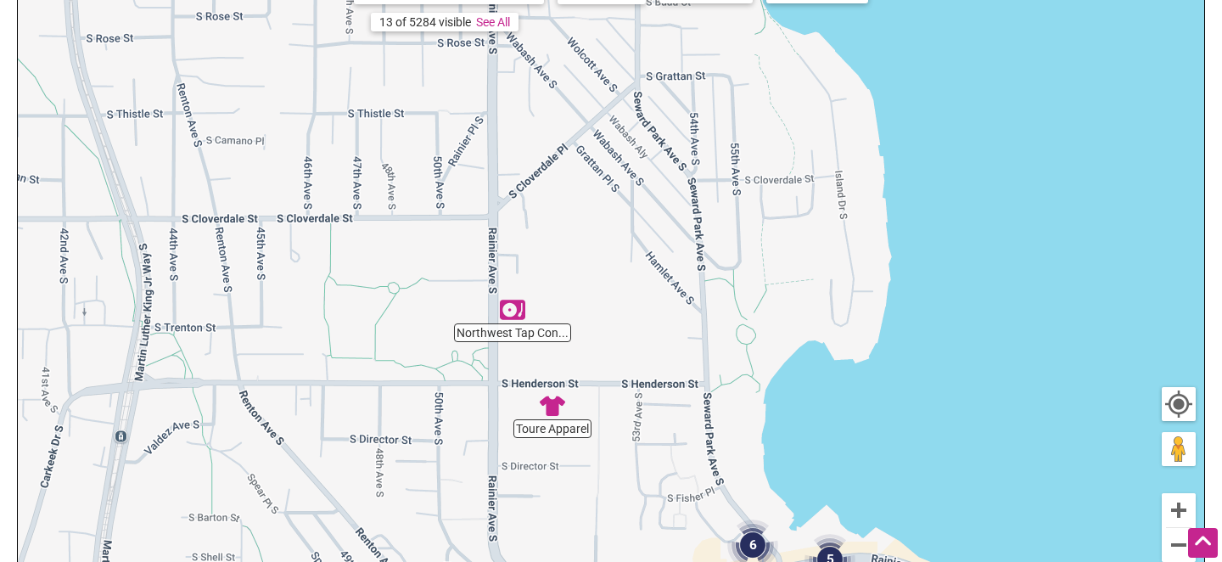
drag, startPoint x: 588, startPoint y: 233, endPoint x: 633, endPoint y: 394, distance: 167.4
click at [633, 394] on div "To navigate, press the arrow keys." at bounding box center [611, 291] width 1187 height 660
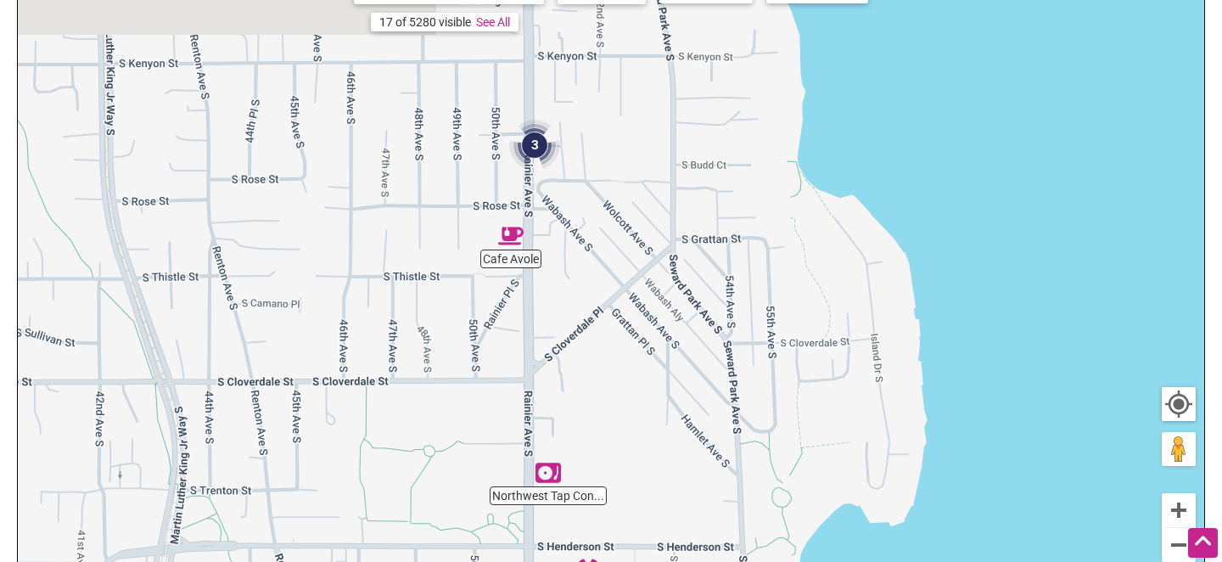
drag, startPoint x: 652, startPoint y: 254, endPoint x: 686, endPoint y: 420, distance: 169.8
click at [687, 420] on div "To navigate, press the arrow keys." at bounding box center [611, 291] width 1187 height 660
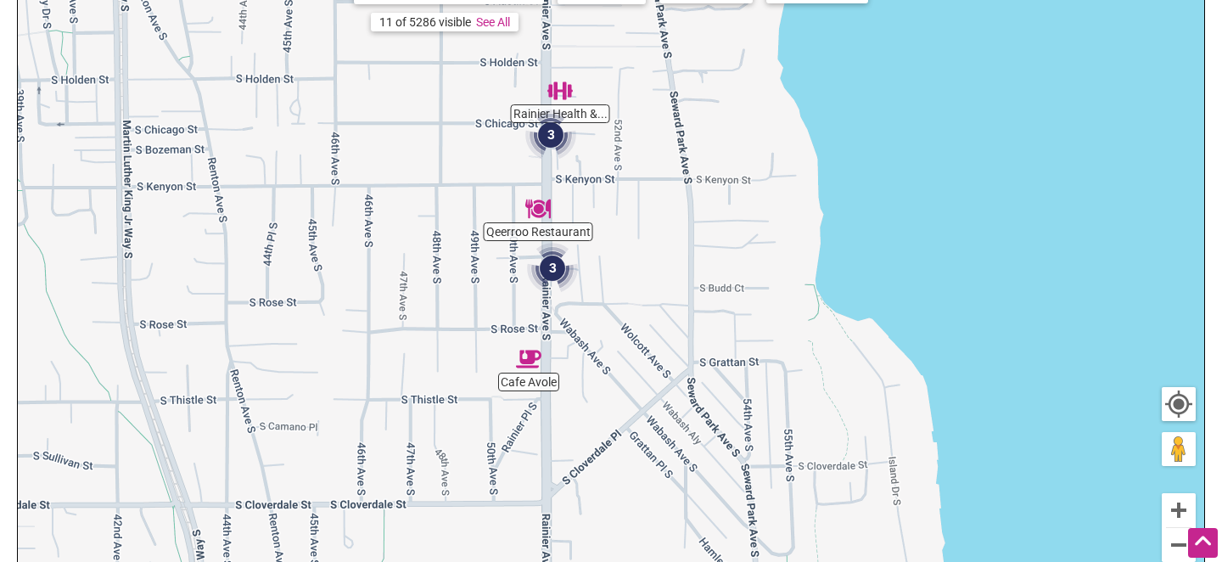
drag, startPoint x: 651, startPoint y: 285, endPoint x: 670, endPoint y: 411, distance: 127.0
click at [670, 412] on div "To navigate, press the arrow keys." at bounding box center [611, 291] width 1187 height 660
click at [1173, 534] on button "Zoom out" at bounding box center [1179, 545] width 34 height 34
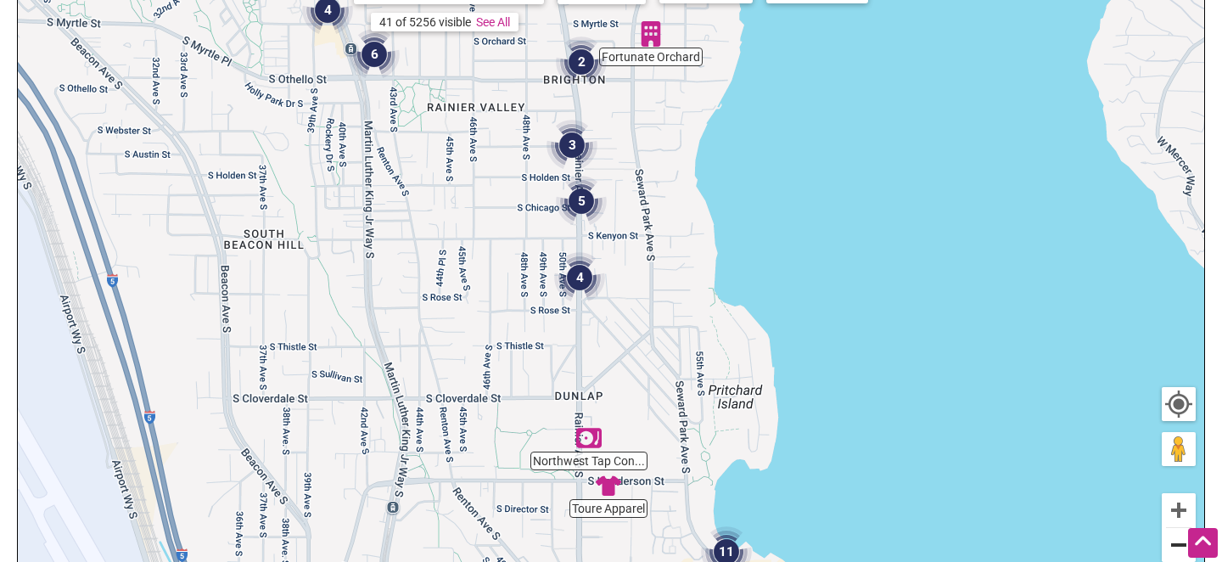
click at [1173, 534] on button "Zoom out" at bounding box center [1179, 545] width 34 height 34
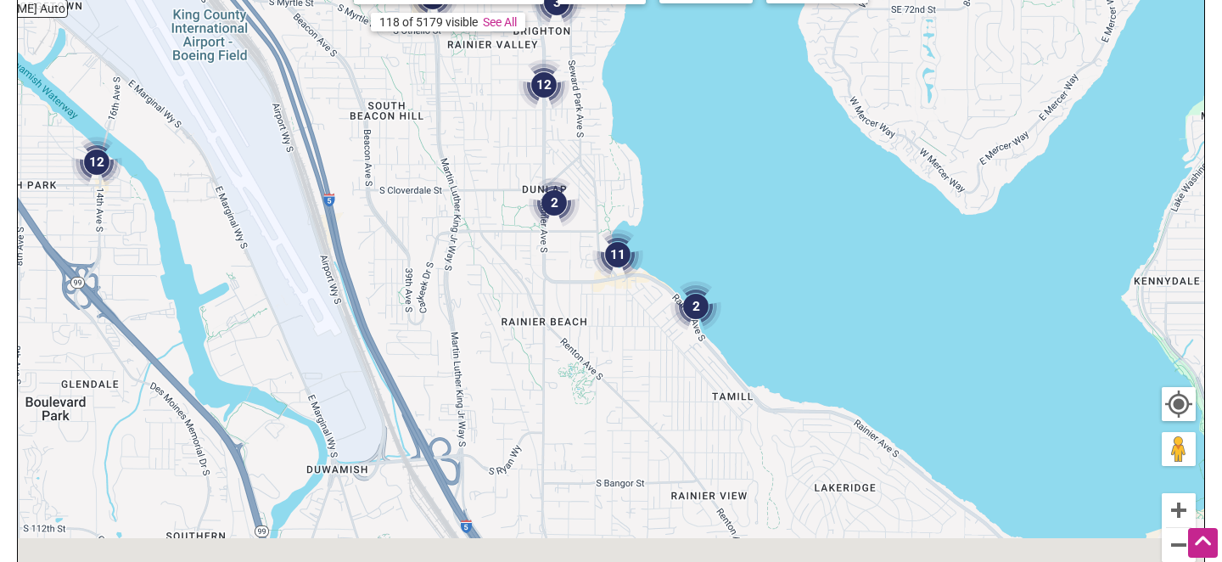
drag, startPoint x: 643, startPoint y: 340, endPoint x: 587, endPoint y: 165, distance: 183.6
click at [587, 165] on div "To navigate, press the arrow keys." at bounding box center [611, 291] width 1187 height 660
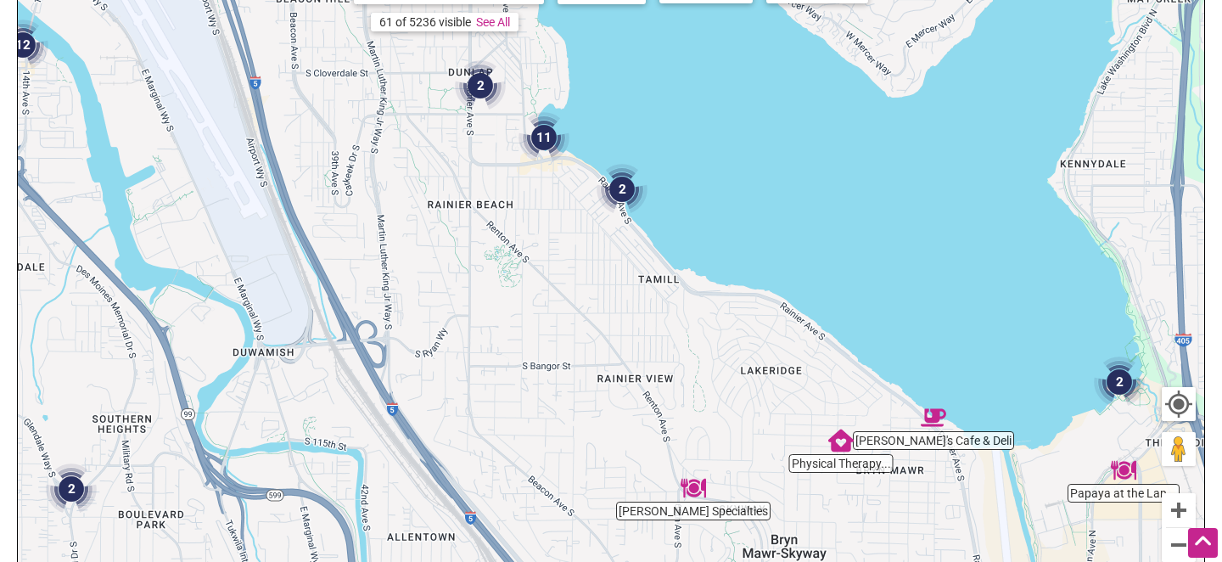
drag, startPoint x: 708, startPoint y: 378, endPoint x: 641, endPoint y: 274, distance: 123.4
click at [641, 274] on div "To navigate, press the arrow keys." at bounding box center [611, 291] width 1187 height 660
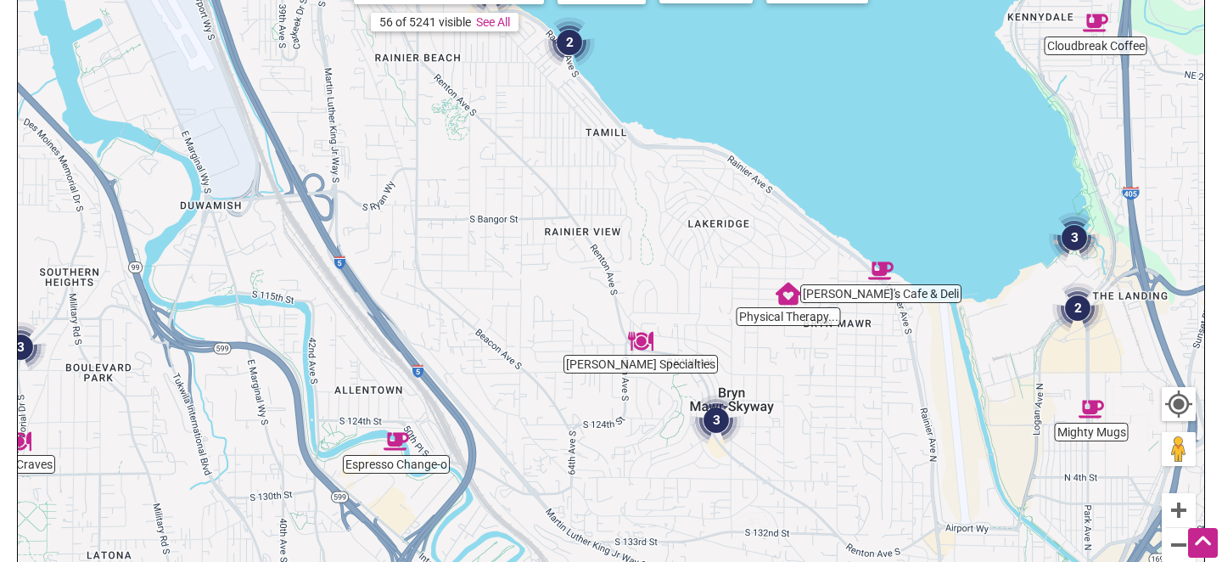
drag, startPoint x: 700, startPoint y: 375, endPoint x: 643, endPoint y: 229, distance: 156.7
click at [643, 227] on div "To navigate, press the arrow keys." at bounding box center [611, 291] width 1187 height 660
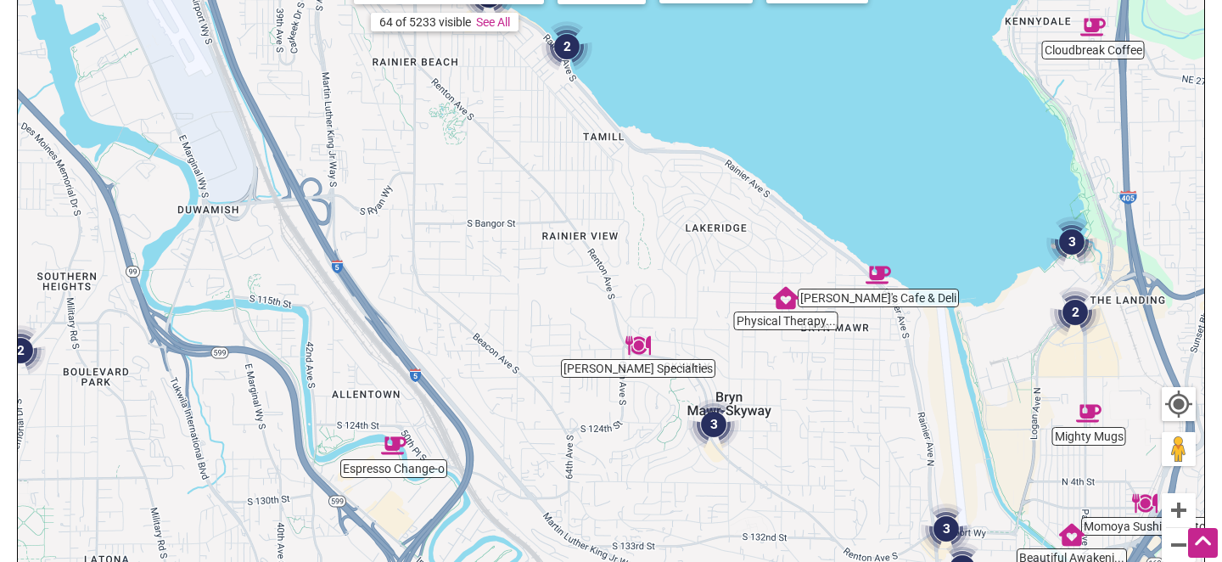
click at [394, 442] on img "Espresso Change-o" at bounding box center [393, 445] width 25 height 25
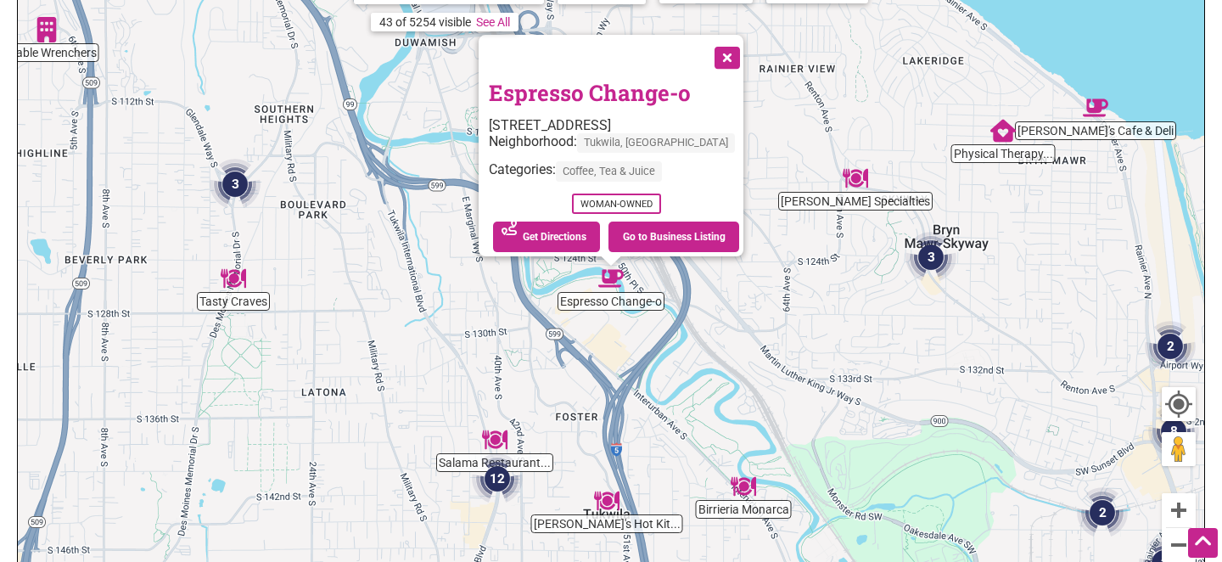
click at [724, 44] on button "Close" at bounding box center [726, 56] width 42 height 42
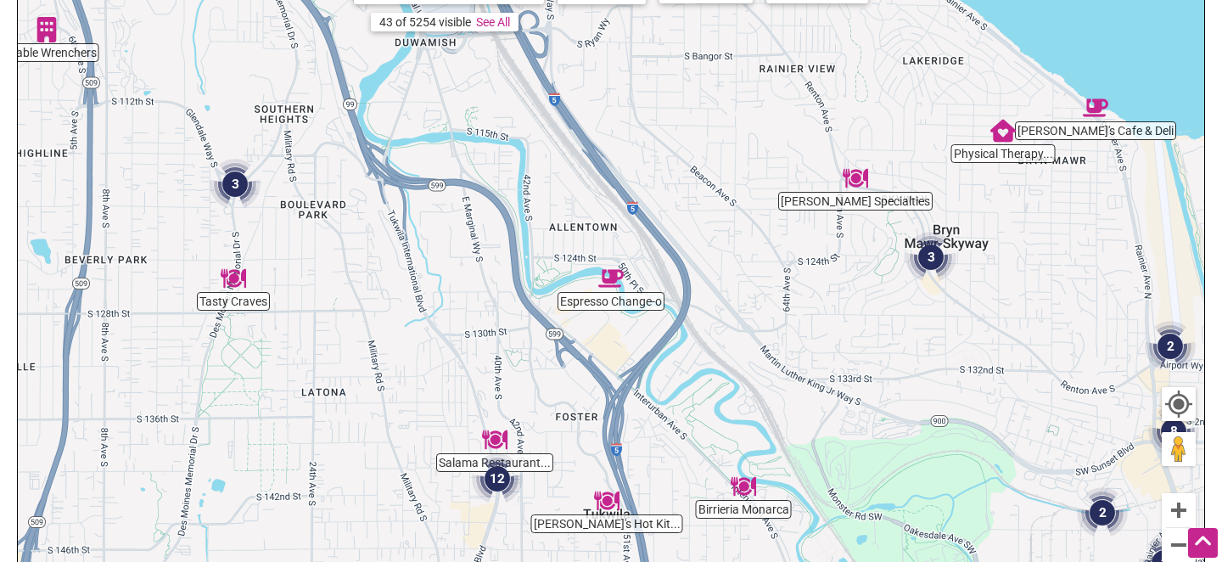
click at [858, 178] on img "Salima Specialties" at bounding box center [855, 178] width 25 height 25
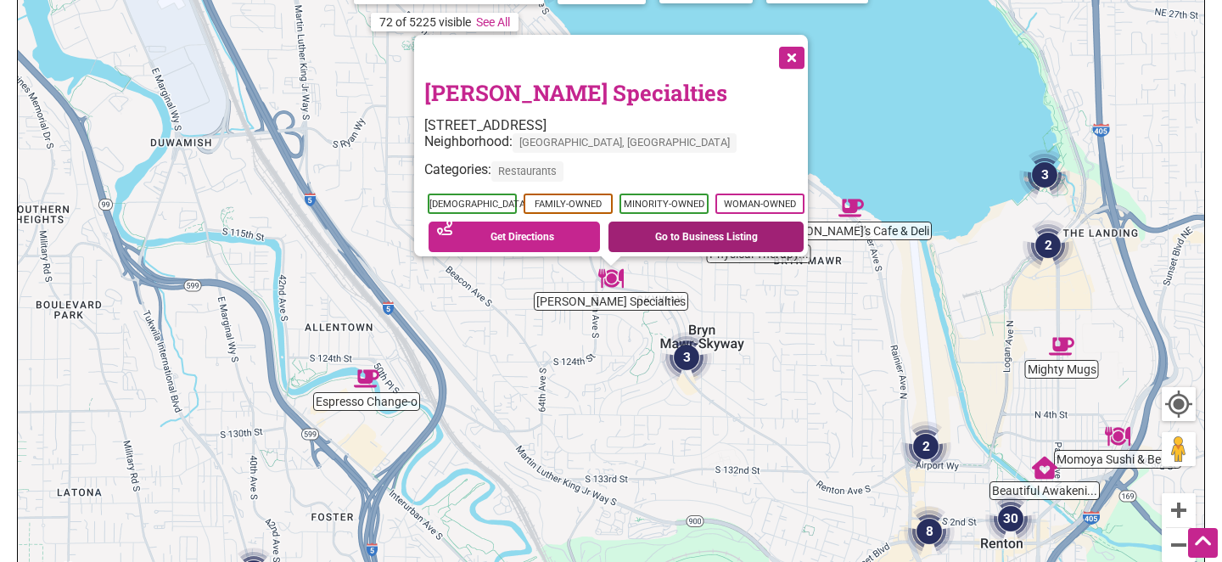
click at [721, 230] on link "Go to Business Listing" at bounding box center [706, 237] width 195 height 31
click at [805, 51] on button "Close" at bounding box center [790, 56] width 42 height 42
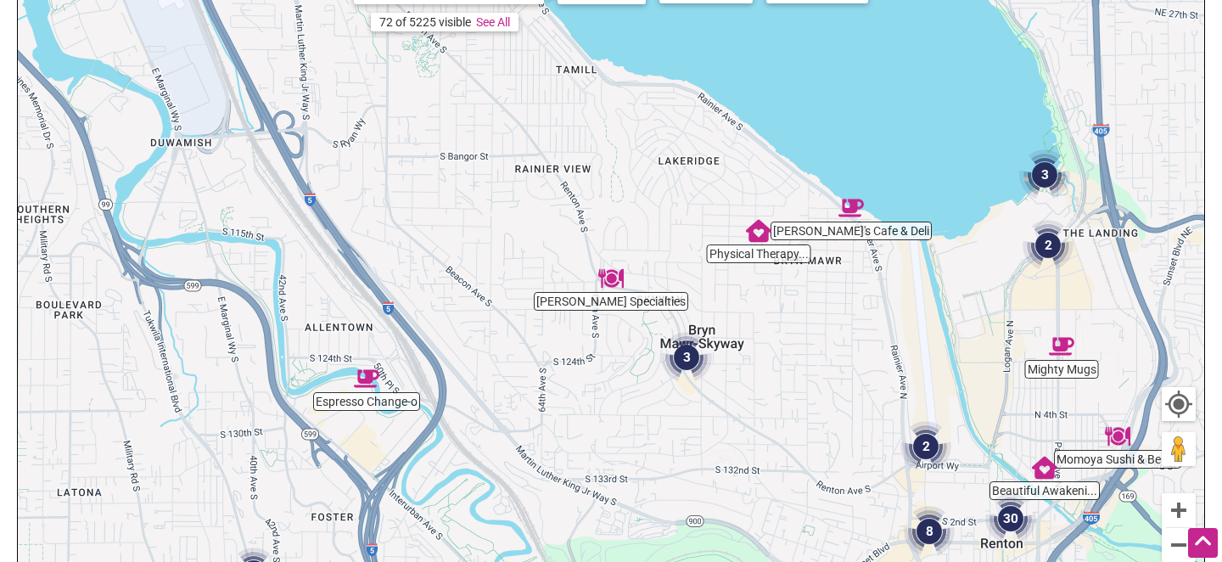
click at [851, 208] on img "Winnie's Cafe & Deli" at bounding box center [851, 207] width 25 height 25
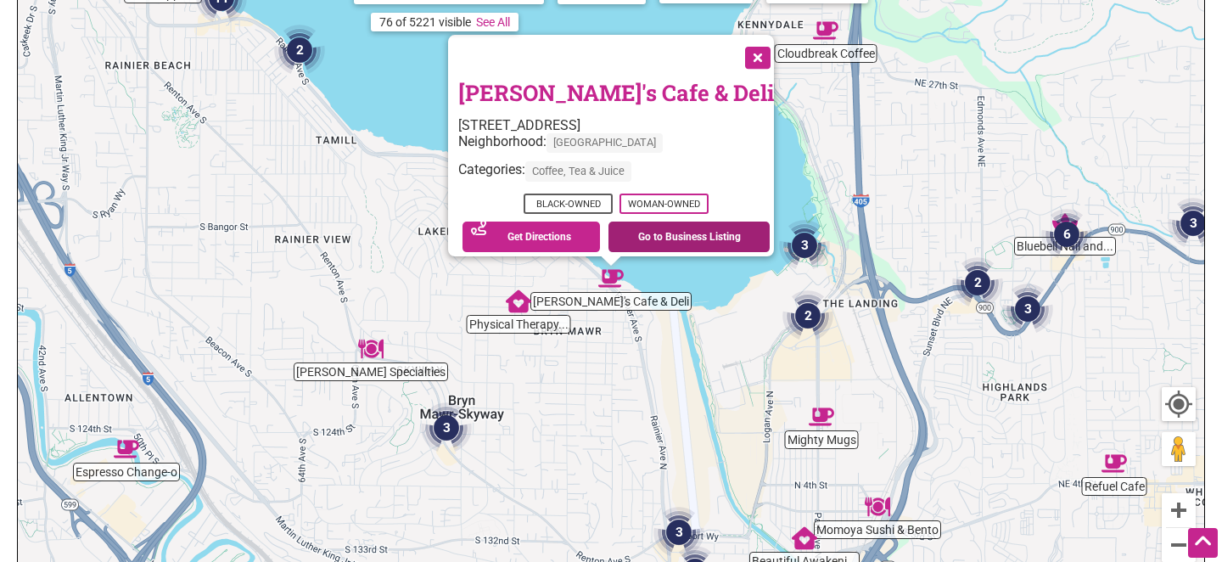
click at [675, 227] on link "Go to Business Listing" at bounding box center [689, 237] width 161 height 31
click at [735, 48] on button "Close" at bounding box center [756, 56] width 42 height 42
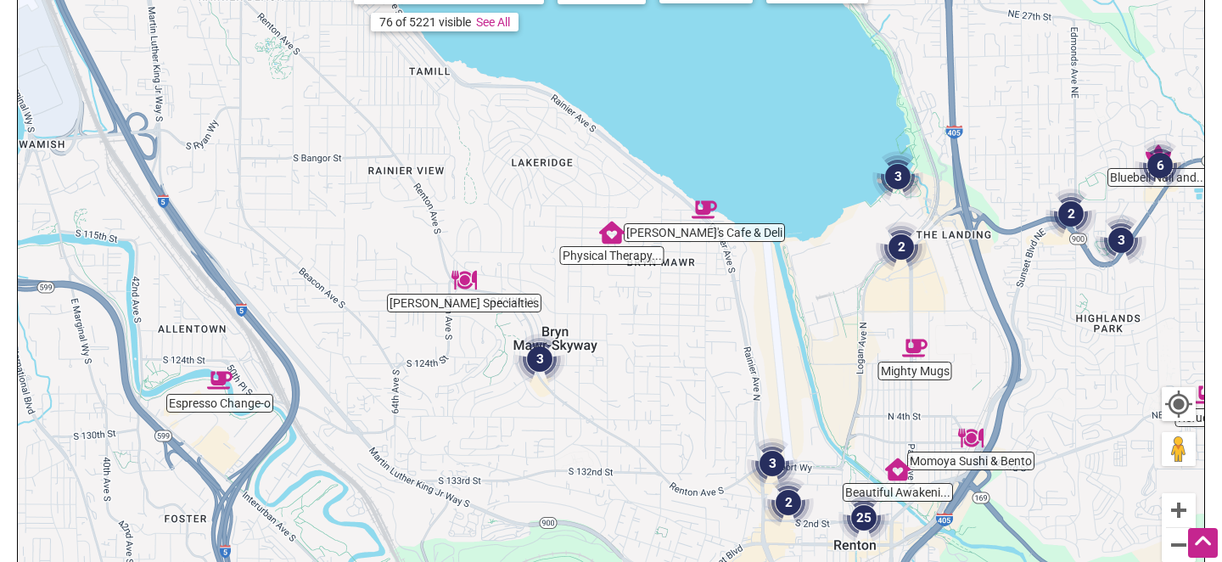
drag, startPoint x: 634, startPoint y: 106, endPoint x: 730, endPoint y: 37, distance: 118.0
click at [730, 37] on div "To navigate, press the arrow keys." at bounding box center [611, 291] width 1187 height 660
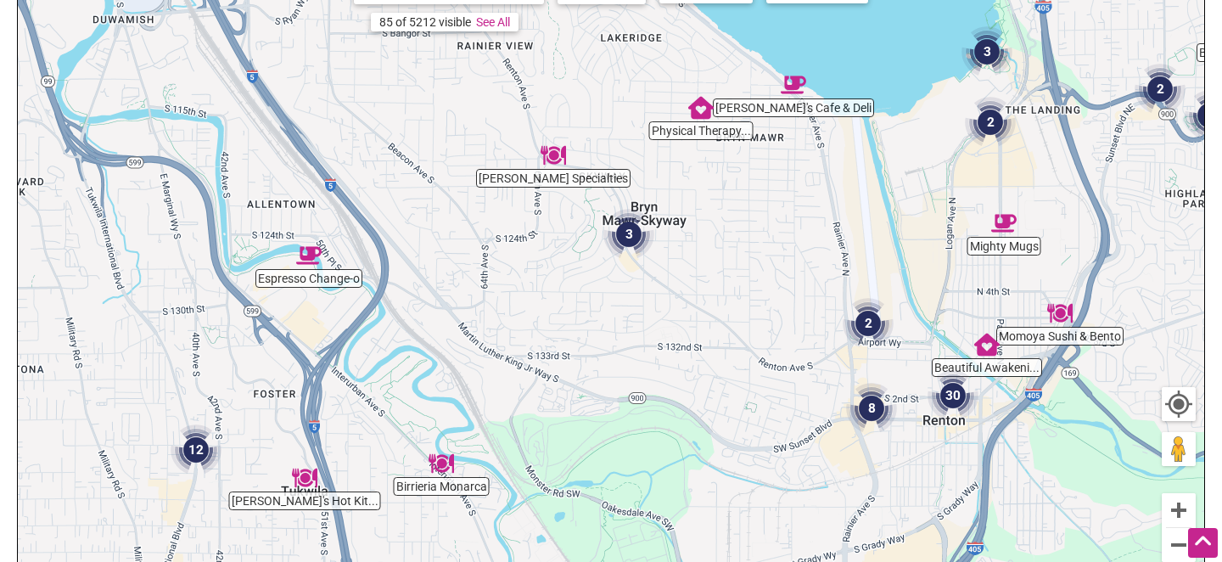
drag, startPoint x: 728, startPoint y: 424, endPoint x: 817, endPoint y: 290, distance: 159.9
click at [817, 290] on div "To navigate, press the arrow keys." at bounding box center [611, 291] width 1187 height 660
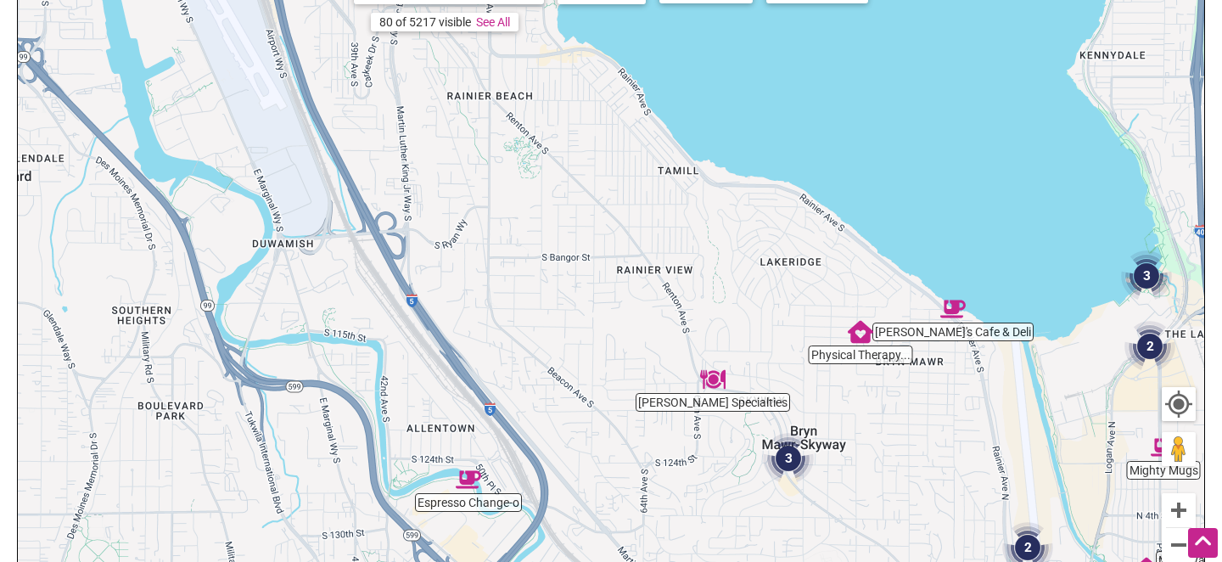
drag, startPoint x: 705, startPoint y: 200, endPoint x: 886, endPoint y: 435, distance: 296.6
click at [886, 435] on div "To navigate, press the arrow keys." at bounding box center [611, 291] width 1187 height 660
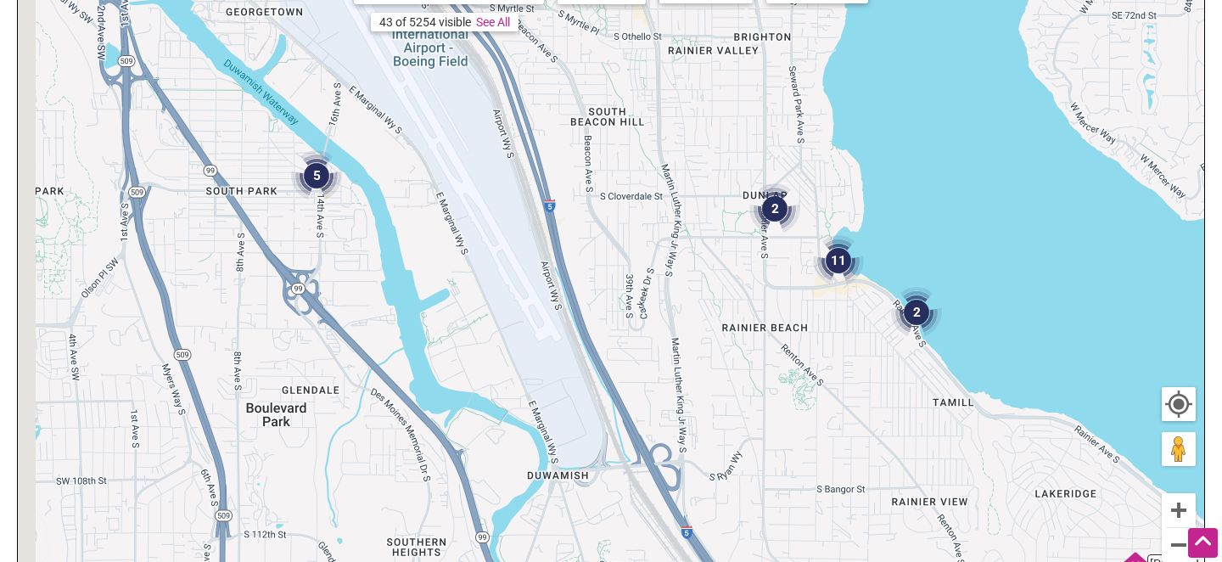
drag, startPoint x: 616, startPoint y: 228, endPoint x: 888, endPoint y: 458, distance: 356.0
click at [890, 459] on div "To navigate, press the arrow keys." at bounding box center [611, 291] width 1187 height 660
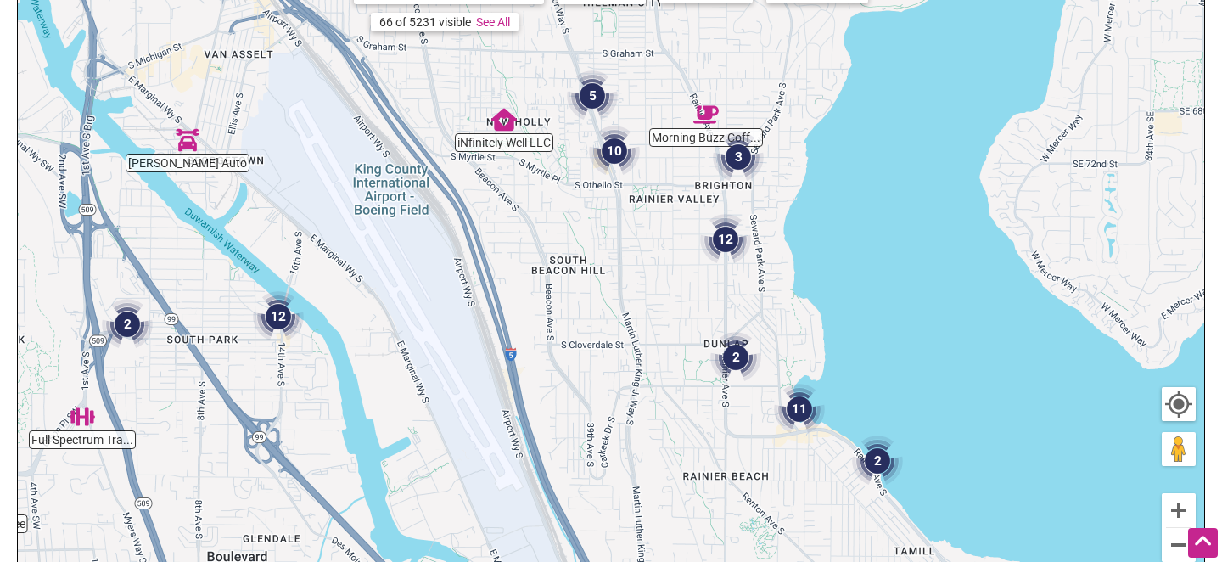
drag, startPoint x: 680, startPoint y: 250, endPoint x: 648, endPoint y: 399, distance: 152.8
click at [648, 399] on div "To navigate, press the arrow keys." at bounding box center [611, 291] width 1187 height 660
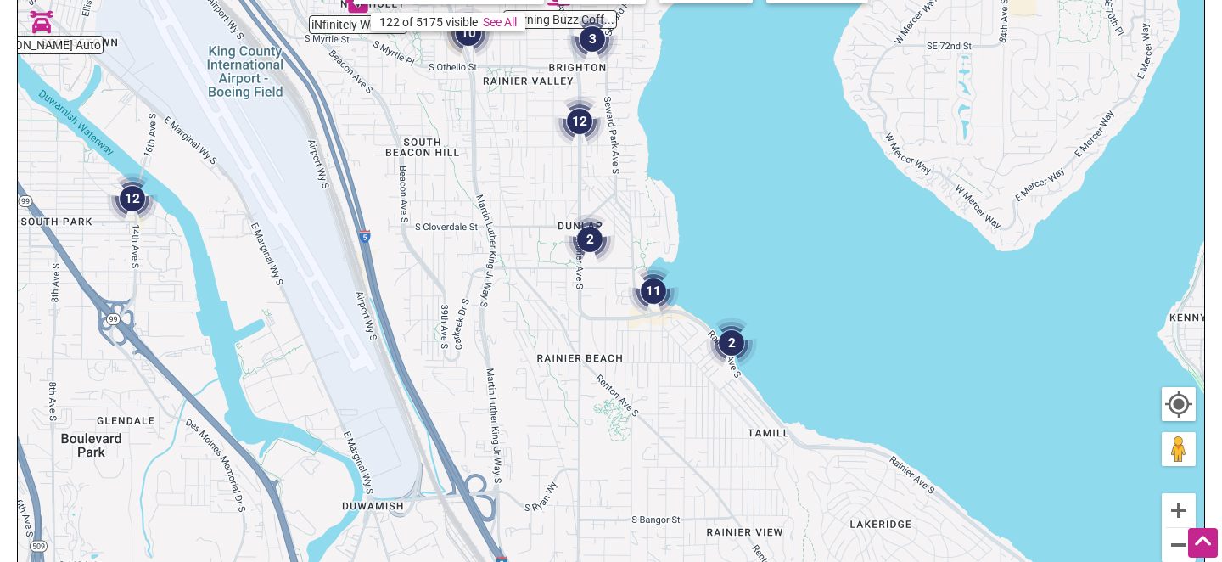
drag, startPoint x: 710, startPoint y: 450, endPoint x: 559, endPoint y: 323, distance: 197.6
click at [559, 323] on div "To navigate, press the arrow keys." at bounding box center [611, 291] width 1187 height 660
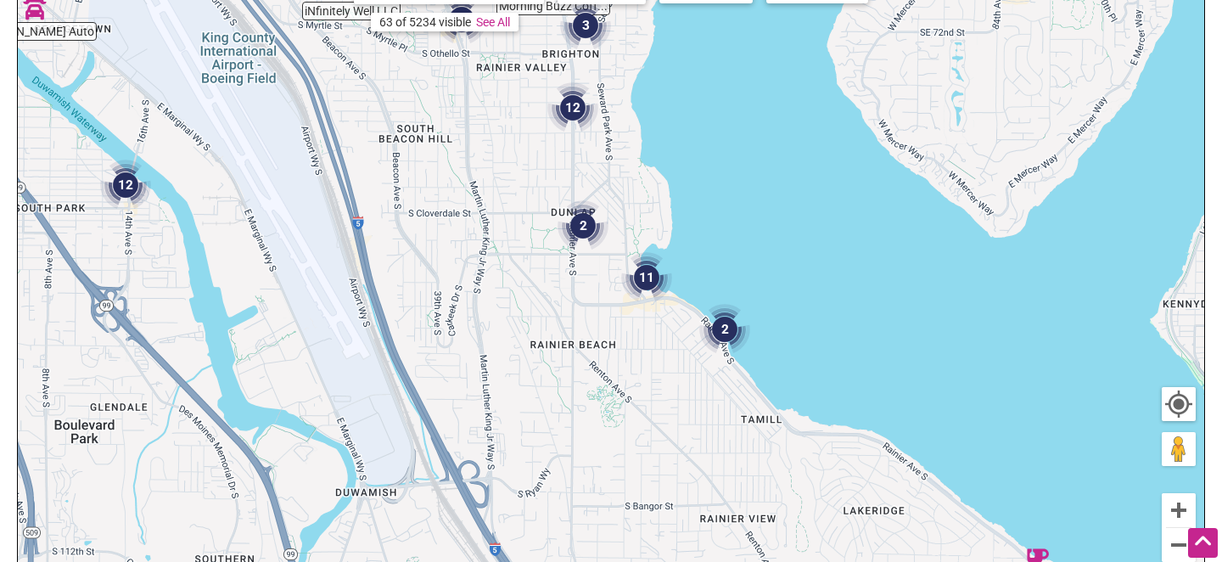
click at [649, 274] on img "11" at bounding box center [646, 277] width 51 height 51
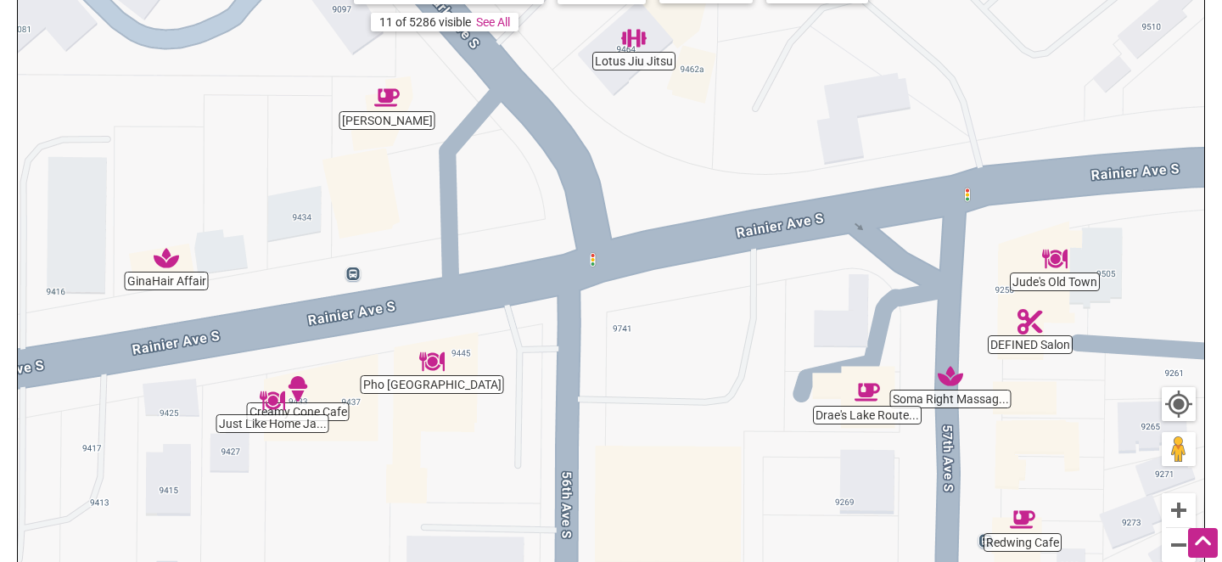
click at [452, 188] on div "To navigate, press the arrow keys." at bounding box center [611, 291] width 1187 height 660
click at [1177, 541] on button "Zoom out" at bounding box center [1179, 545] width 34 height 34
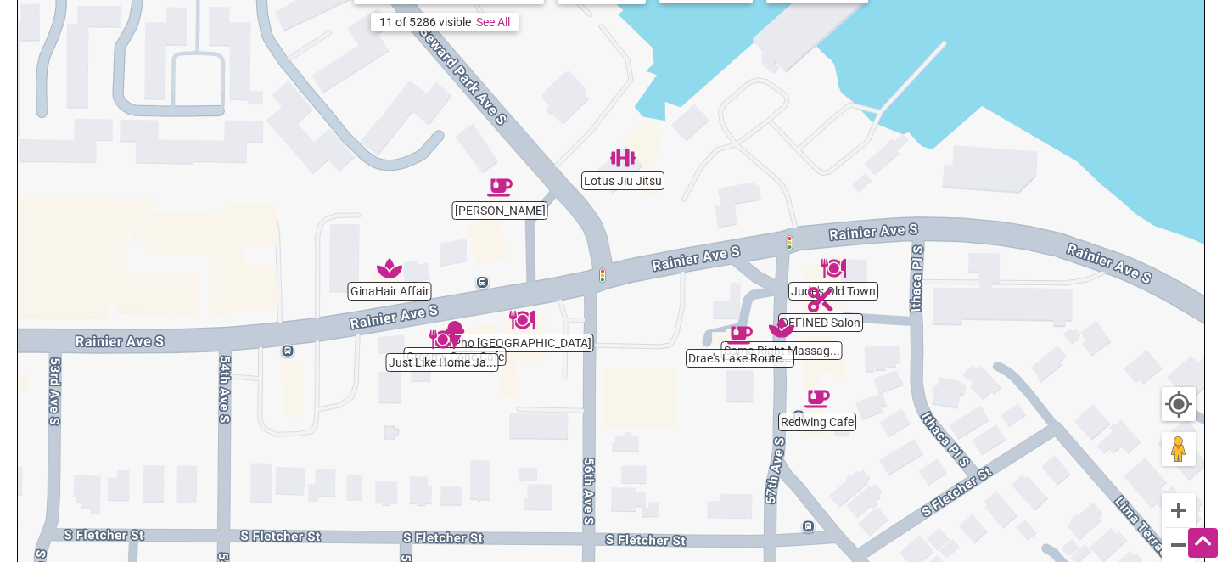
click at [823, 401] on img "Redwing Cafe" at bounding box center [817, 398] width 25 height 25
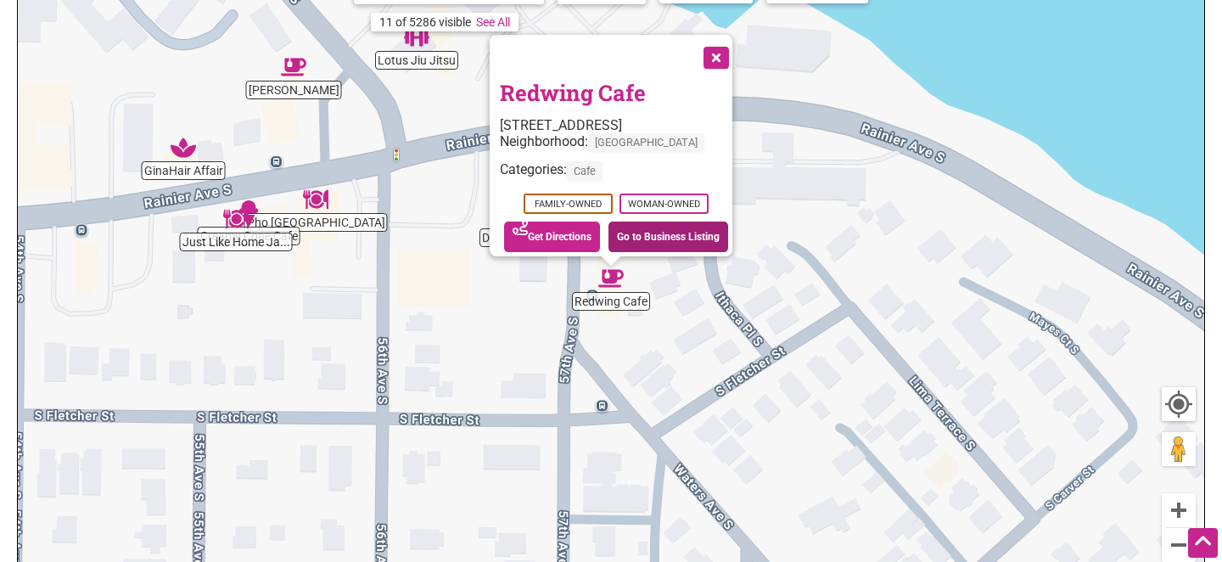
click at [685, 226] on link "Go to Business Listing" at bounding box center [669, 237] width 120 height 31
click at [722, 47] on button "Close" at bounding box center [715, 56] width 42 height 42
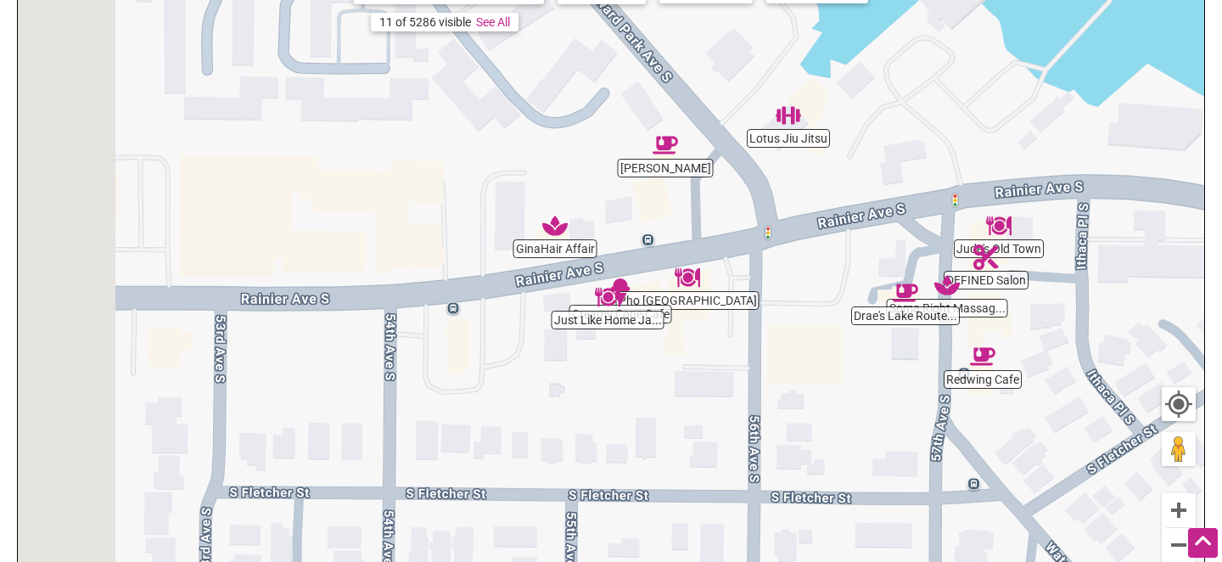
drag, startPoint x: 508, startPoint y: 155, endPoint x: 881, endPoint y: 232, distance: 381.2
click at [882, 233] on div "To navigate, press the arrow keys." at bounding box center [611, 291] width 1187 height 660
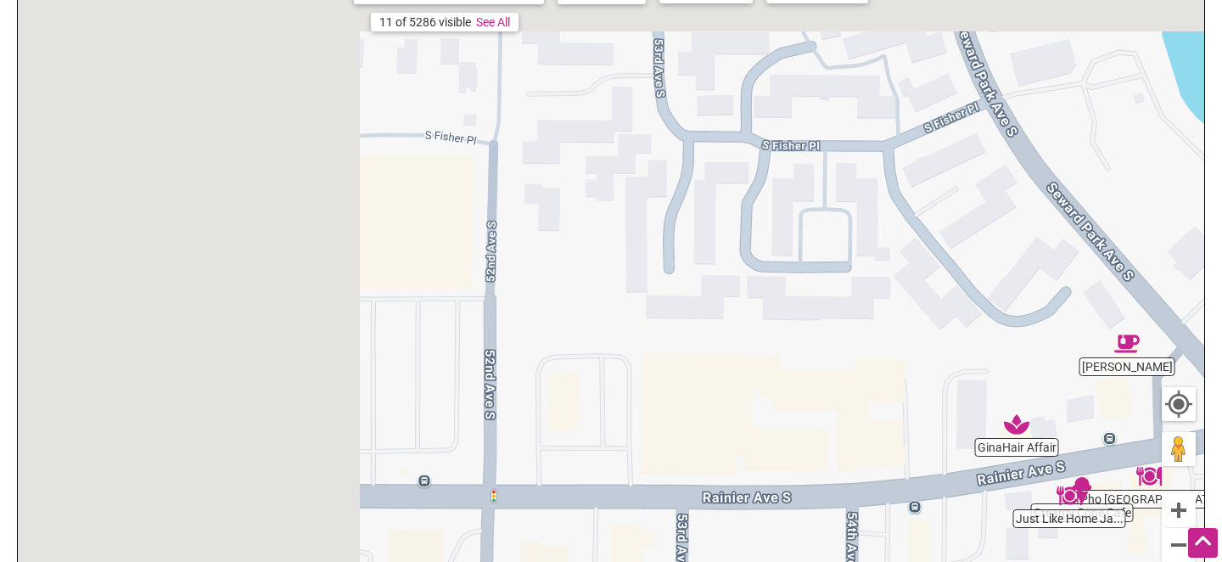
drag, startPoint x: 391, startPoint y: 118, endPoint x: 859, endPoint y: 317, distance: 508.5
click at [860, 317] on div "To navigate, press the arrow keys." at bounding box center [611, 291] width 1187 height 660
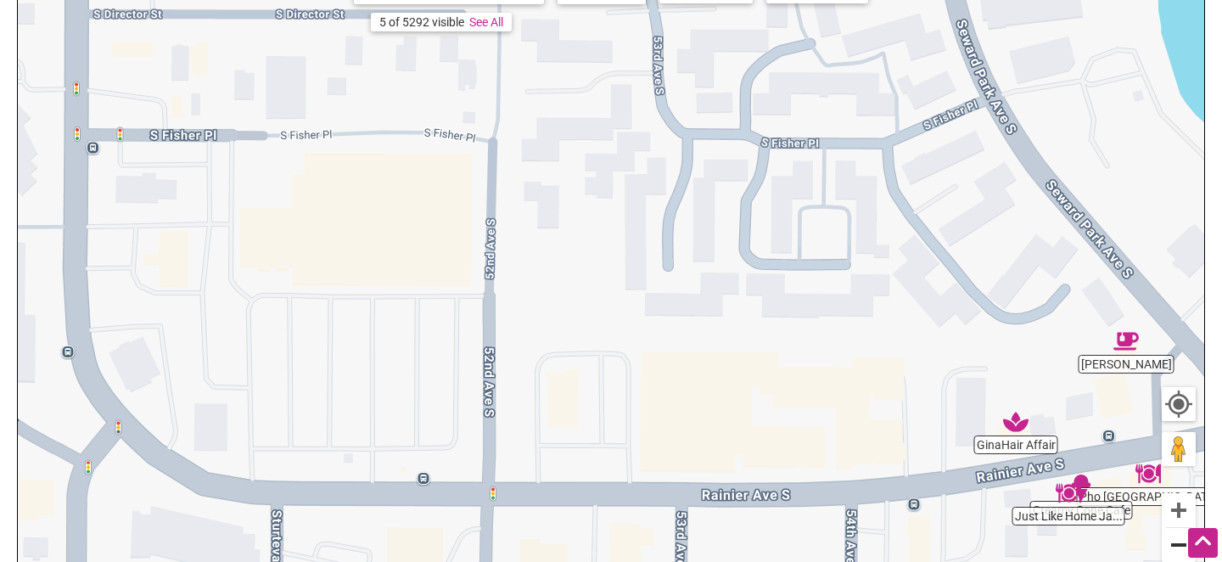
click at [1174, 543] on button "Zoom out" at bounding box center [1179, 545] width 34 height 34
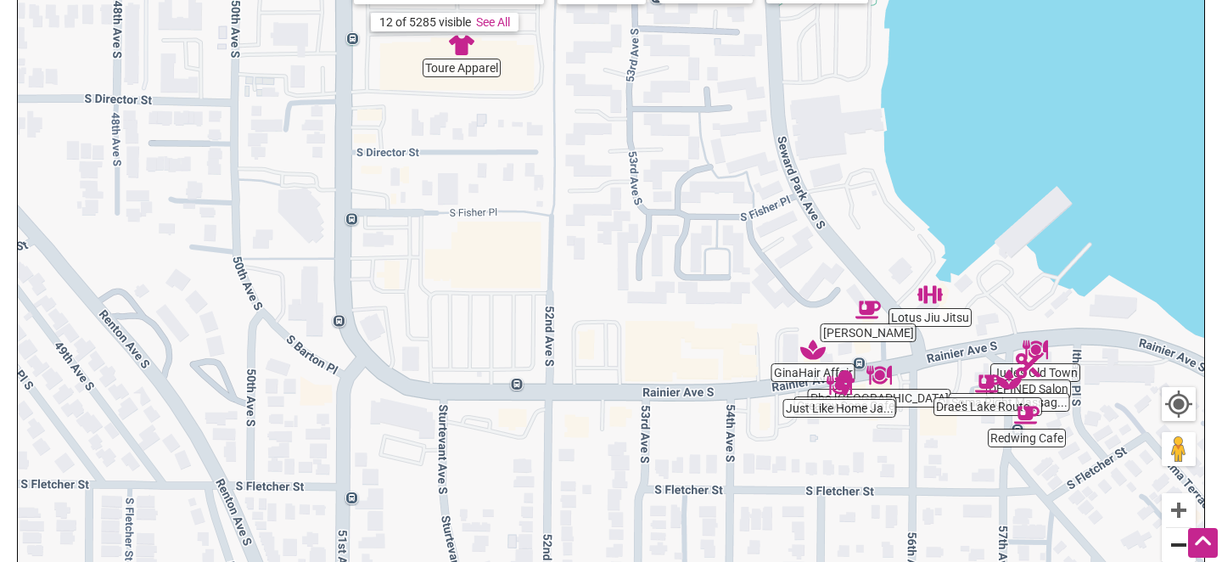
click at [1174, 543] on button "Zoom out" at bounding box center [1179, 545] width 34 height 34
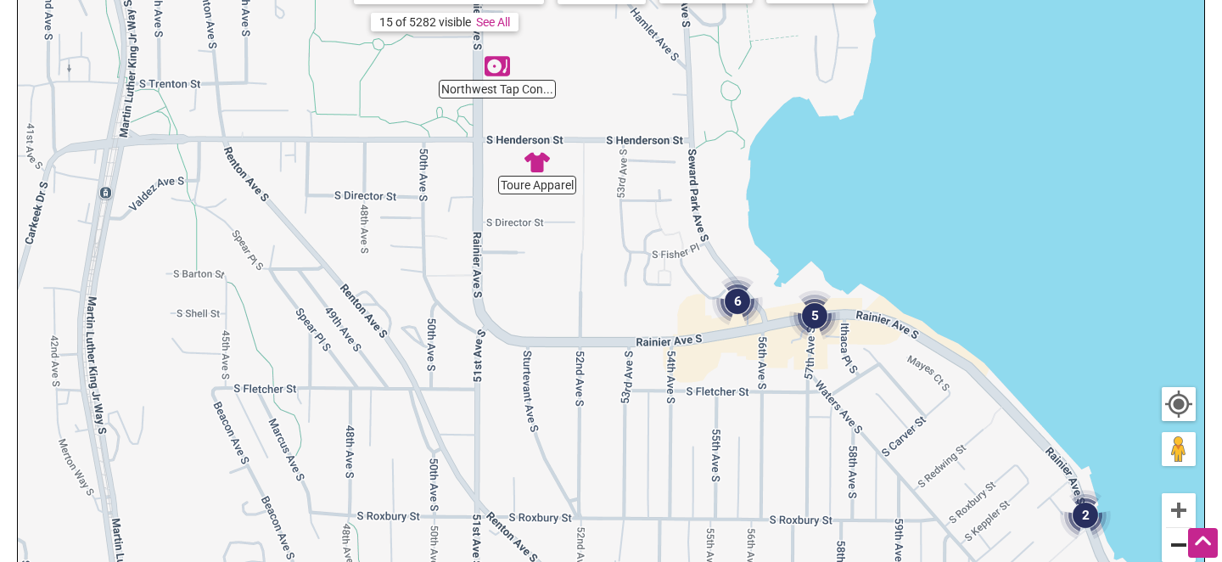
click at [1174, 546] on button "Zoom out" at bounding box center [1179, 545] width 34 height 34
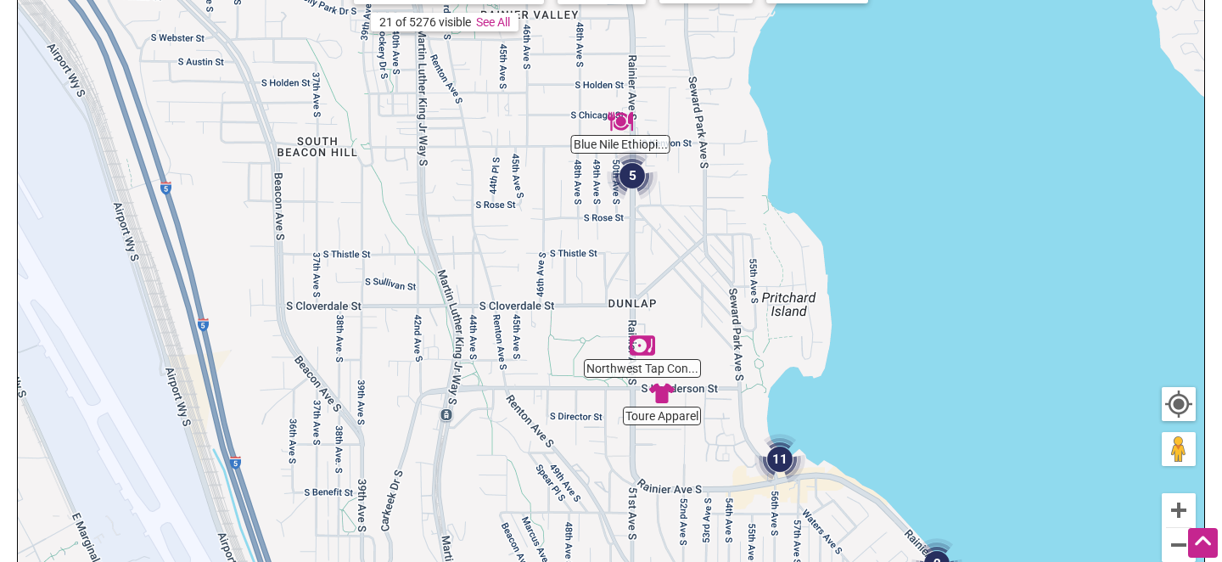
drag, startPoint x: 684, startPoint y: 108, endPoint x: 773, endPoint y: 283, distance: 196.3
click at [773, 283] on div "To navigate, press the arrow keys." at bounding box center [611, 291] width 1187 height 660
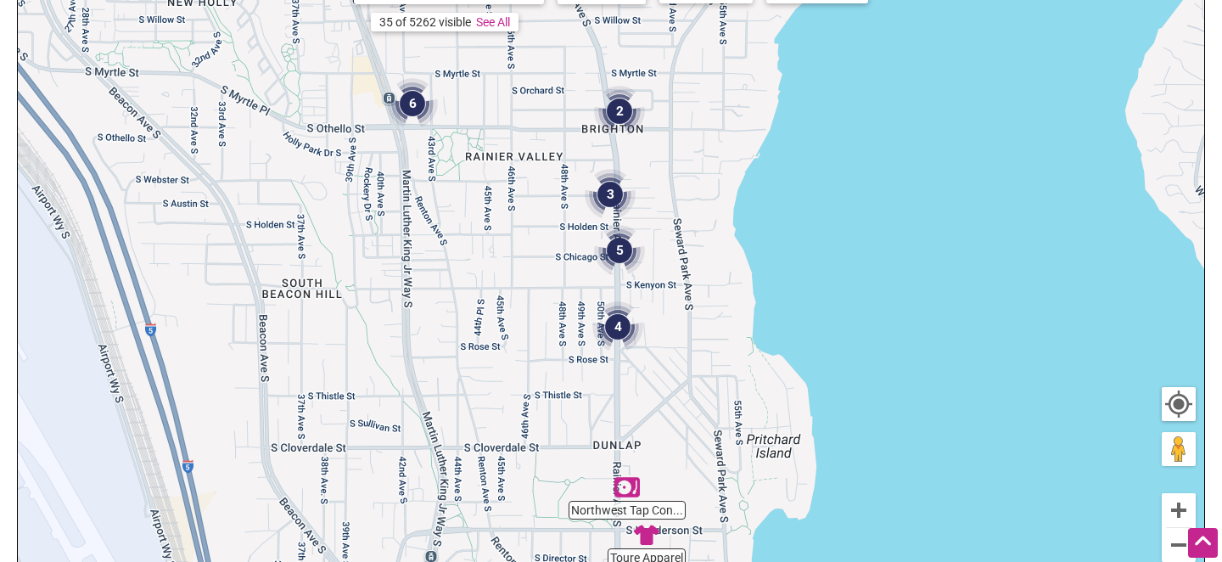
drag, startPoint x: 710, startPoint y: 156, endPoint x: 697, endPoint y: 301, distance: 144.9
click at [697, 301] on div "To navigate, press the arrow keys." at bounding box center [611, 291] width 1187 height 660
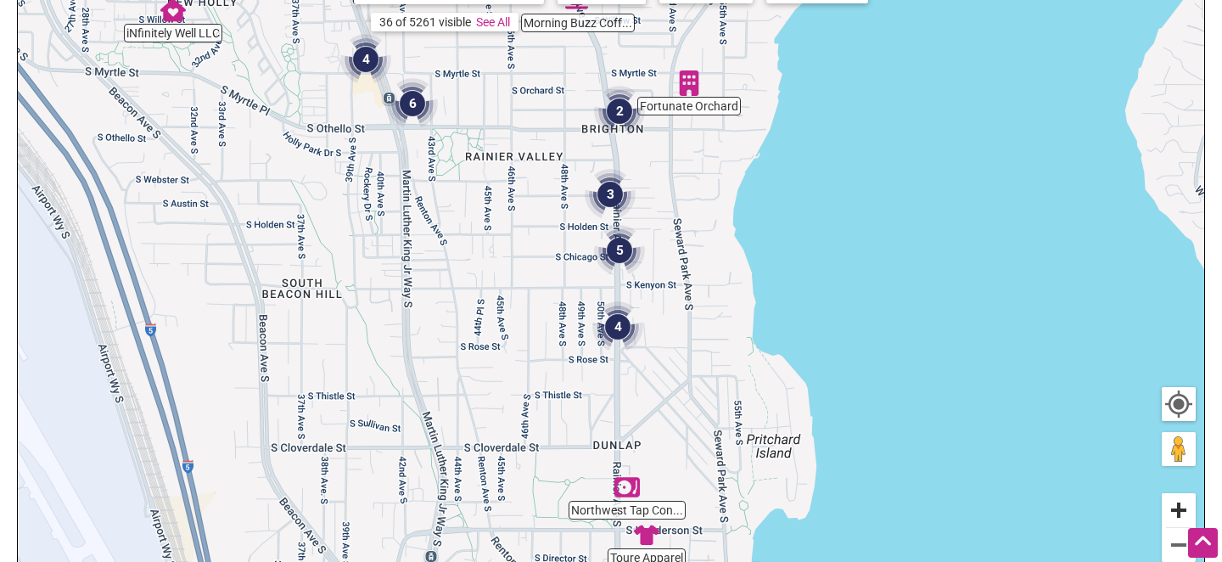
click at [1175, 507] on button "Zoom in" at bounding box center [1179, 510] width 34 height 34
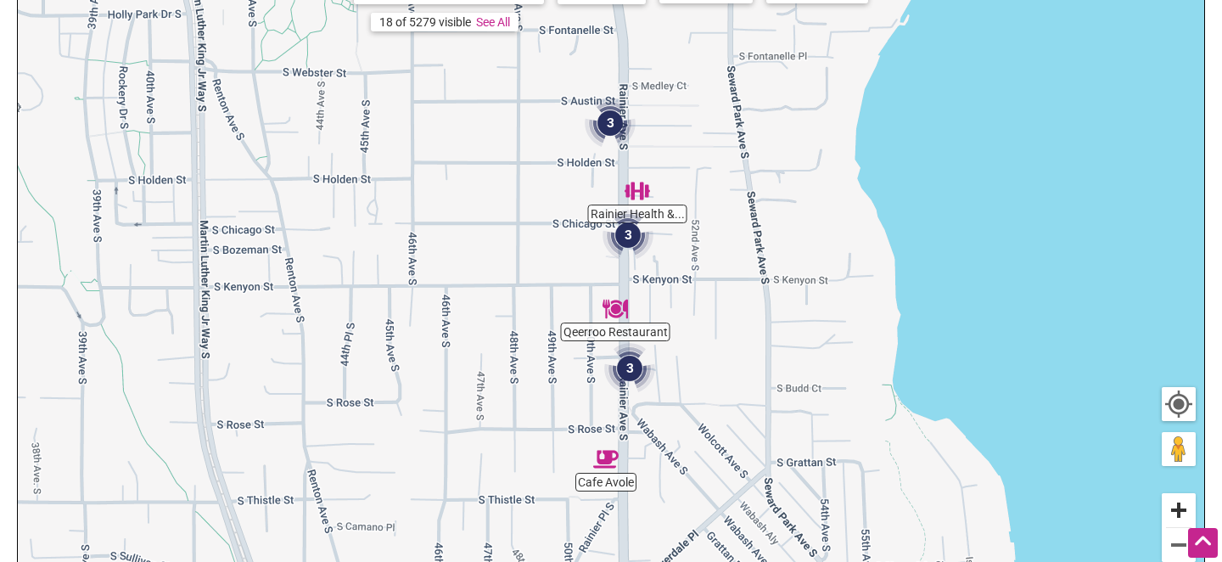
click at [1177, 506] on button "Zoom in" at bounding box center [1179, 510] width 34 height 34
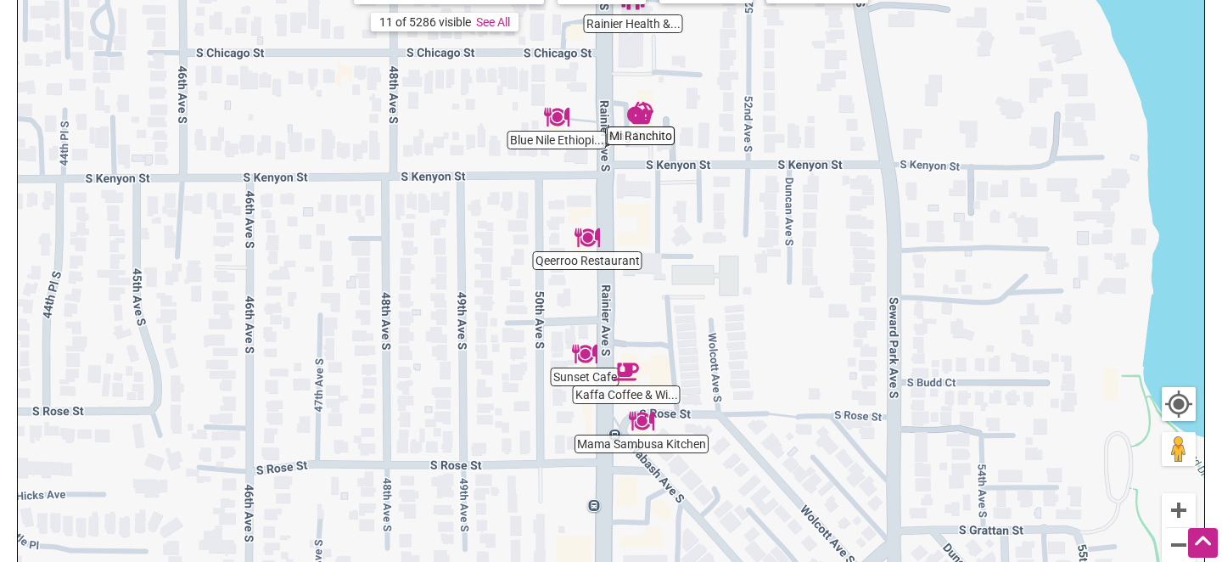
drag, startPoint x: 872, startPoint y: 458, endPoint x: 841, endPoint y: 352, distance: 109.6
click at [841, 352] on div "To navigate, press the arrow keys." at bounding box center [611, 291] width 1187 height 660
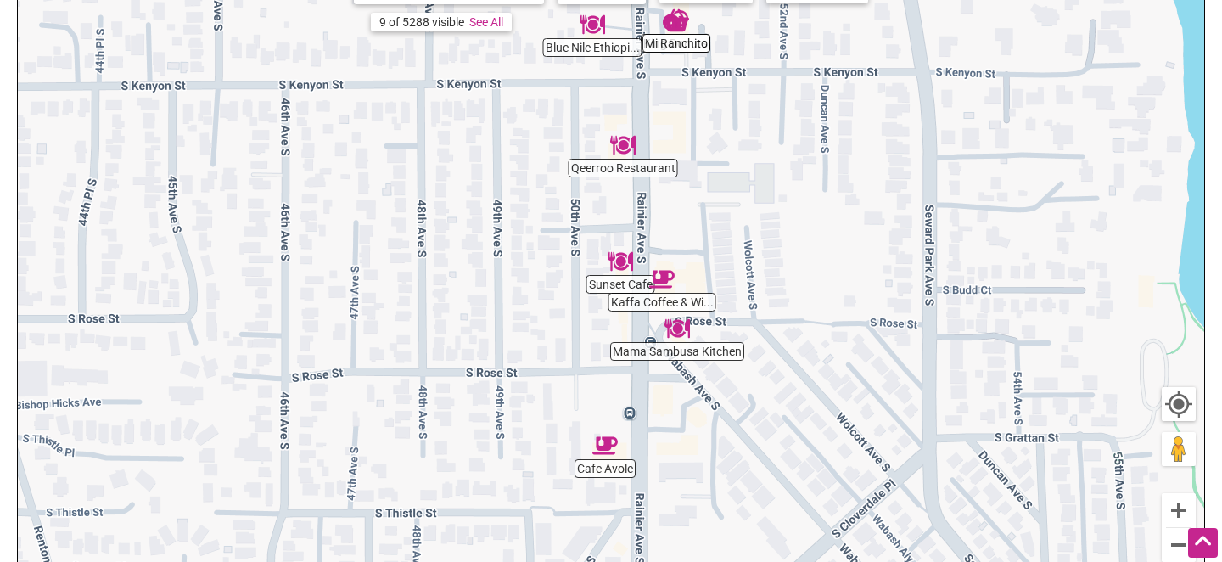
drag, startPoint x: 739, startPoint y: 409, endPoint x: 774, endPoint y: 309, distance: 106.3
click at [774, 309] on div "To navigate, press the arrow keys." at bounding box center [611, 291] width 1187 height 660
click at [605, 446] on img "Cafe Avole" at bounding box center [605, 445] width 25 height 25
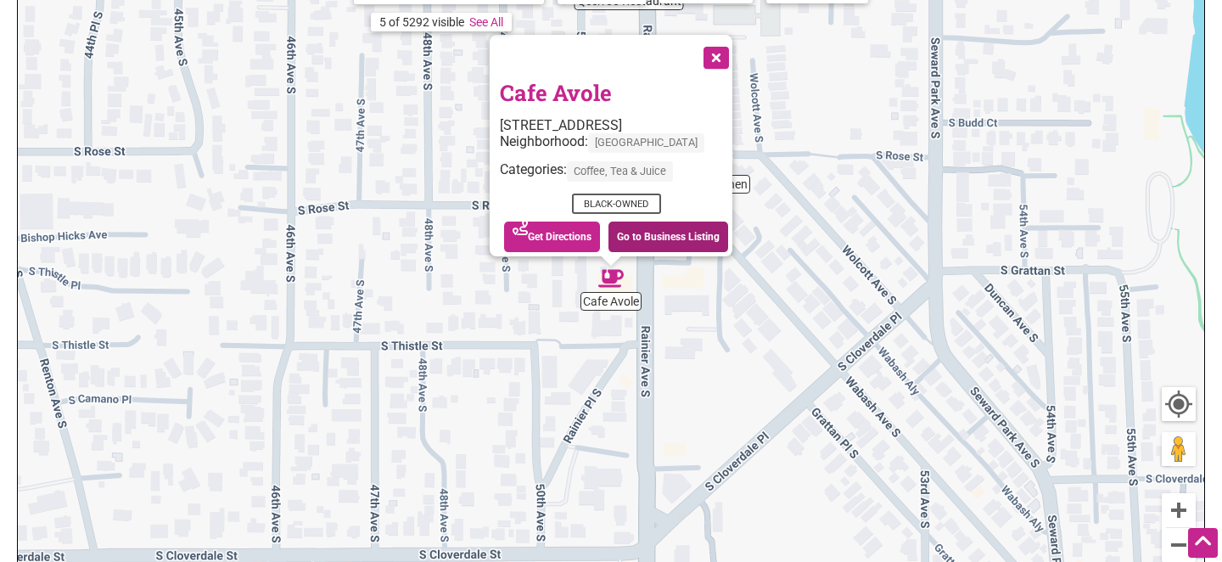
click at [674, 228] on link "Go to Business Listing" at bounding box center [669, 237] width 120 height 31
click at [736, 46] on button "Close" at bounding box center [715, 56] width 42 height 42
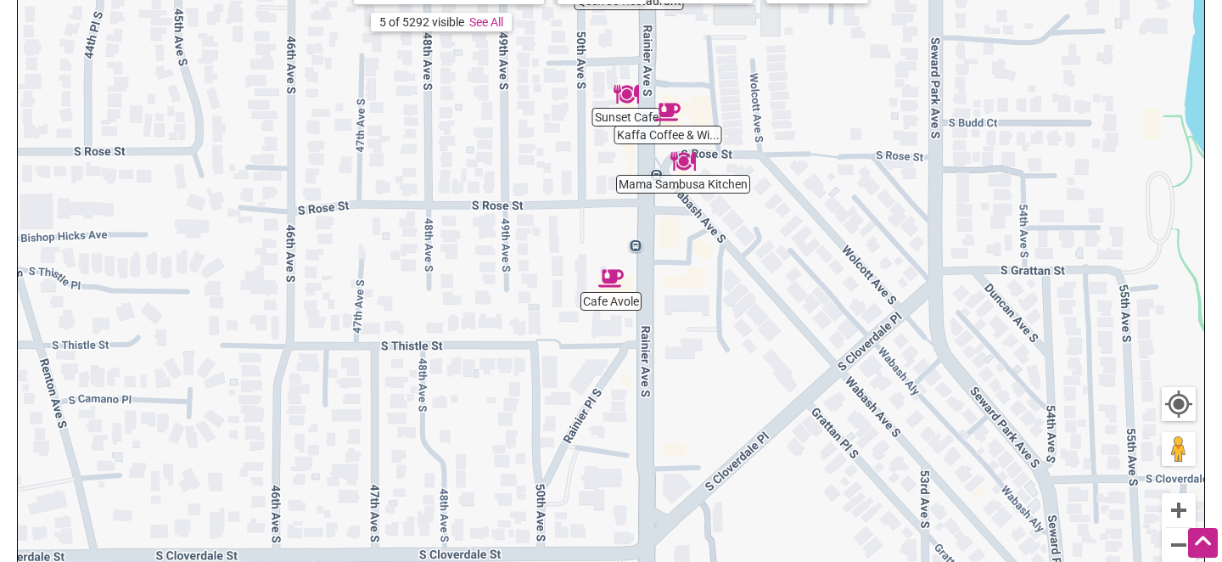
click at [688, 160] on img "Mama Sambusa Kitchen" at bounding box center [683, 161] width 25 height 25
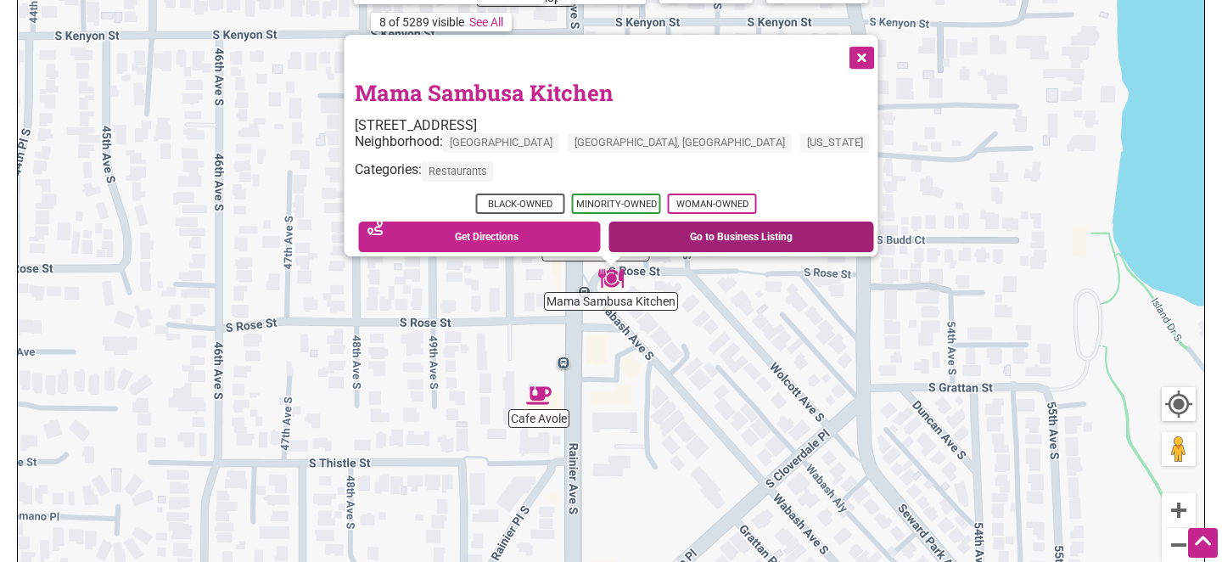
click at [699, 222] on link "Go to Business Listing" at bounding box center [742, 237] width 266 height 31
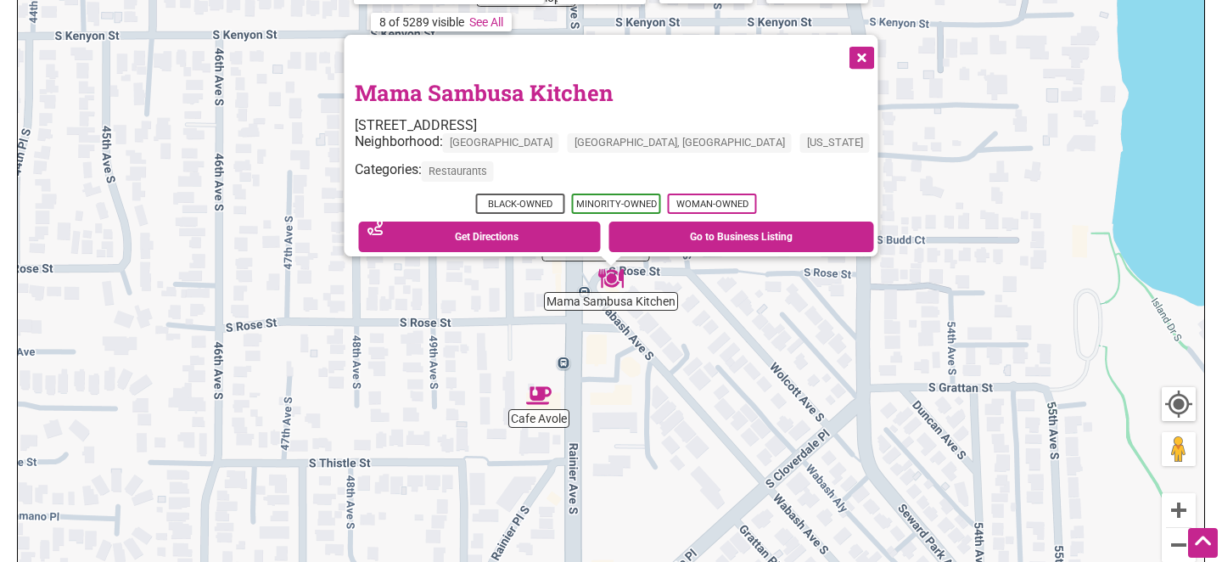
click at [840, 45] on button "Close" at bounding box center [861, 56] width 42 height 42
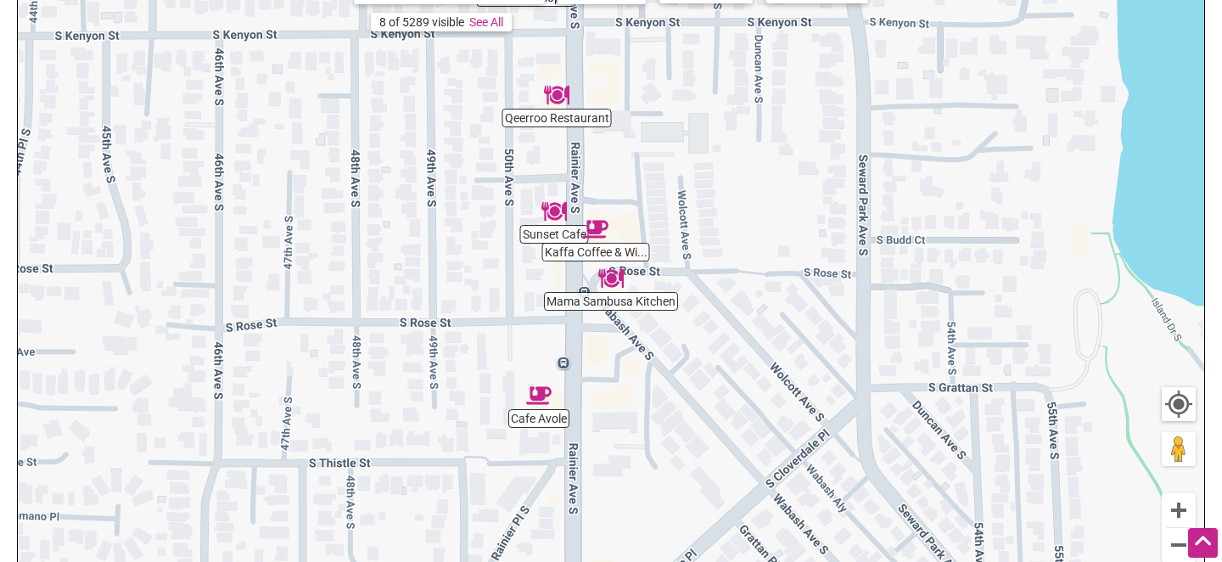
click at [559, 233] on div "To navigate, press the arrow keys." at bounding box center [611, 291] width 1187 height 660
click at [556, 207] on img "Sunset Cafe" at bounding box center [554, 211] width 25 height 25
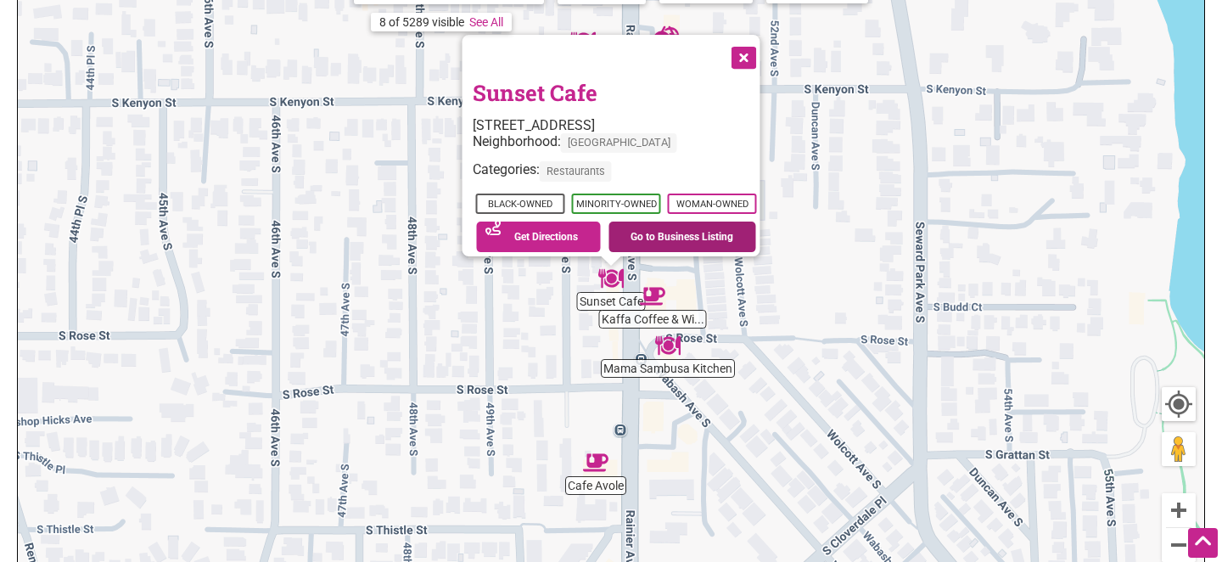
click at [693, 222] on link "Go to Business Listing" at bounding box center [683, 237] width 148 height 31
click at [682, 323] on div "To navigate, press the arrow keys. Sunset Cafe 8115 Rainier Ave S, Seattle, WA …" at bounding box center [611, 291] width 1187 height 660
click at [654, 292] on img "Kaffa Coffee & Wine Bar" at bounding box center [652, 296] width 25 height 25
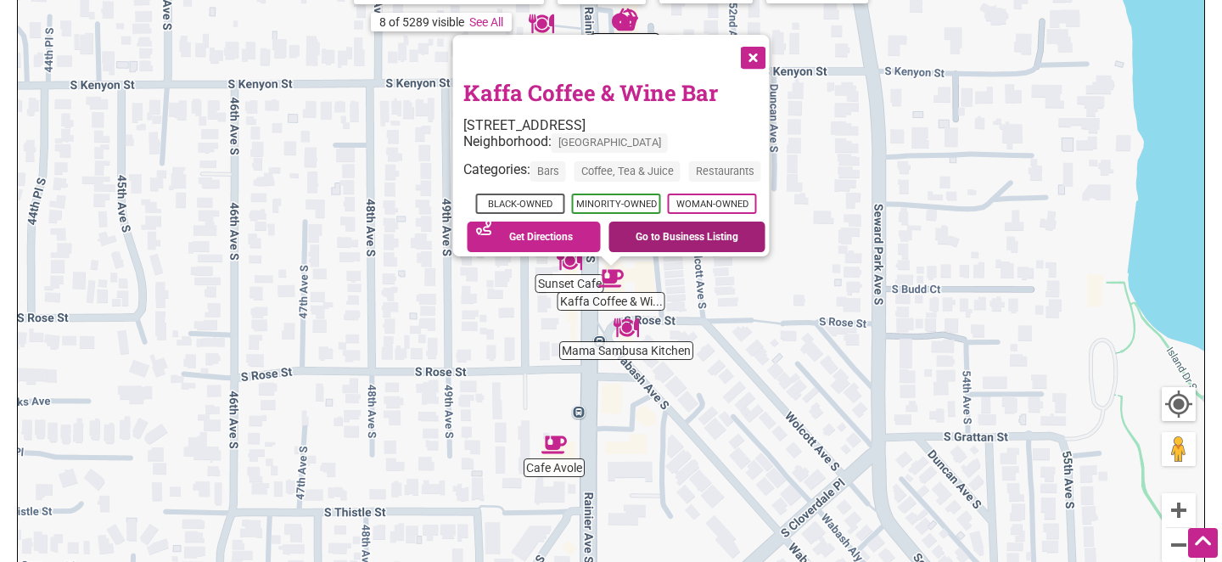
click at [690, 228] on link "Go to Business Listing" at bounding box center [687, 237] width 157 height 31
click at [761, 47] on button "Close" at bounding box center [752, 56] width 42 height 42
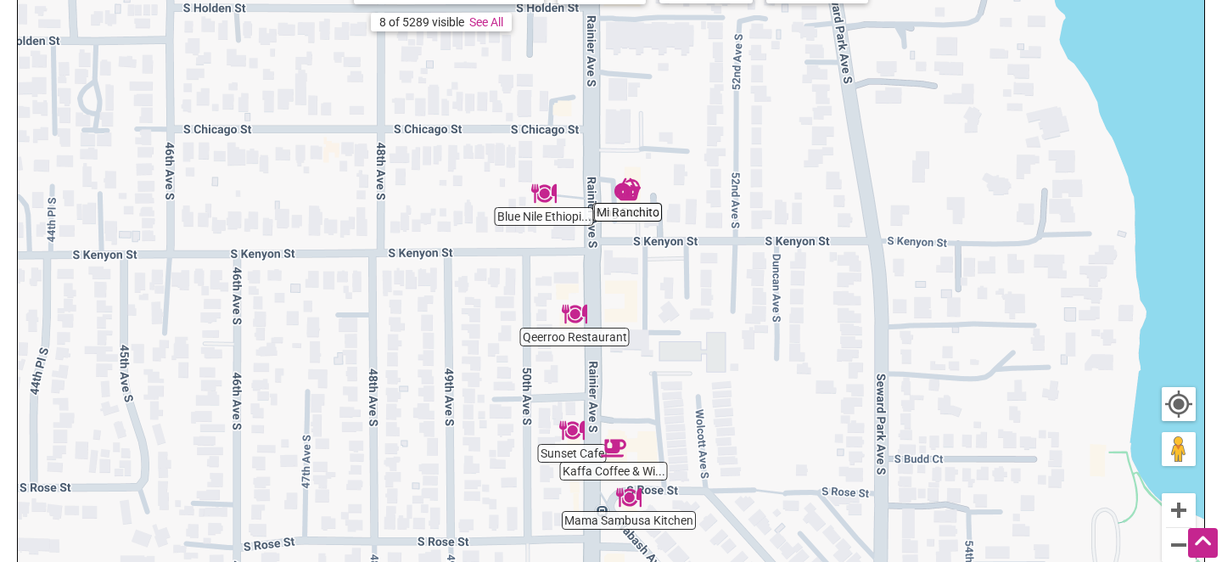
drag, startPoint x: 779, startPoint y: 158, endPoint x: 784, endPoint y: 338, distance: 180.0
click at [784, 338] on div "To navigate, press the arrow keys." at bounding box center [611, 291] width 1187 height 660
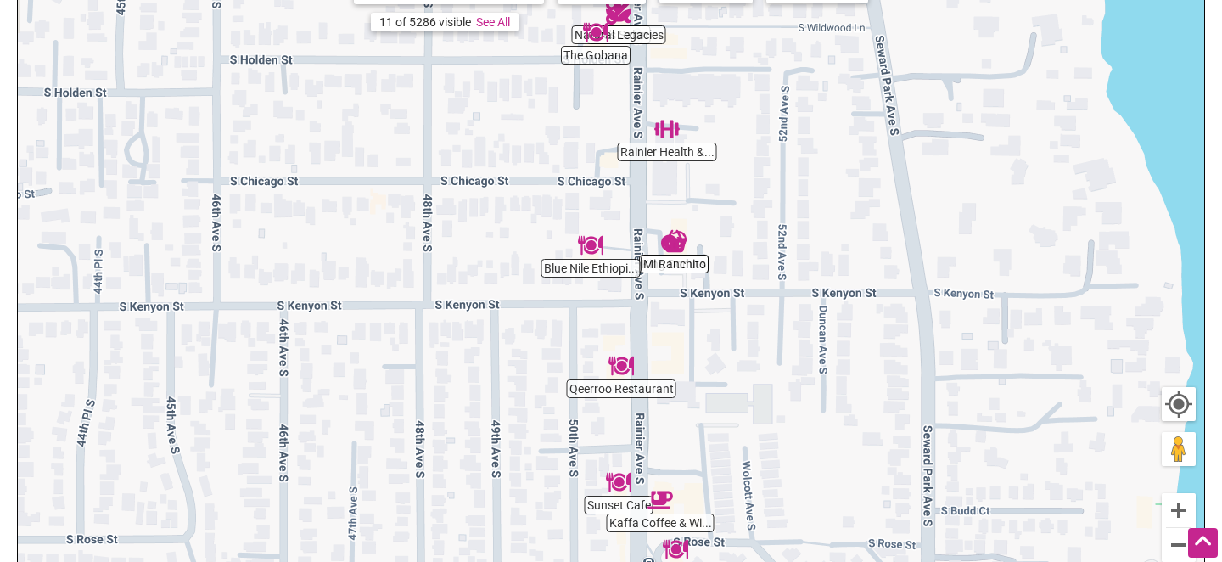
drag, startPoint x: 735, startPoint y: 145, endPoint x: 783, endPoint y: 198, distance: 70.9
click at [784, 199] on div "To navigate, press the arrow keys." at bounding box center [611, 291] width 1187 height 660
click at [591, 243] on img "Blue Nile Ethiopian Restaurant" at bounding box center [591, 245] width 25 height 25
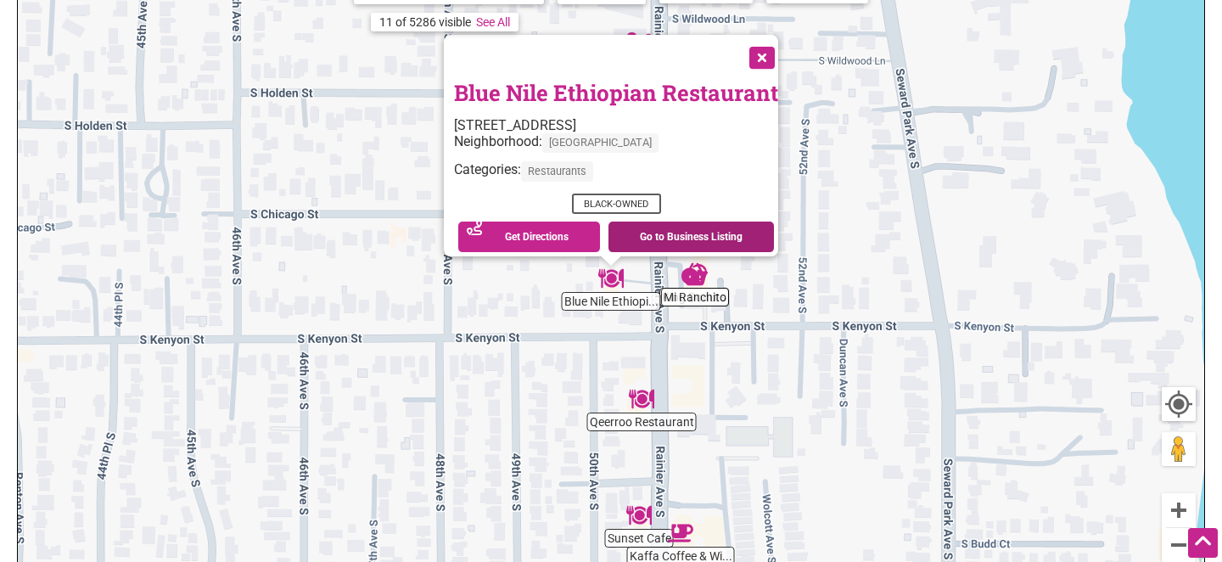
click at [660, 222] on link "Go to Business Listing" at bounding box center [692, 237] width 166 height 31
click at [697, 273] on img "Mi Ranchito" at bounding box center [694, 273] width 25 height 25
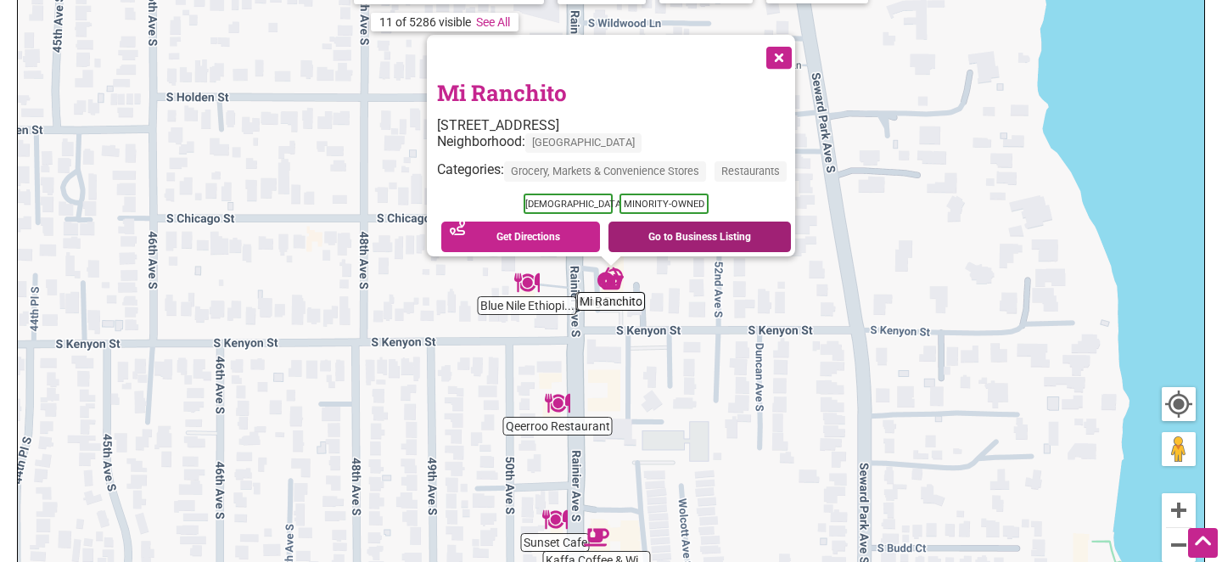
click at [672, 225] on link "Go to Business Listing" at bounding box center [700, 237] width 183 height 31
click at [787, 42] on button "Close" at bounding box center [777, 56] width 42 height 42
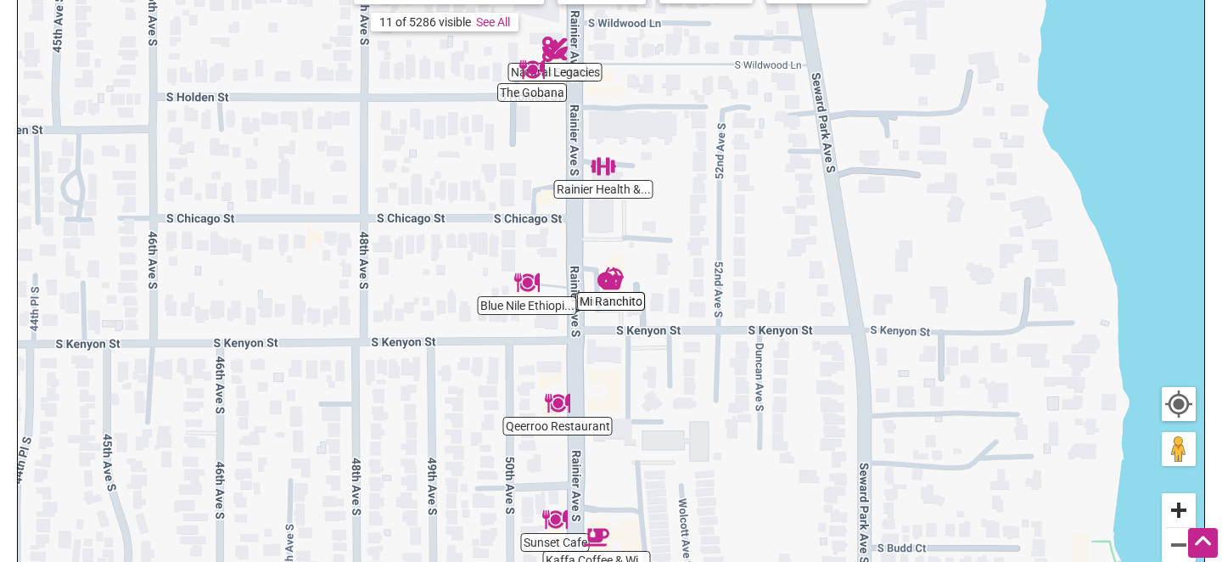
click at [1172, 508] on button "Zoom in" at bounding box center [1179, 510] width 34 height 34
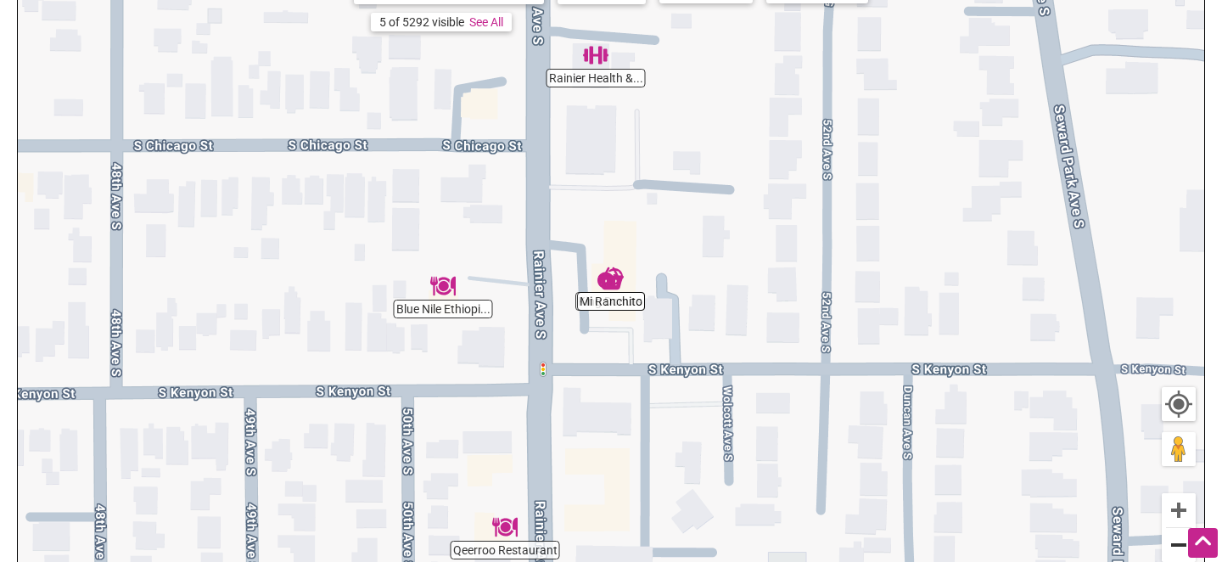
click at [1173, 540] on button "Zoom out" at bounding box center [1179, 545] width 34 height 34
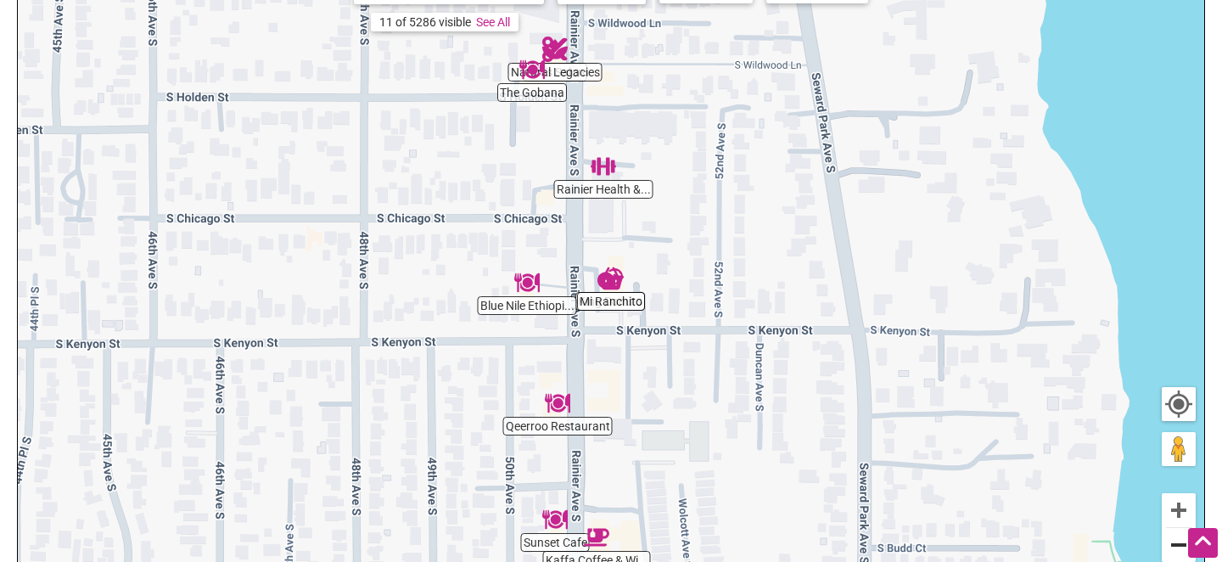
click at [1173, 540] on button "Zoom out" at bounding box center [1179, 545] width 34 height 34
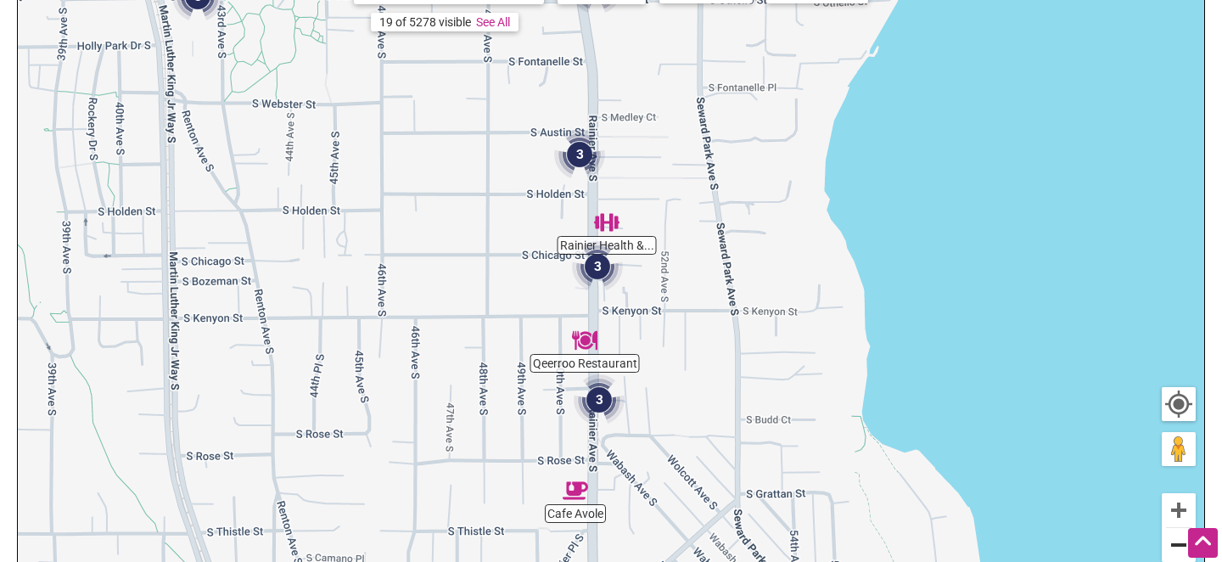
click at [1173, 540] on button "Zoom out" at bounding box center [1179, 545] width 34 height 34
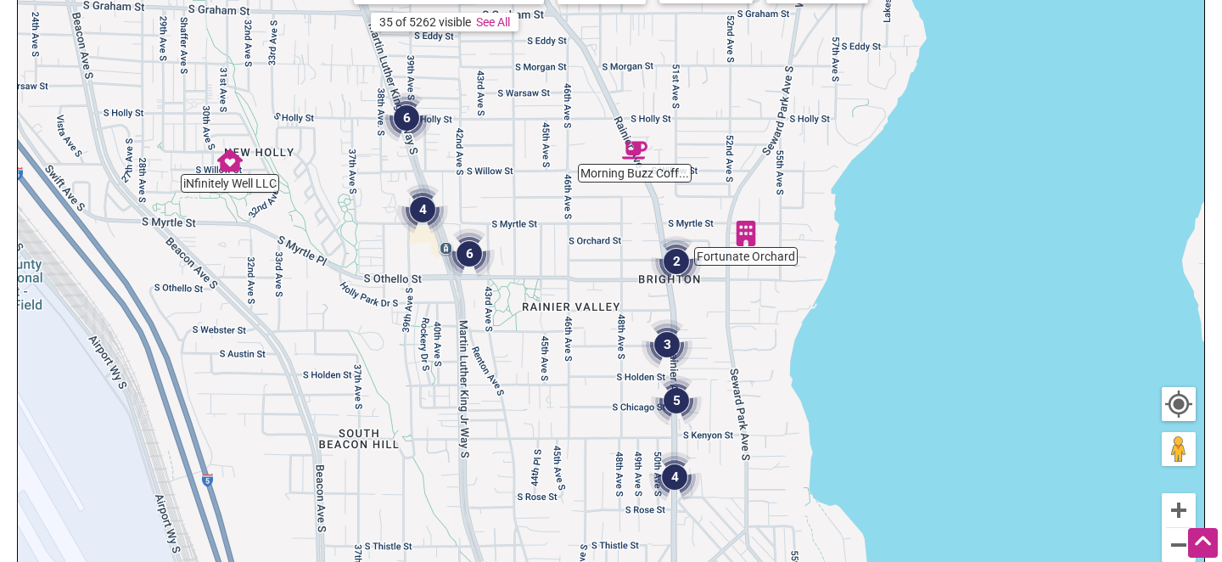
drag, startPoint x: 678, startPoint y: 201, endPoint x: 757, endPoint y: 352, distance: 170.5
click at [757, 352] on div "To navigate, press the arrow keys." at bounding box center [611, 291] width 1187 height 660
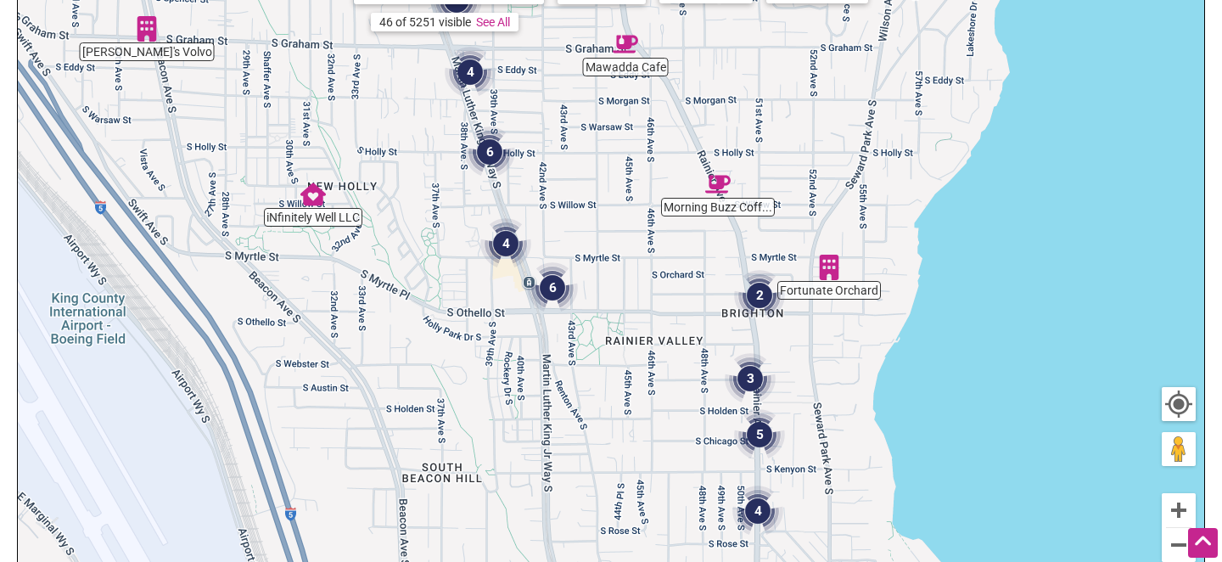
drag, startPoint x: 565, startPoint y: 243, endPoint x: 644, endPoint y: 261, distance: 82.0
click at [644, 261] on div "To navigate, press the arrow keys." at bounding box center [611, 291] width 1187 height 660
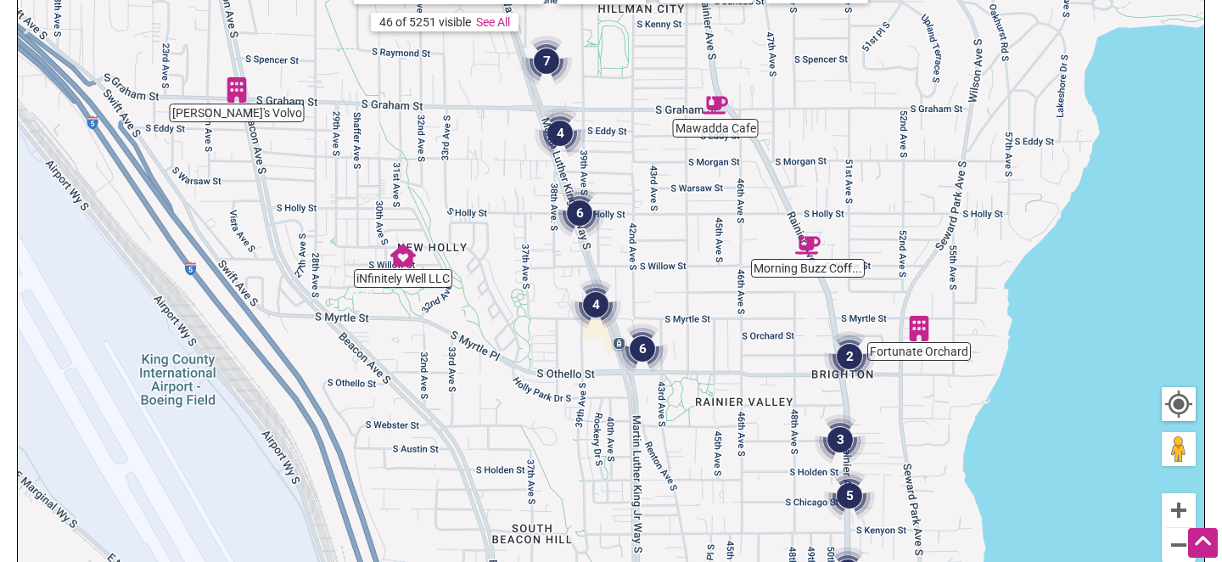
drag, startPoint x: 605, startPoint y: 214, endPoint x: 699, endPoint y: 273, distance: 111.4
click at [699, 273] on div "To navigate, press the arrow keys." at bounding box center [611, 291] width 1187 height 660
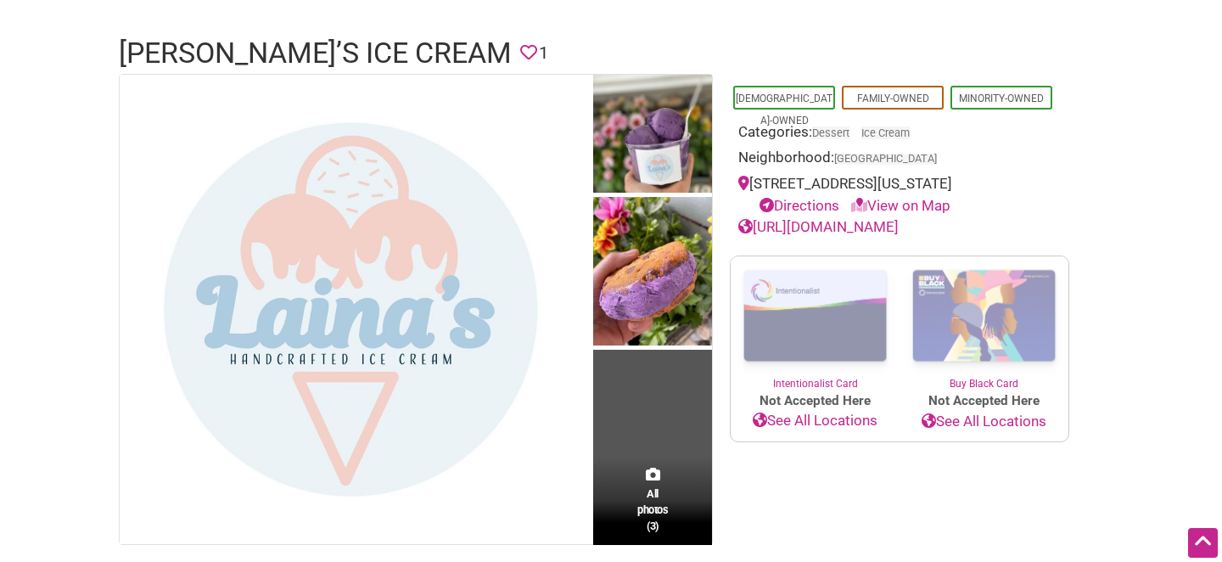
scroll to position [106, 0]
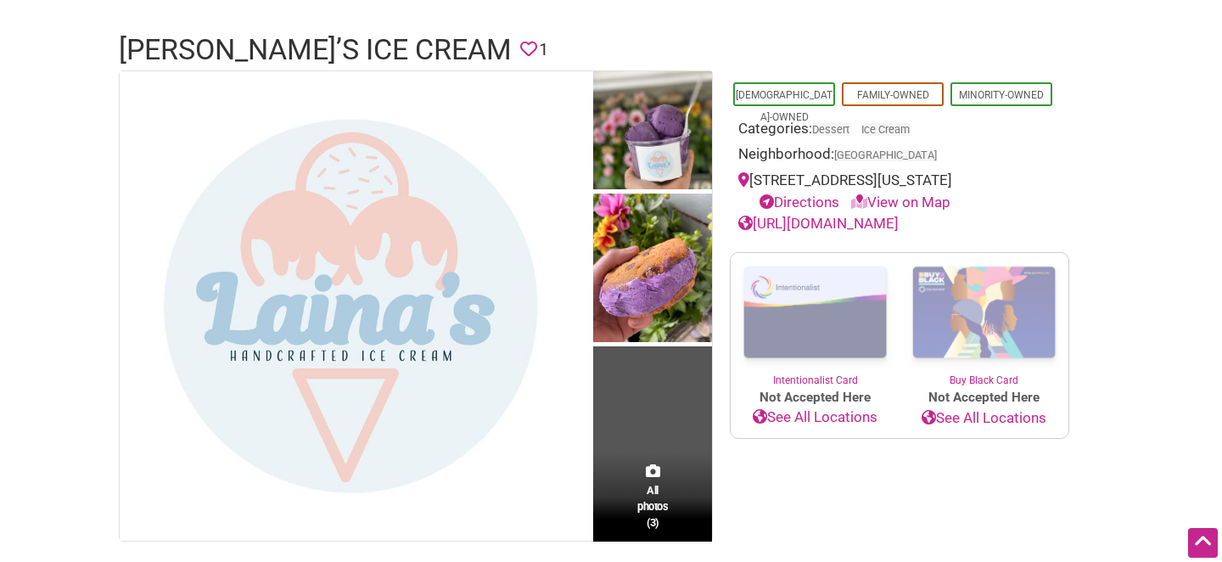
click at [890, 225] on link "https://lainasicecream.com/" at bounding box center [819, 223] width 160 height 17
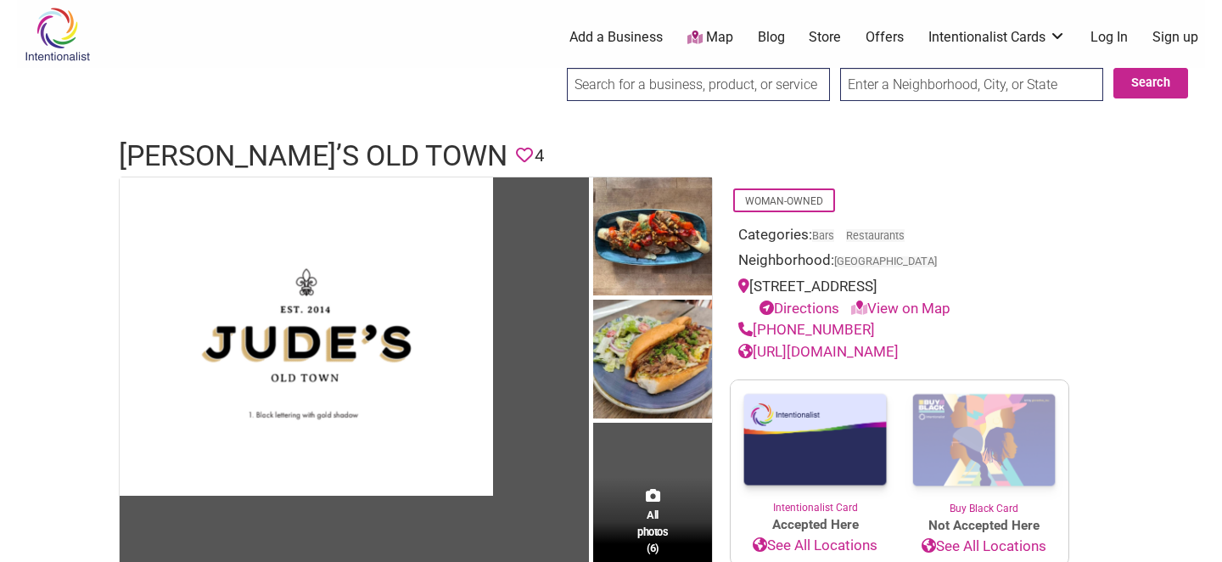
click at [899, 351] on link "[URL][DOMAIN_NAME]" at bounding box center [819, 351] width 160 height 17
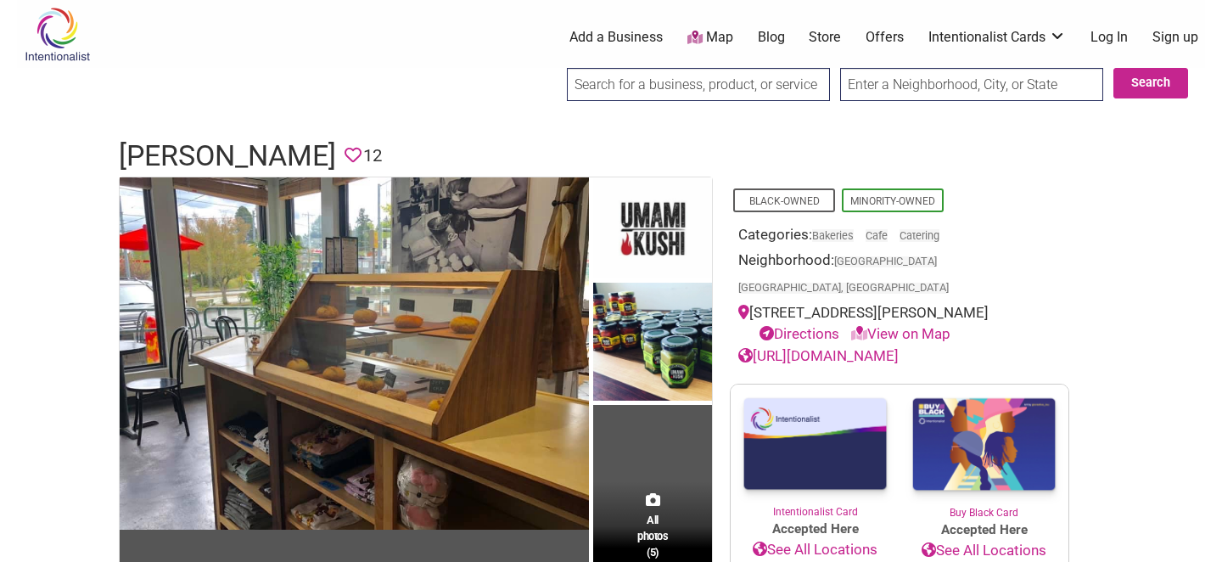
click at [827, 350] on link "http://umamikushi.com" at bounding box center [819, 355] width 160 height 17
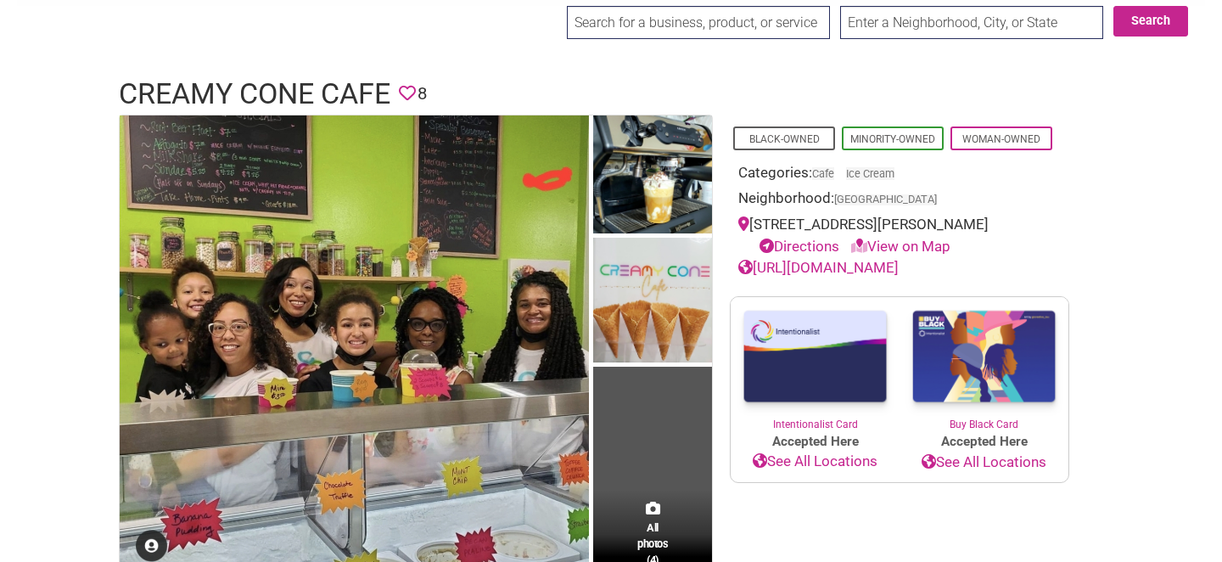
scroll to position [64, 0]
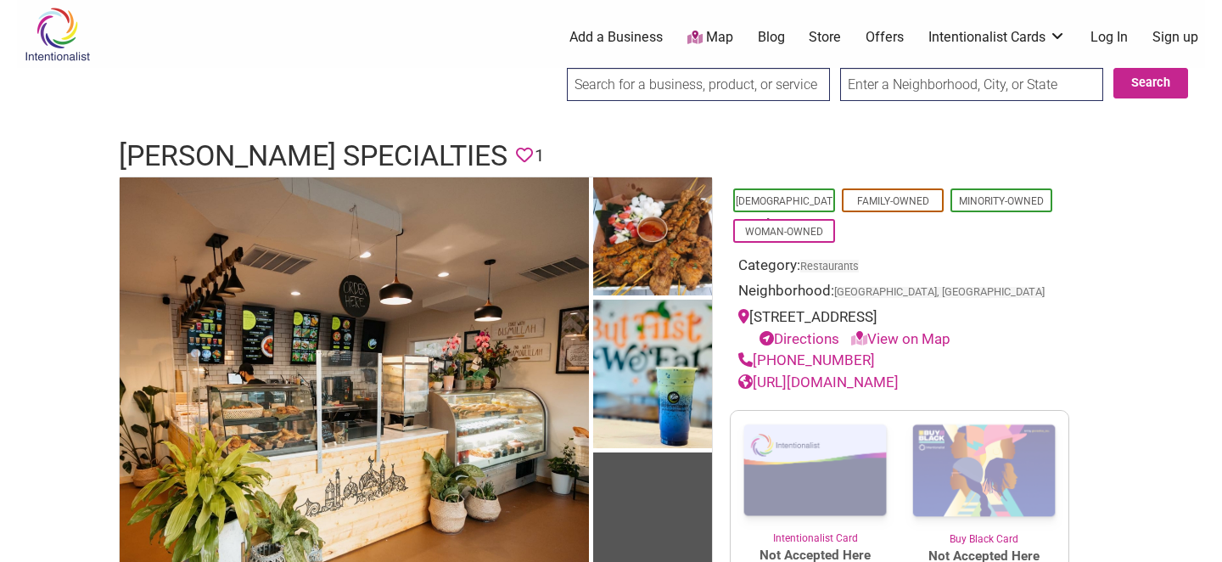
click at [877, 381] on link "https://salimaspecialties.com/" at bounding box center [819, 382] width 160 height 17
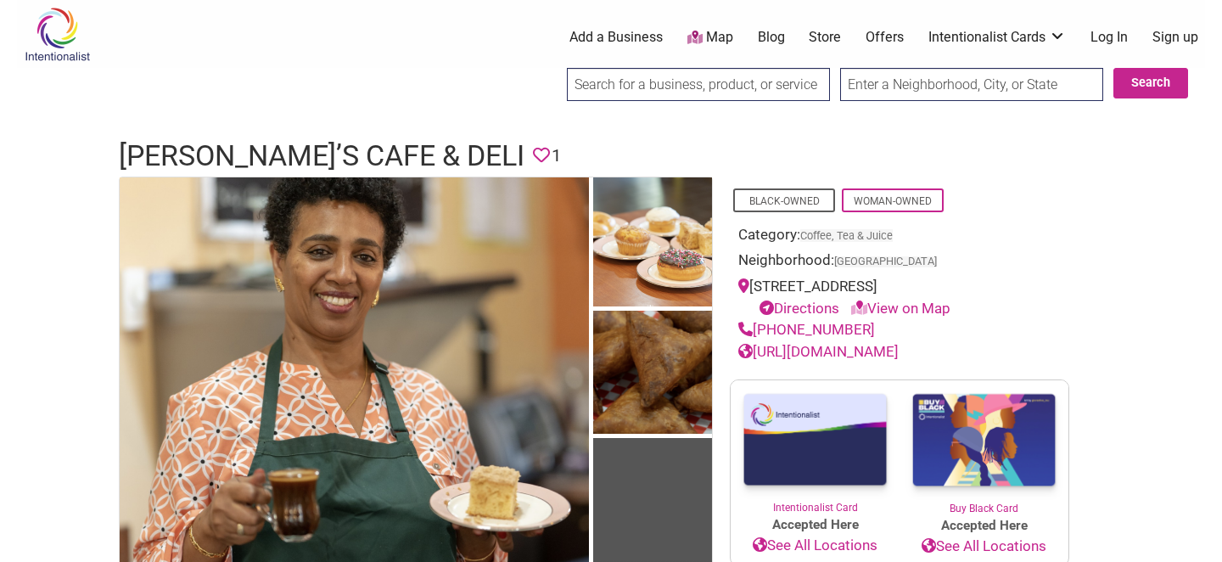
click at [880, 354] on link "[URL][DOMAIN_NAME]" at bounding box center [819, 351] width 160 height 17
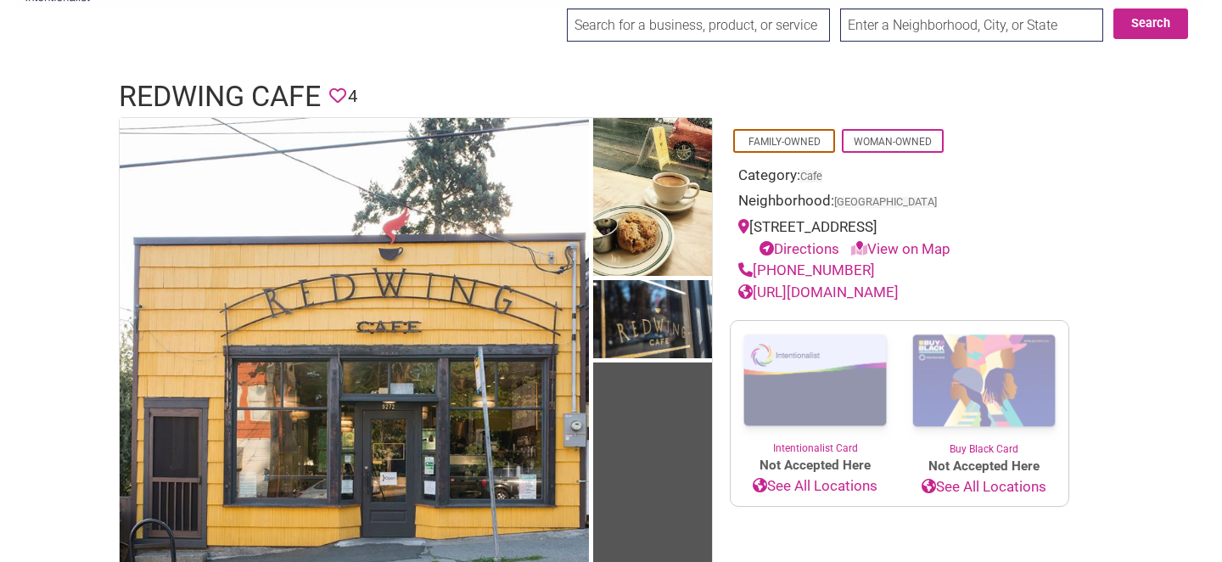
scroll to position [57, 0]
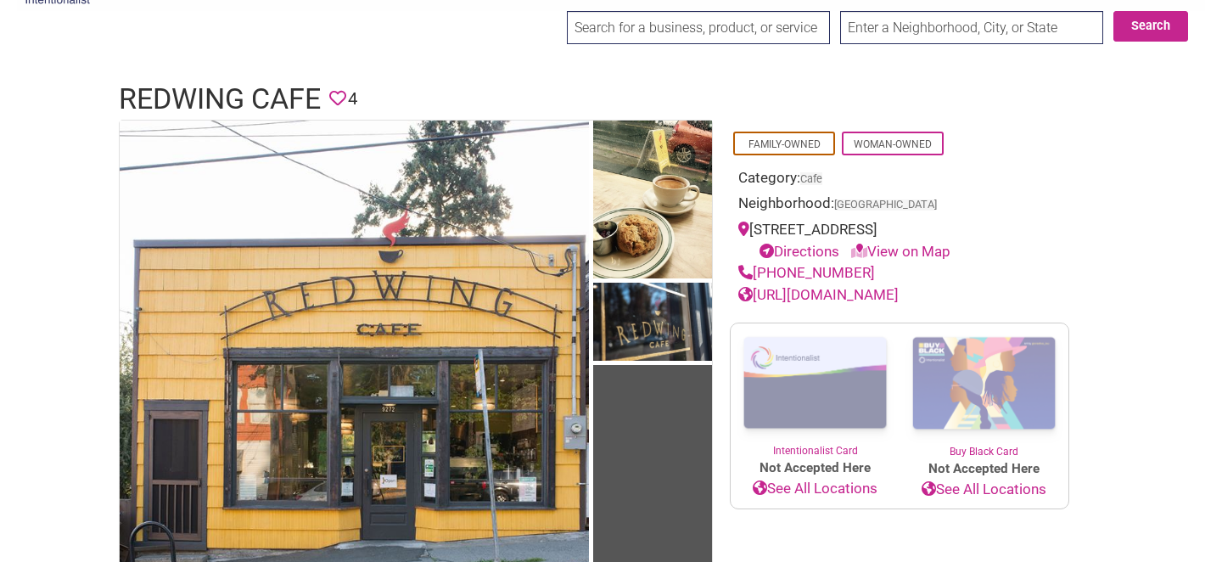
click at [882, 296] on link "http://www.redwingcafe.com/" at bounding box center [819, 294] width 160 height 17
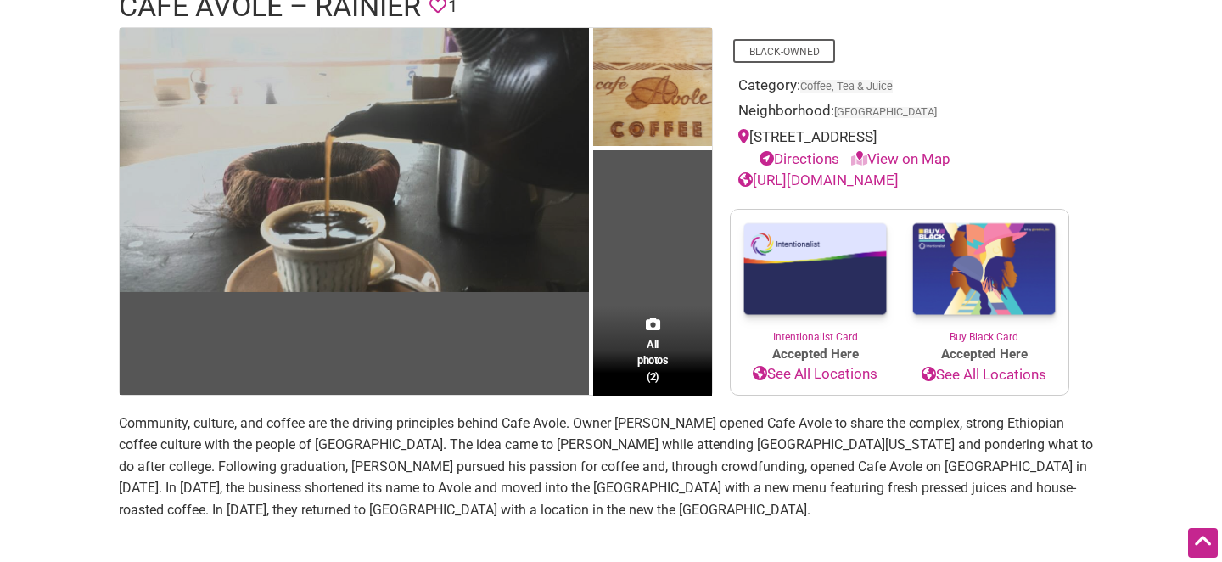
scroll to position [143, 0]
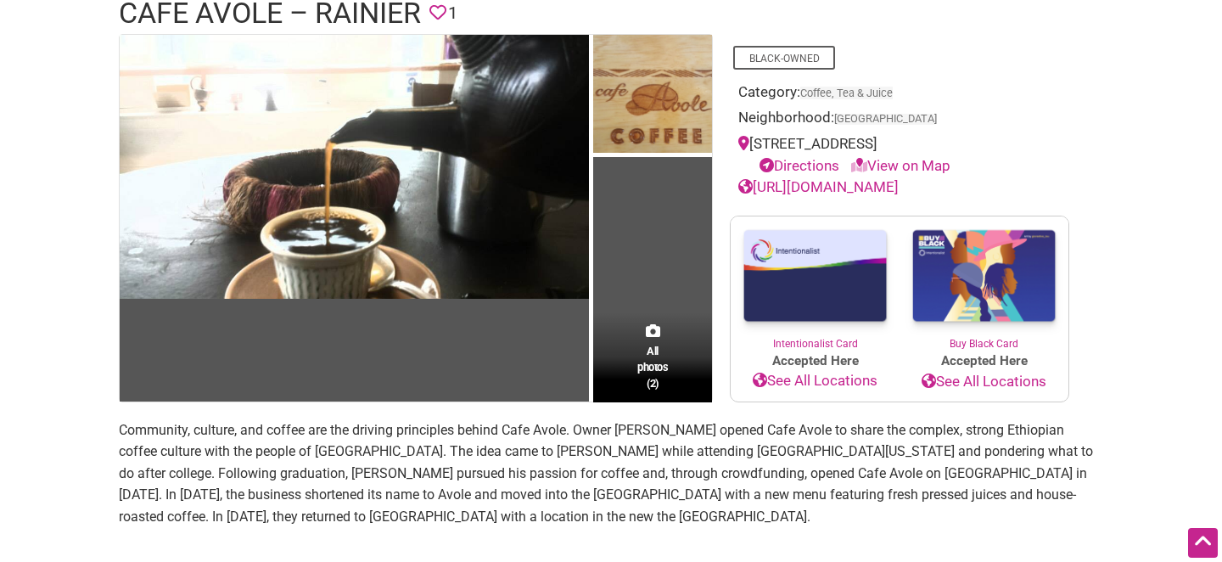
click at [853, 188] on link "[URL][DOMAIN_NAME]" at bounding box center [819, 186] width 160 height 17
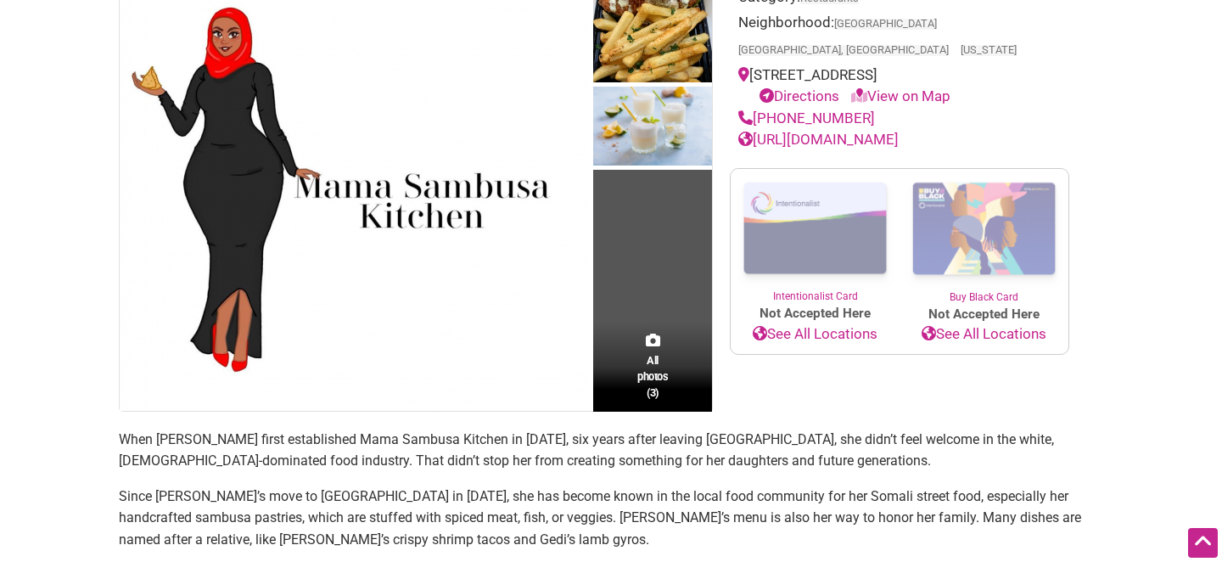
scroll to position [215, 0]
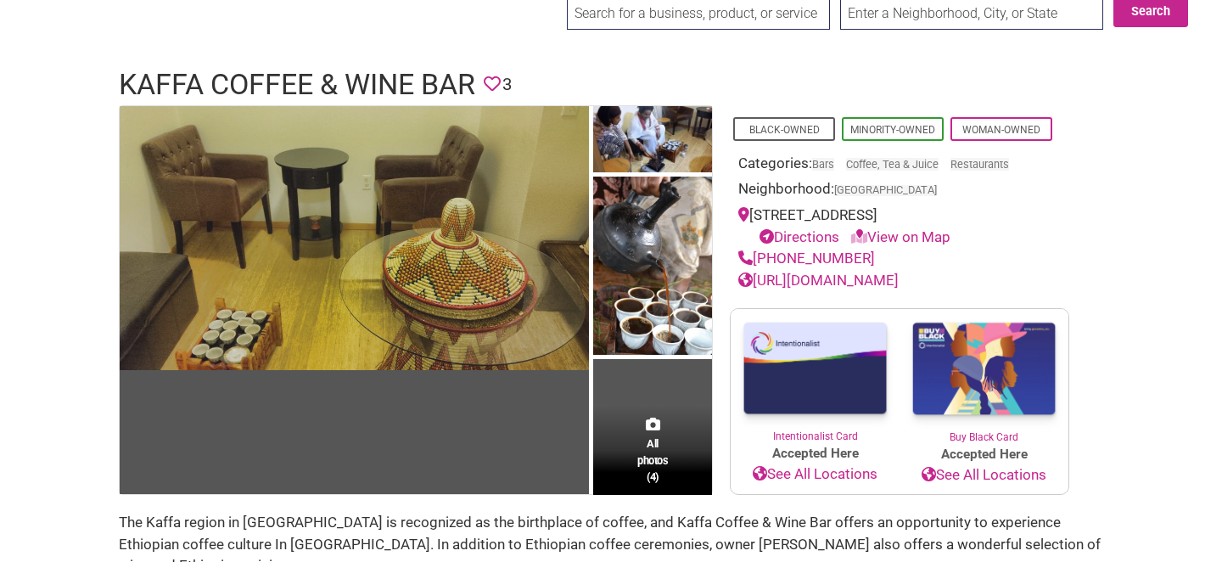
scroll to position [76, 0]
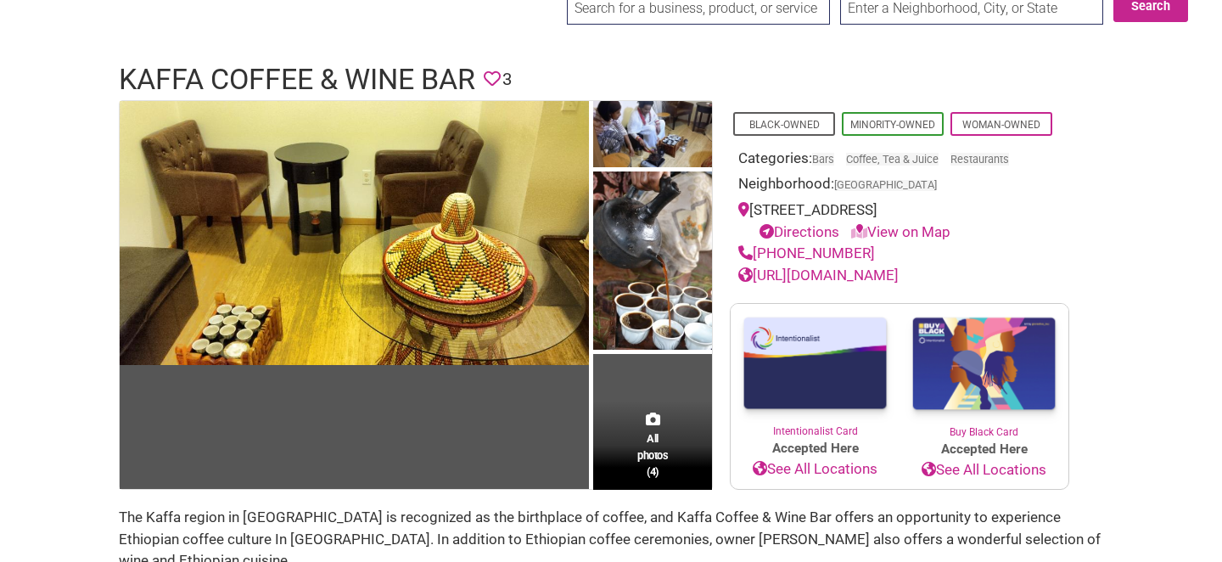
click at [866, 271] on link "https://kaffafoods.com/" at bounding box center [819, 275] width 160 height 17
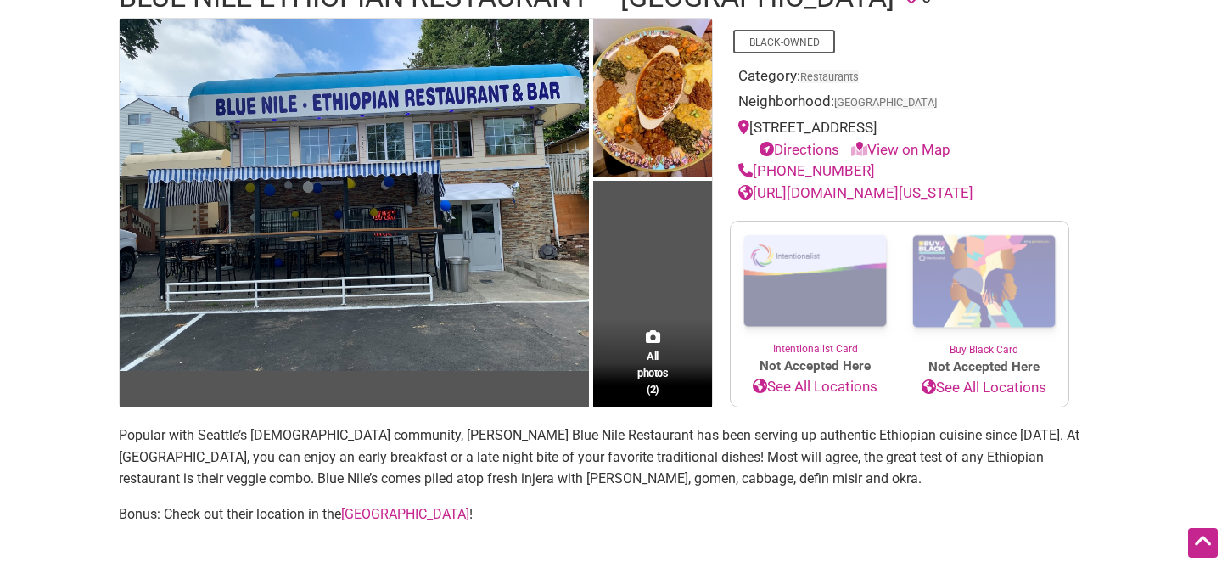
scroll to position [122, 0]
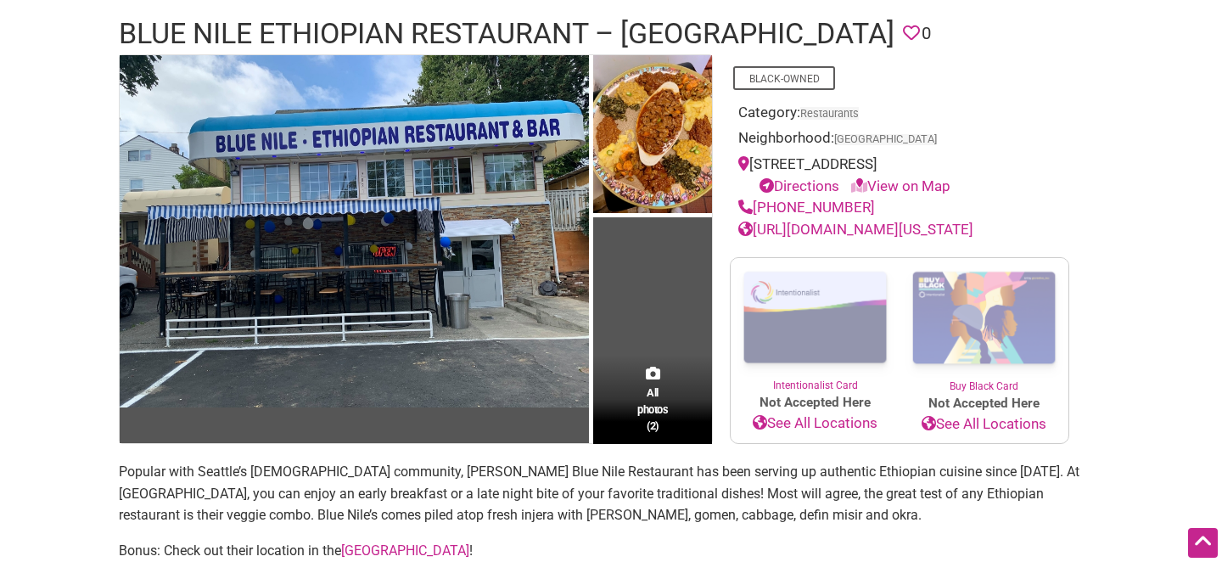
click at [813, 238] on link "http://www.ethiopianrestaurant.com/washington/bluenile.html" at bounding box center [856, 229] width 235 height 17
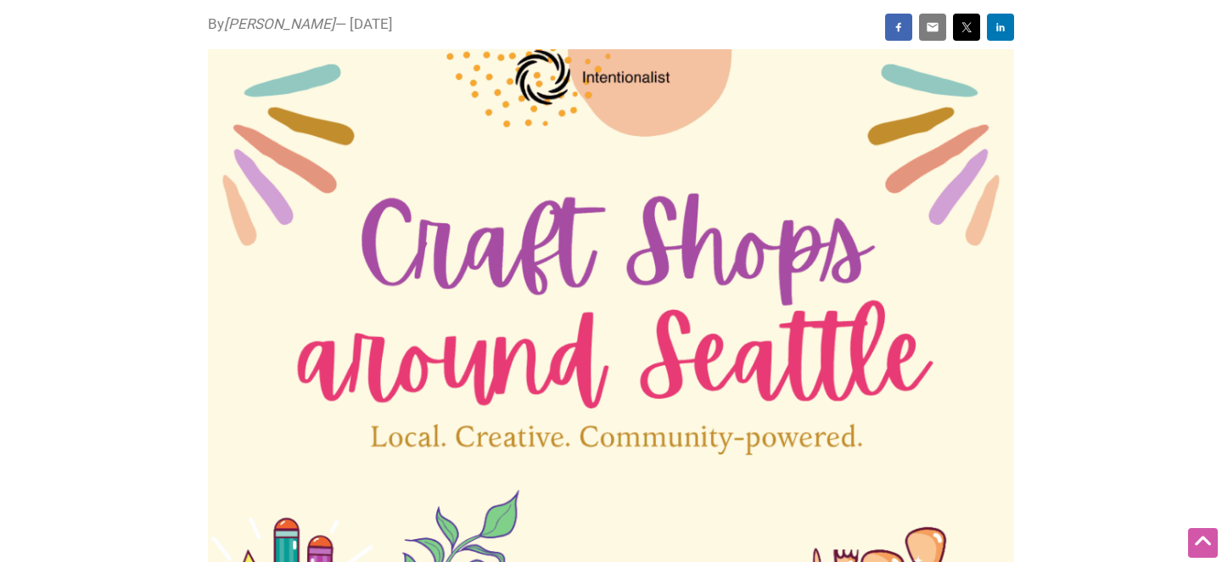
scroll to position [70, 0]
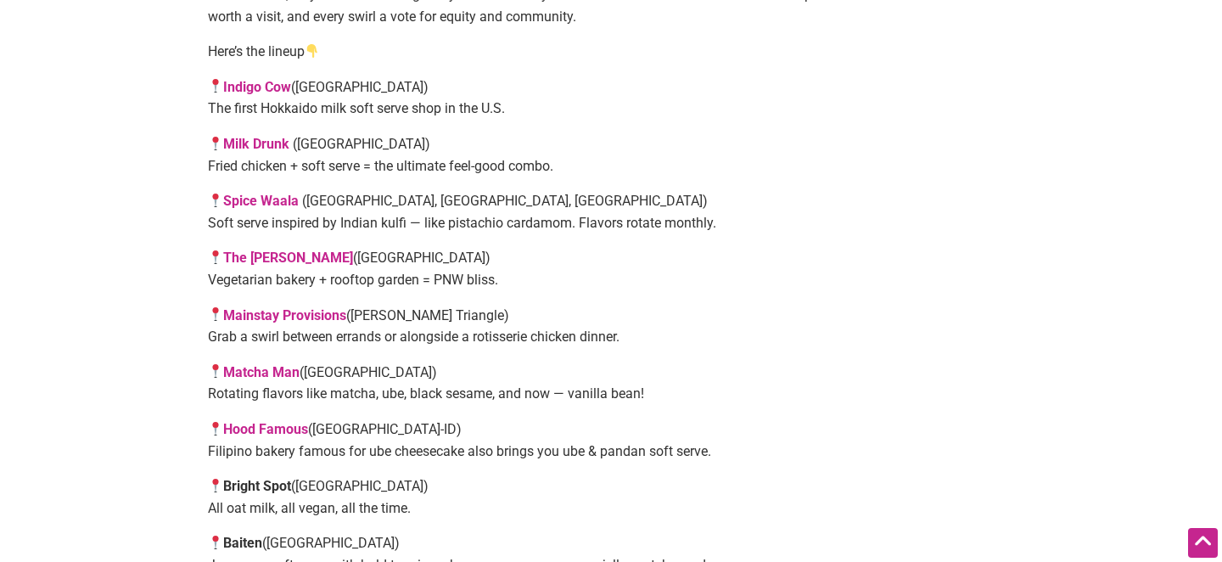
scroll to position [1278, 0]
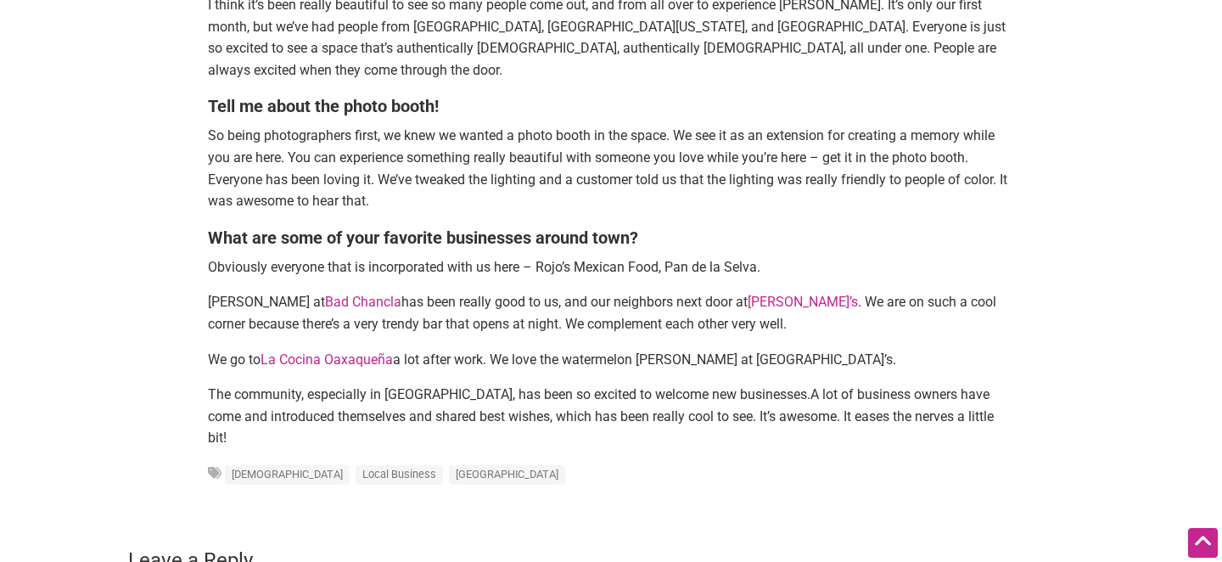
scroll to position [3733, 0]
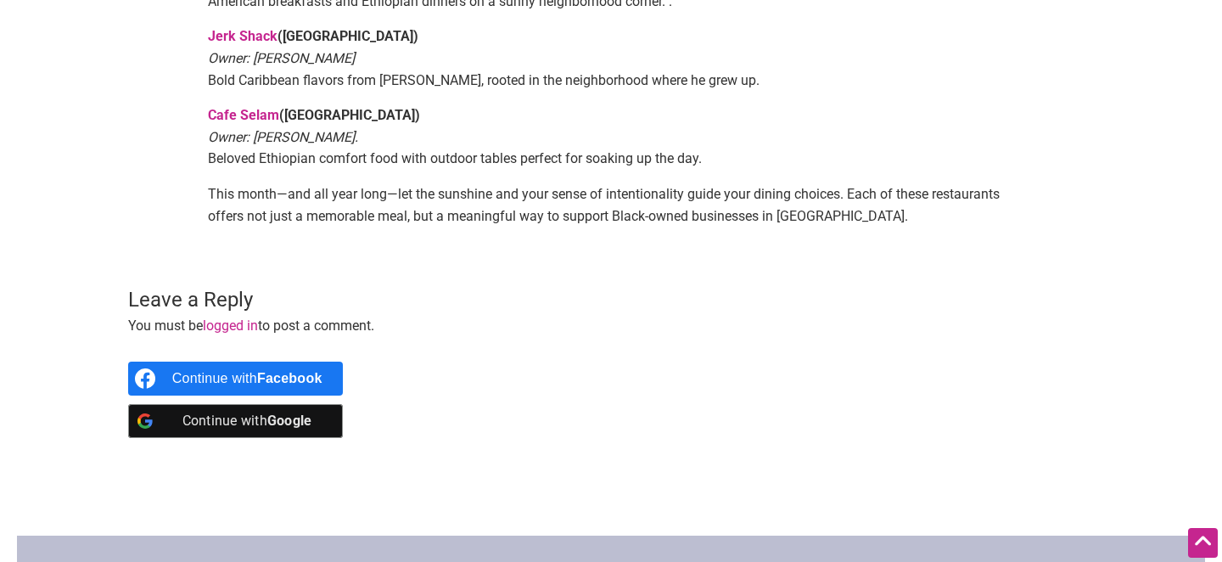
scroll to position [1432, 0]
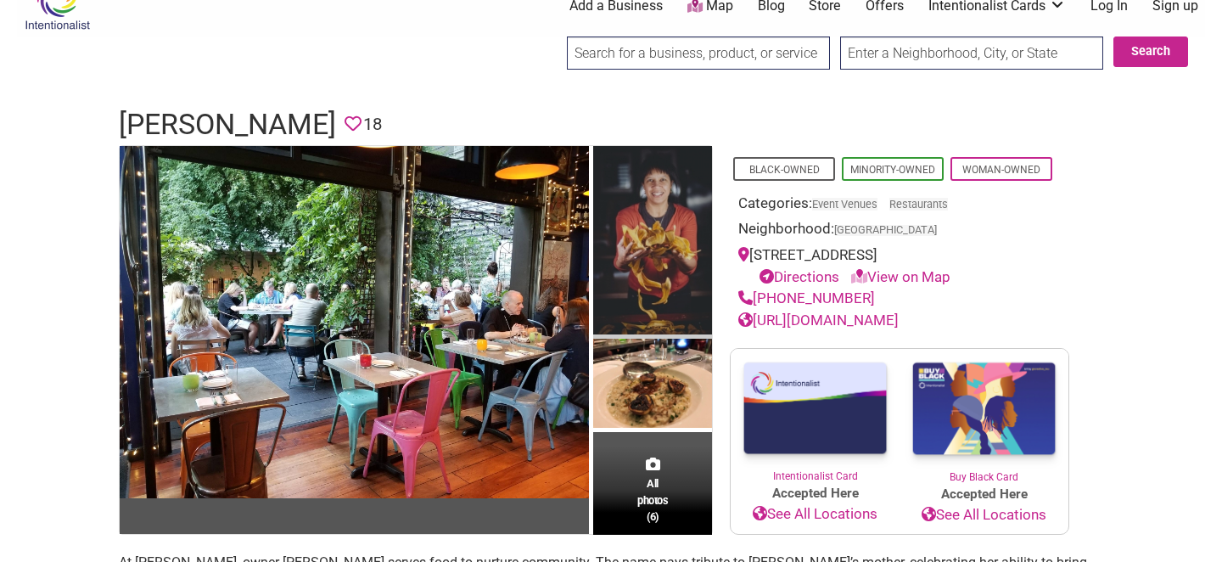
scroll to position [53, 0]
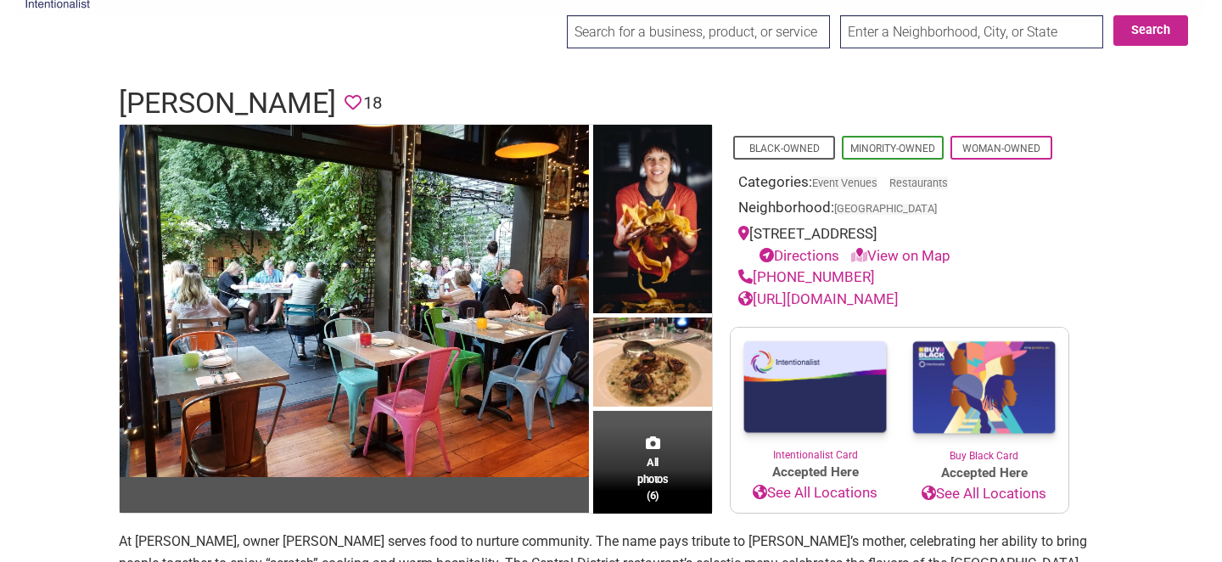
click at [820, 297] on link "[URL][DOMAIN_NAME]" at bounding box center [819, 298] width 160 height 17
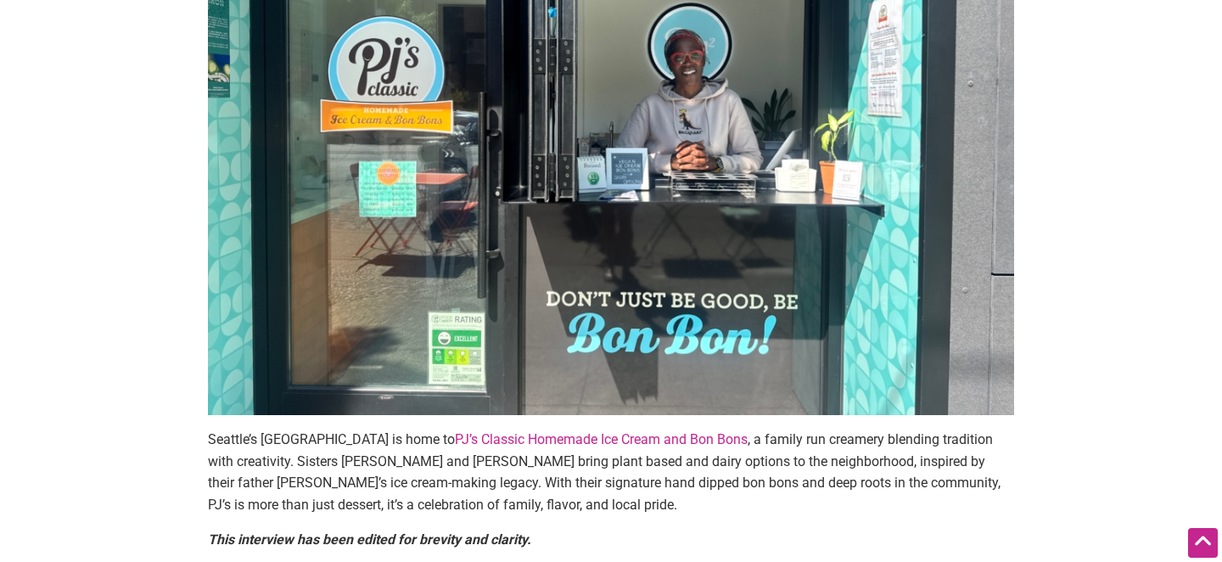
scroll to position [362, 0]
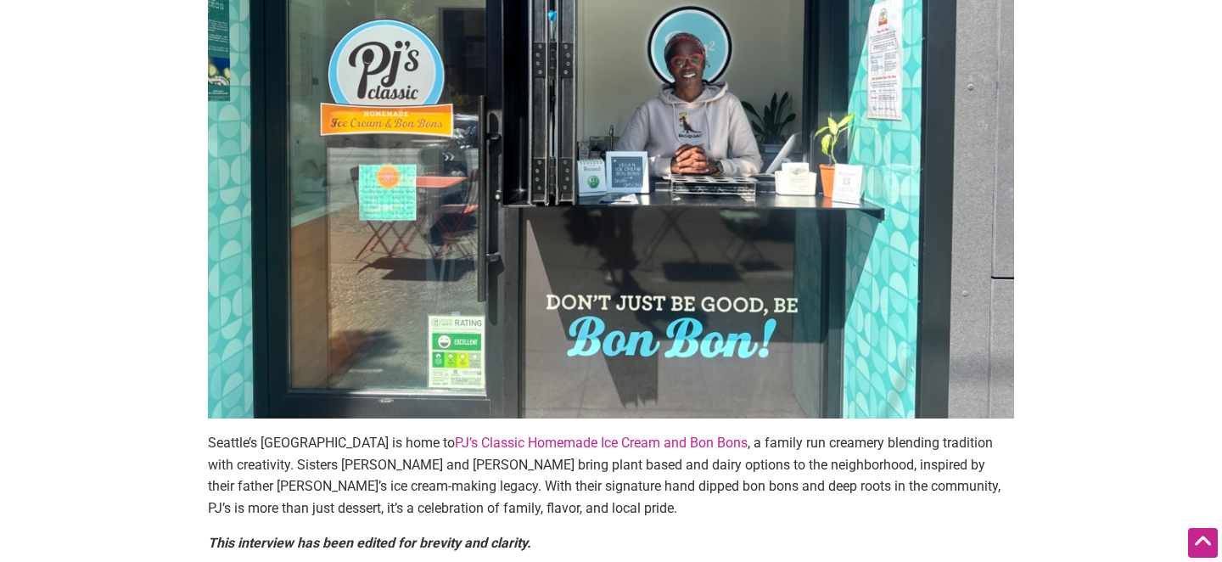
click at [645, 441] on link "PJ’s Classic Homemade Ice Cream and Bon Bons" at bounding box center [601, 443] width 293 height 16
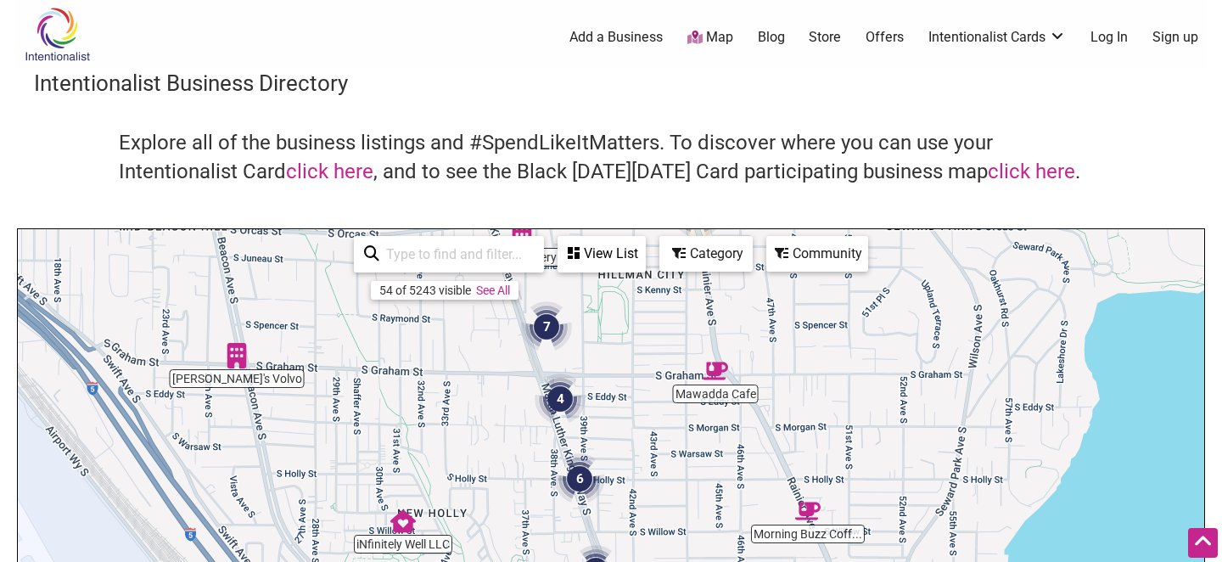
scroll to position [268, 0]
